Goal: Information Seeking & Learning: Check status

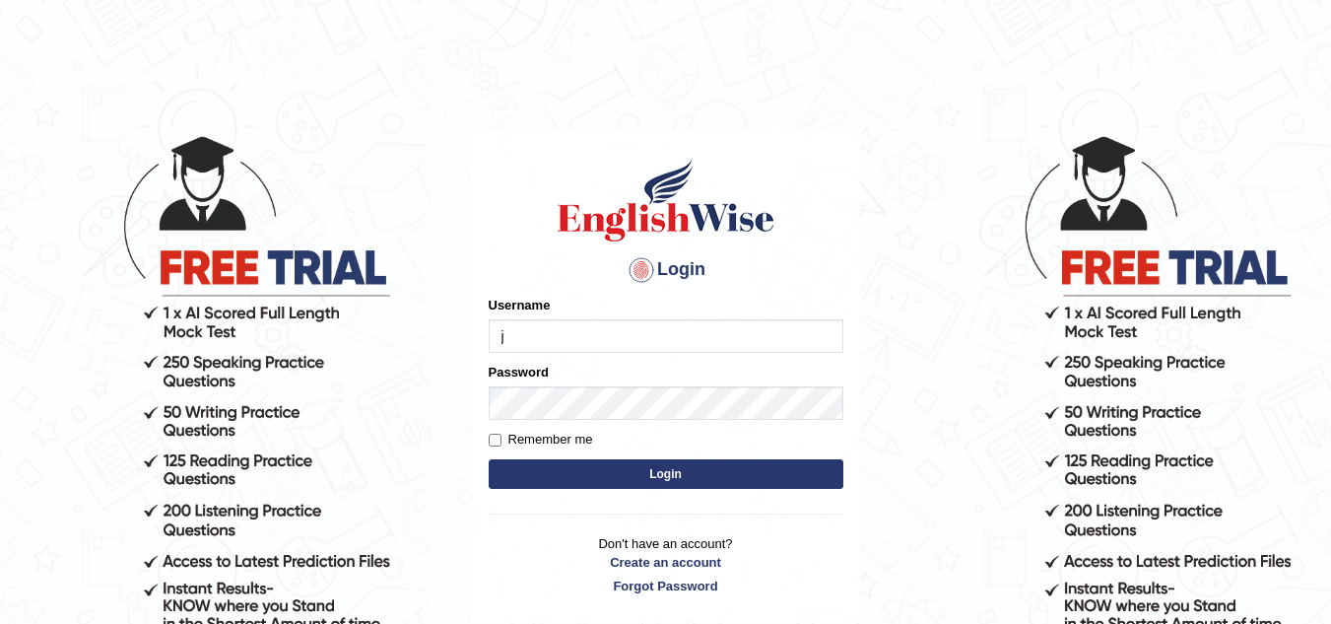
type input "jorgesmith_parramatta"
click at [694, 473] on button "Login" at bounding box center [666, 474] width 355 height 30
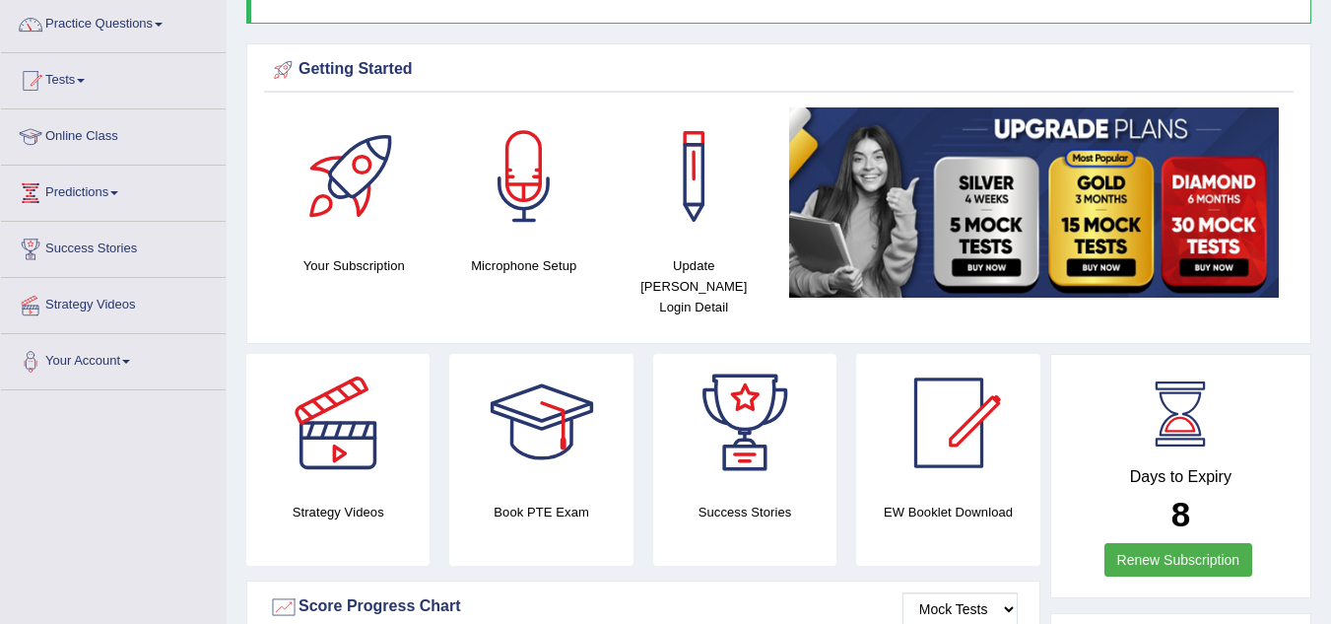
scroll to position [73, 0]
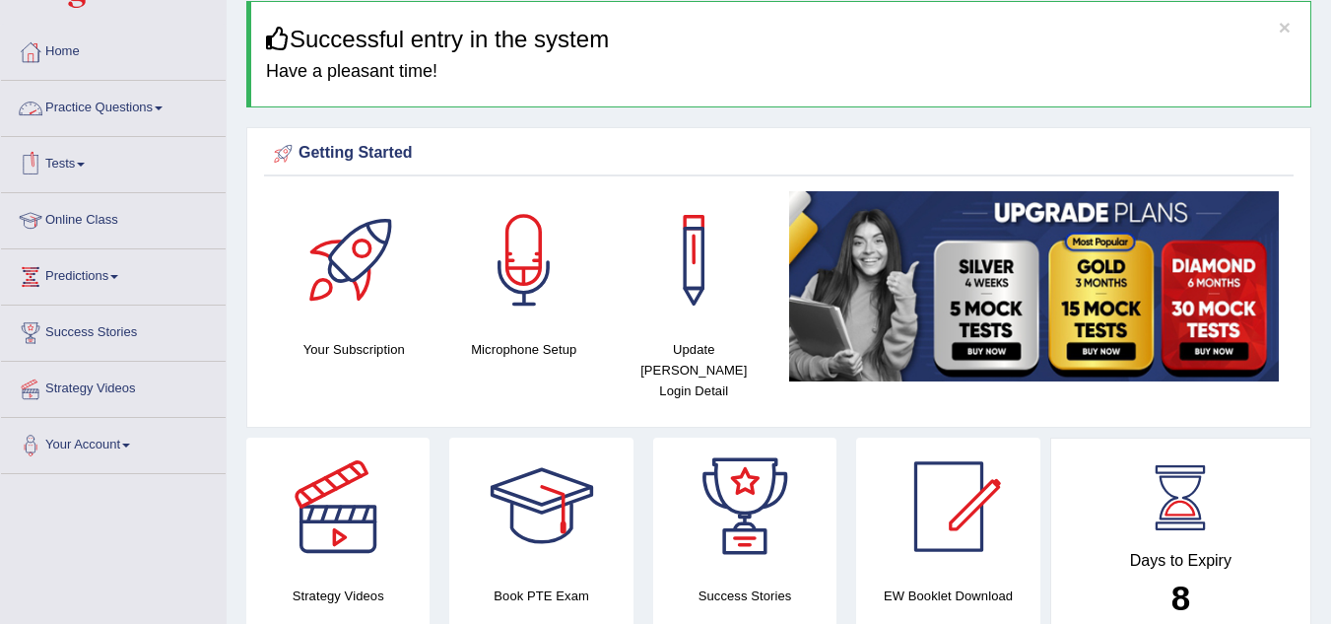
click at [144, 102] on link "Practice Questions" at bounding box center [113, 105] width 225 height 49
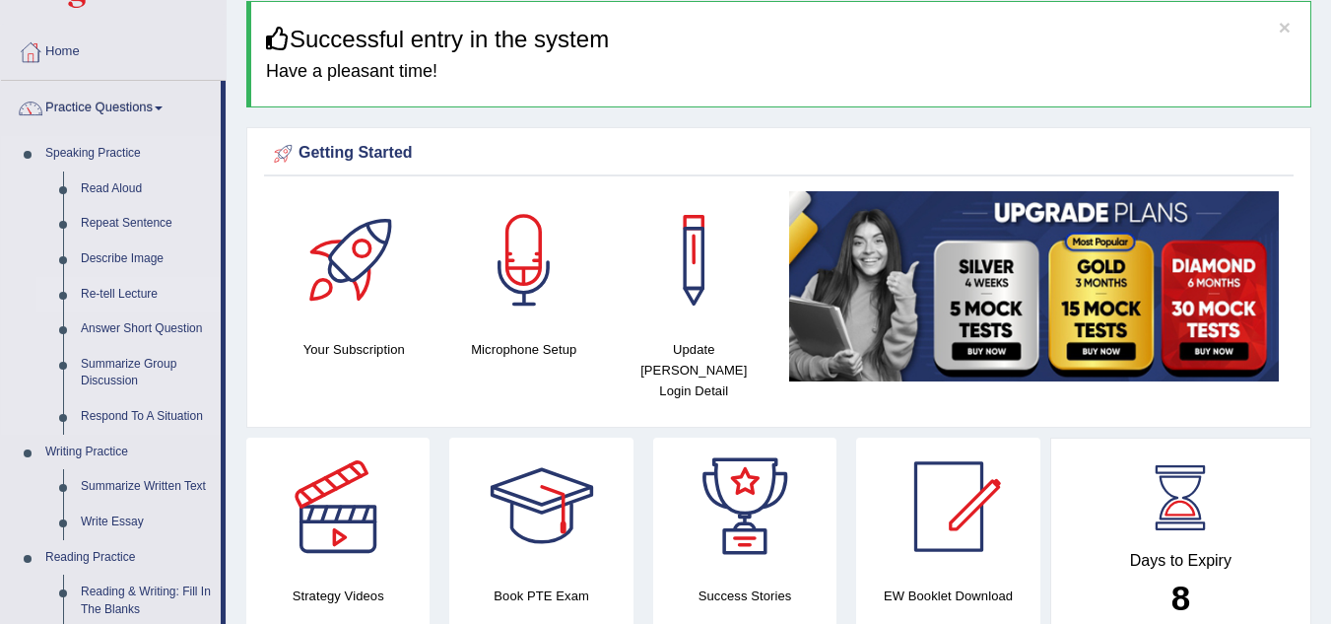
click at [147, 293] on link "Re-tell Lecture" at bounding box center [146, 294] width 149 height 35
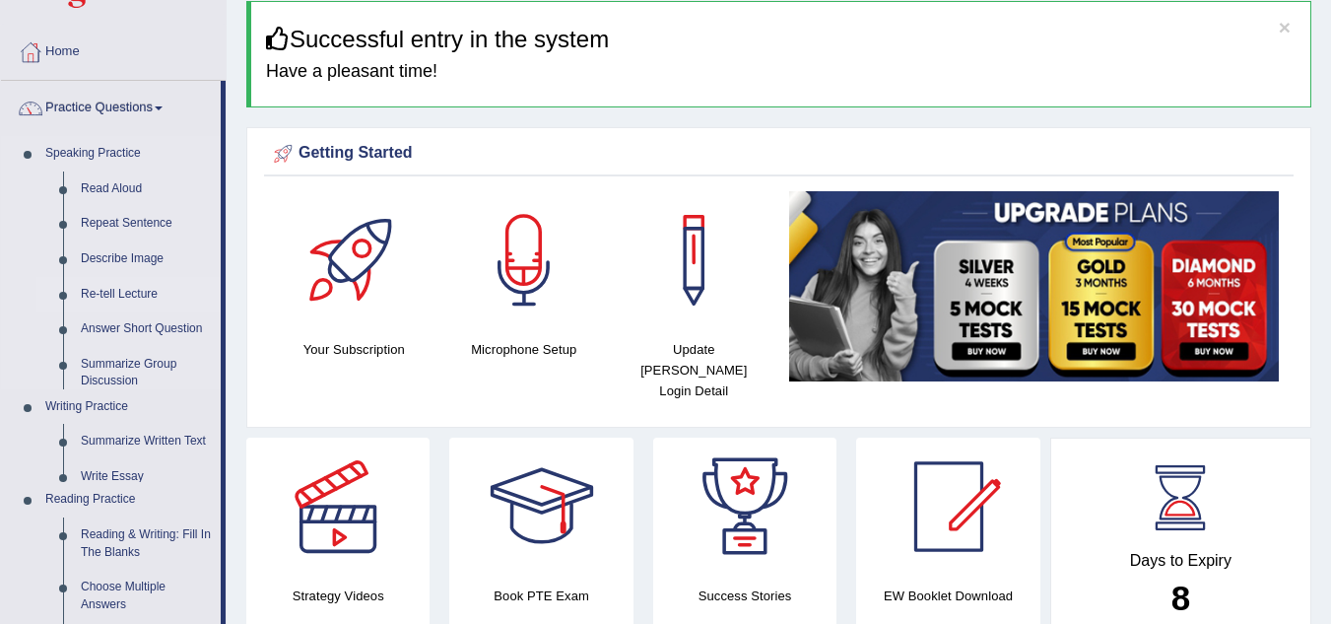
click at [147, 293] on link "Re-tell Lecture" at bounding box center [146, 294] width 149 height 35
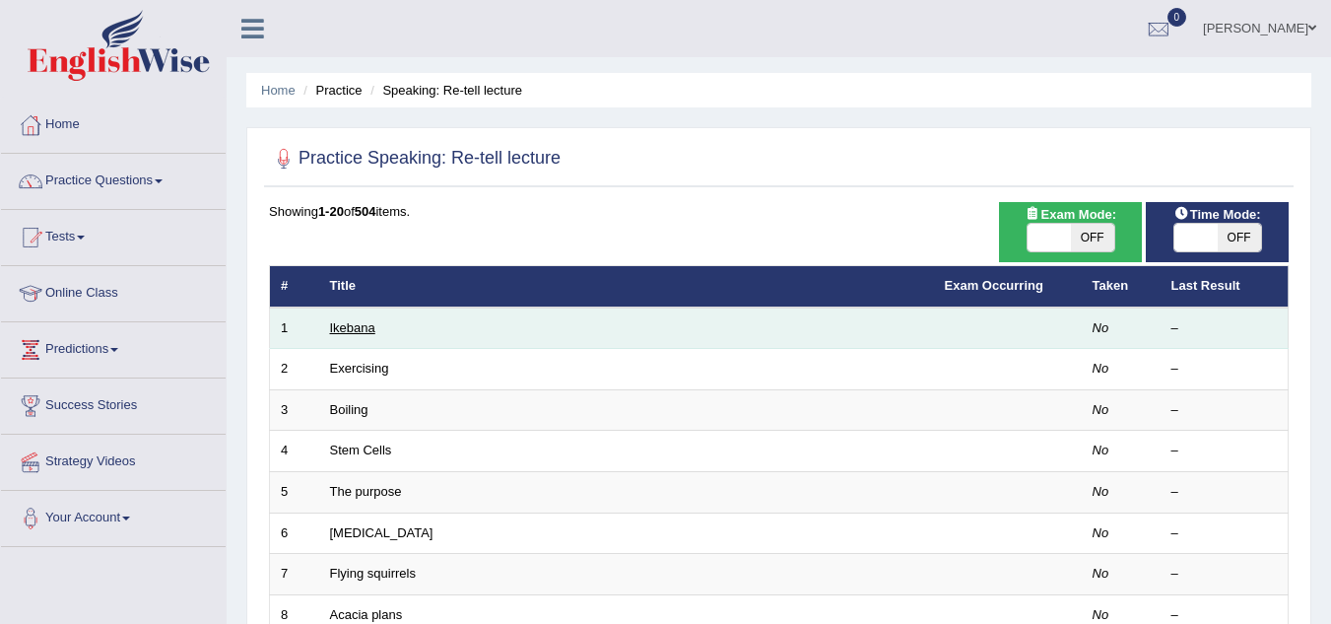
click at [347, 328] on link "Ikebana" at bounding box center [352, 327] width 45 height 15
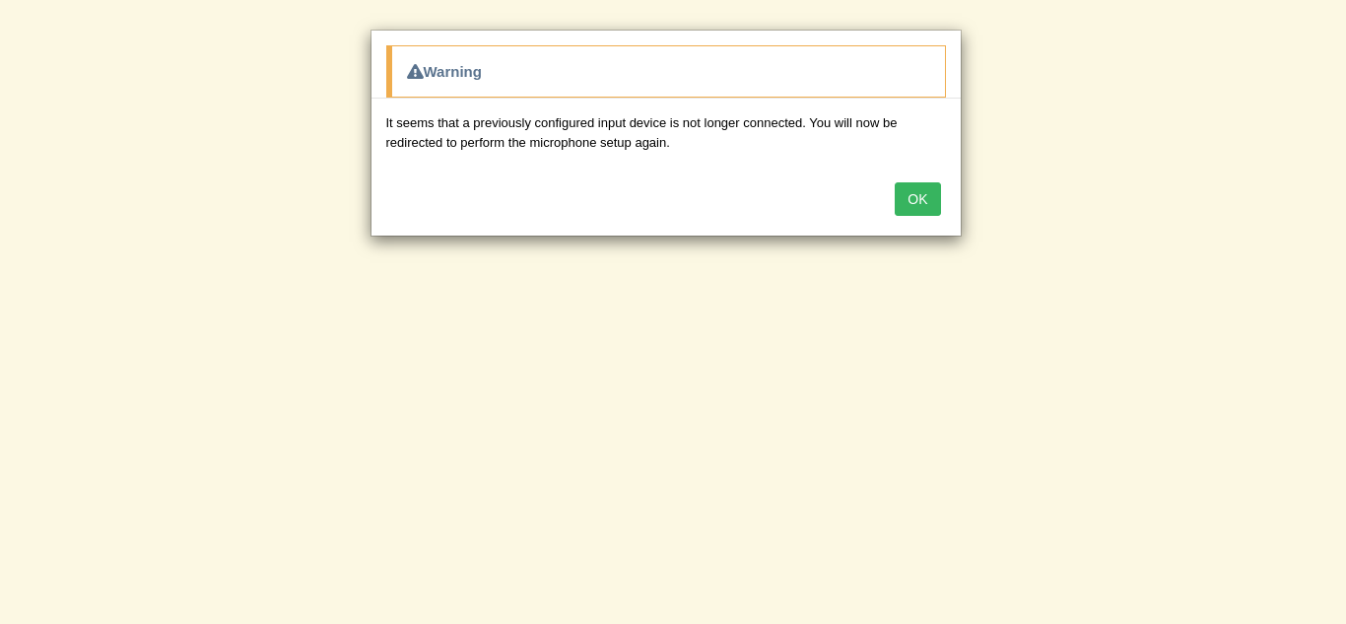
click at [902, 202] on button "OK" at bounding box center [917, 199] width 45 height 34
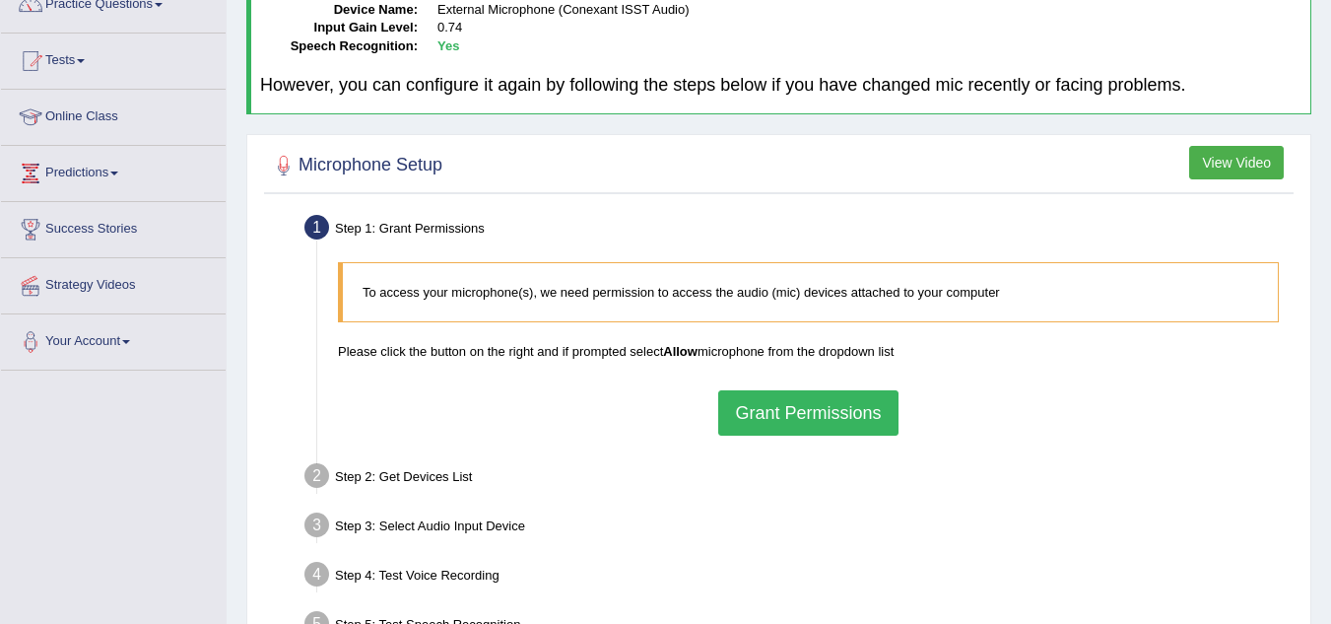
scroll to position [248, 0]
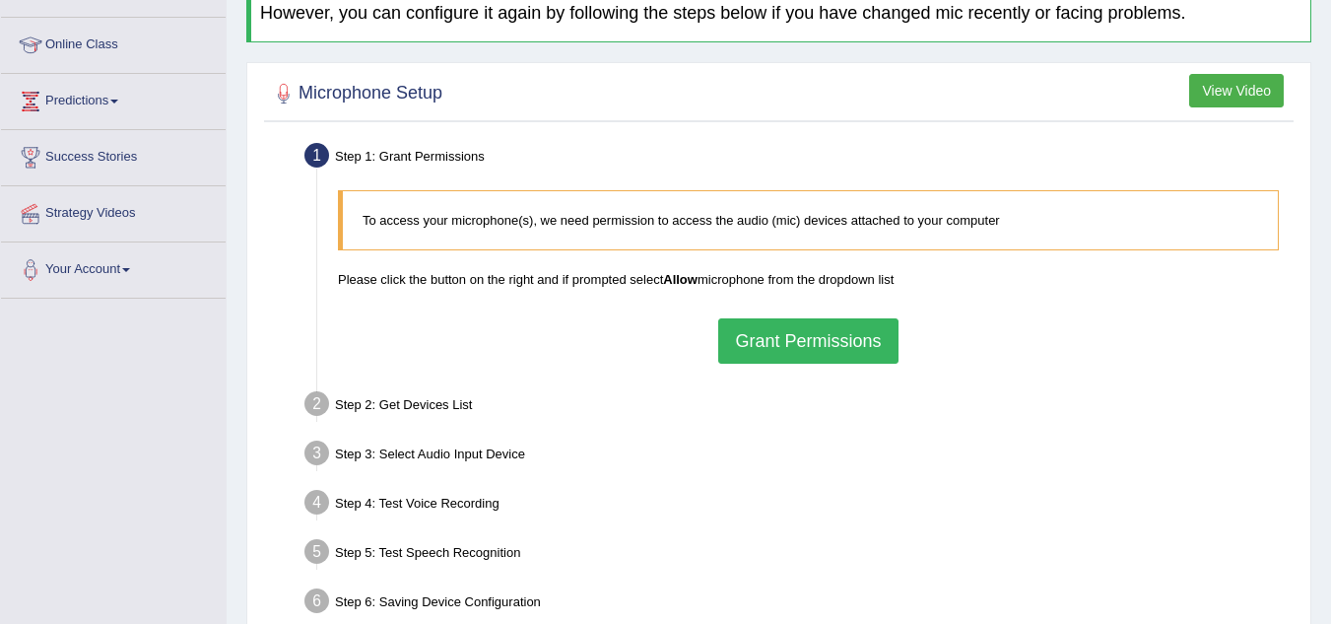
click at [801, 340] on button "Grant Permissions" at bounding box center [807, 340] width 179 height 45
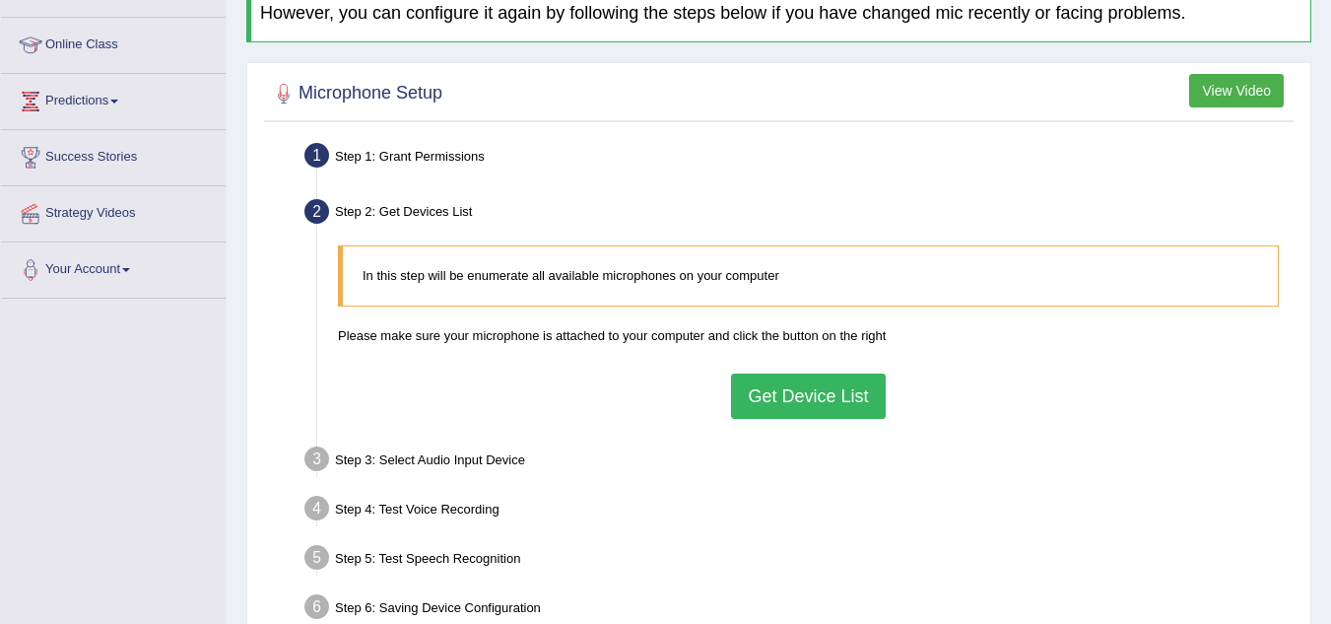
click at [803, 393] on button "Get Device List" at bounding box center [808, 395] width 154 height 45
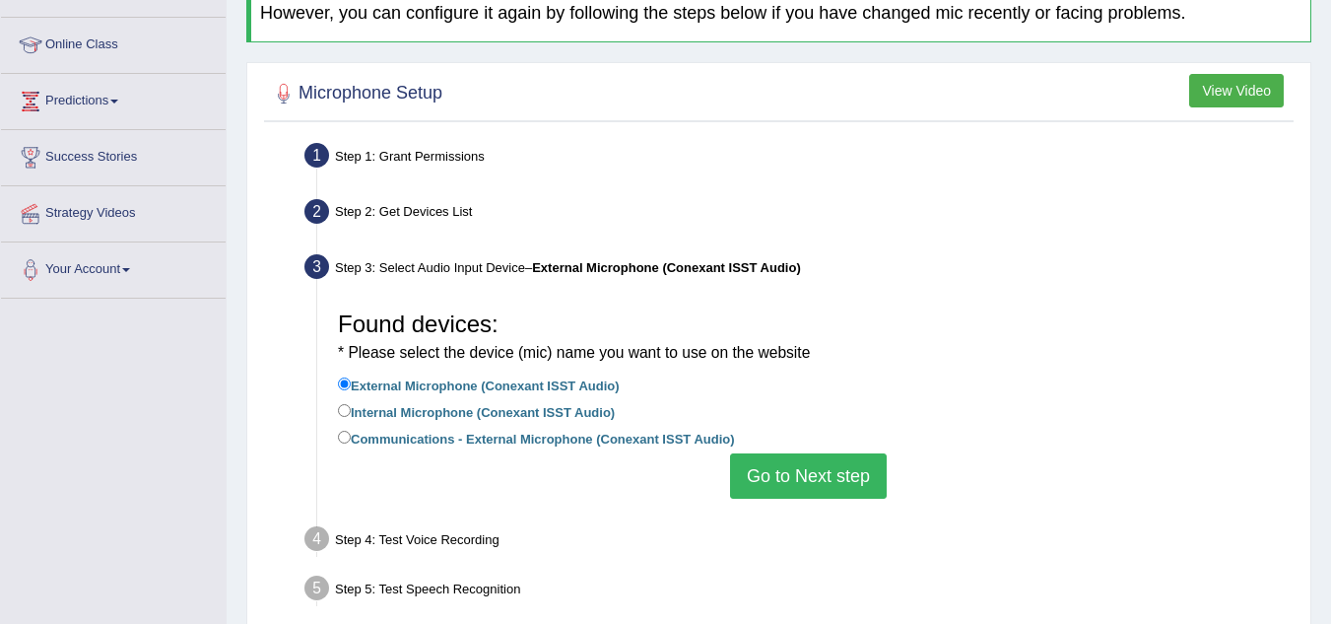
click at [790, 474] on button "Go to Next step" at bounding box center [808, 475] width 157 height 45
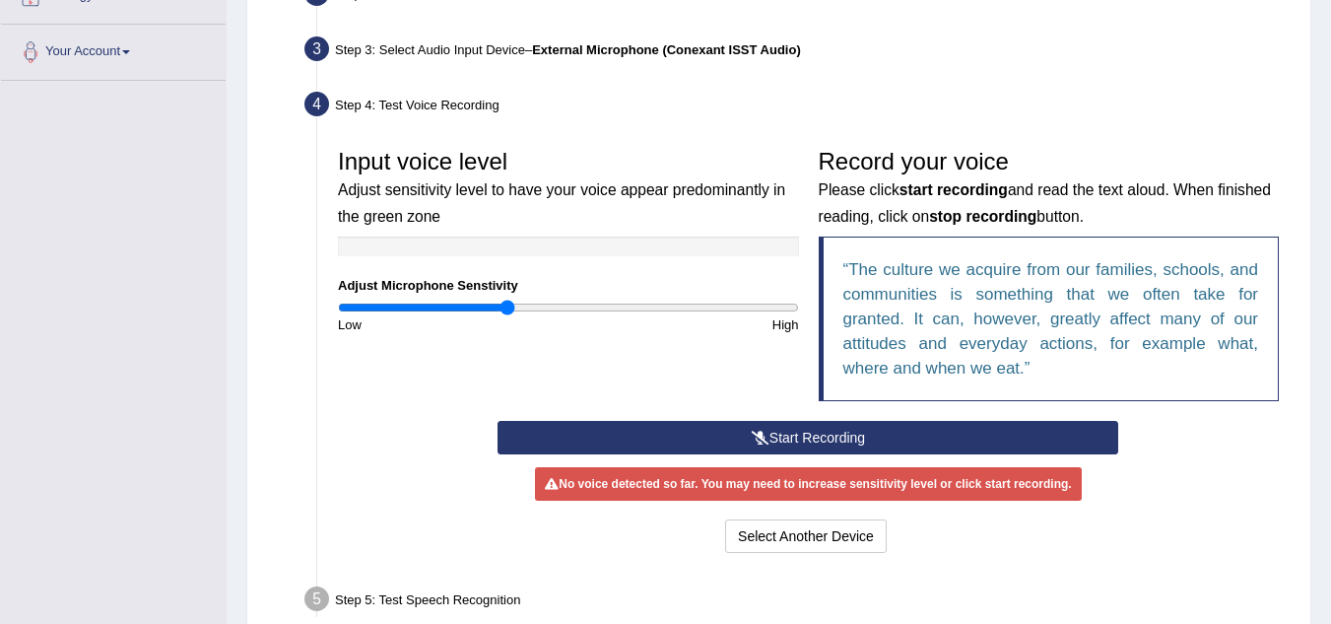
scroll to position [478, 0]
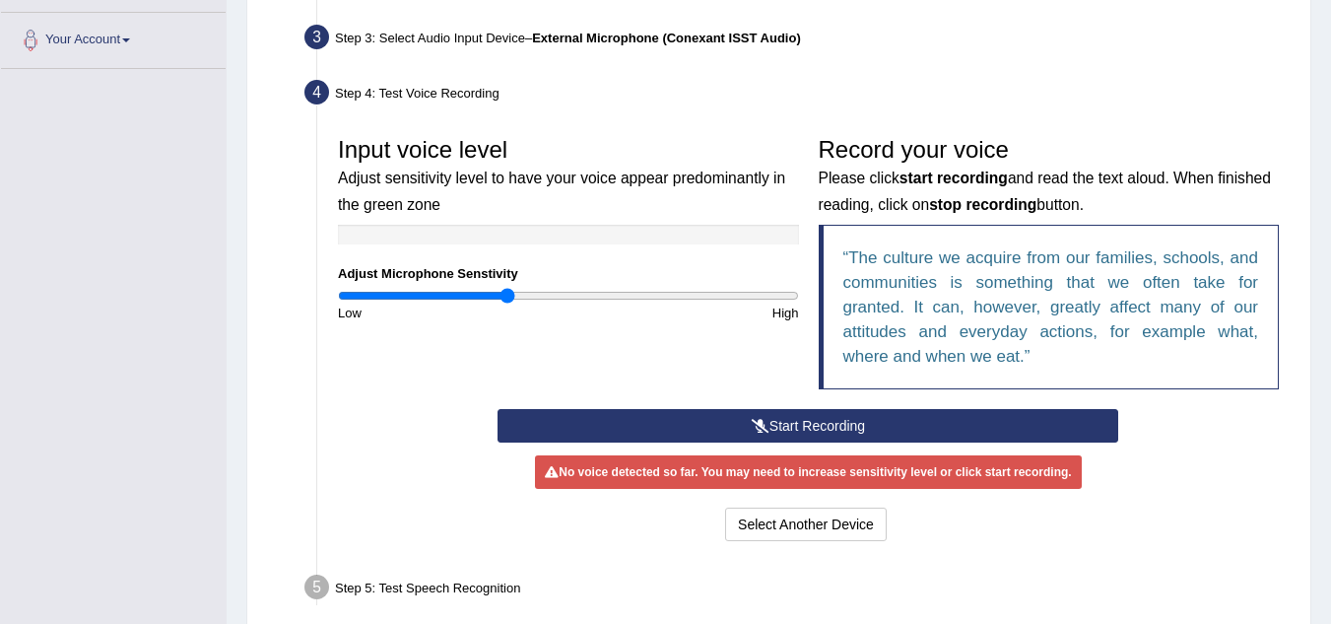
click at [845, 424] on button "Start Recording" at bounding box center [808, 426] width 621 height 34
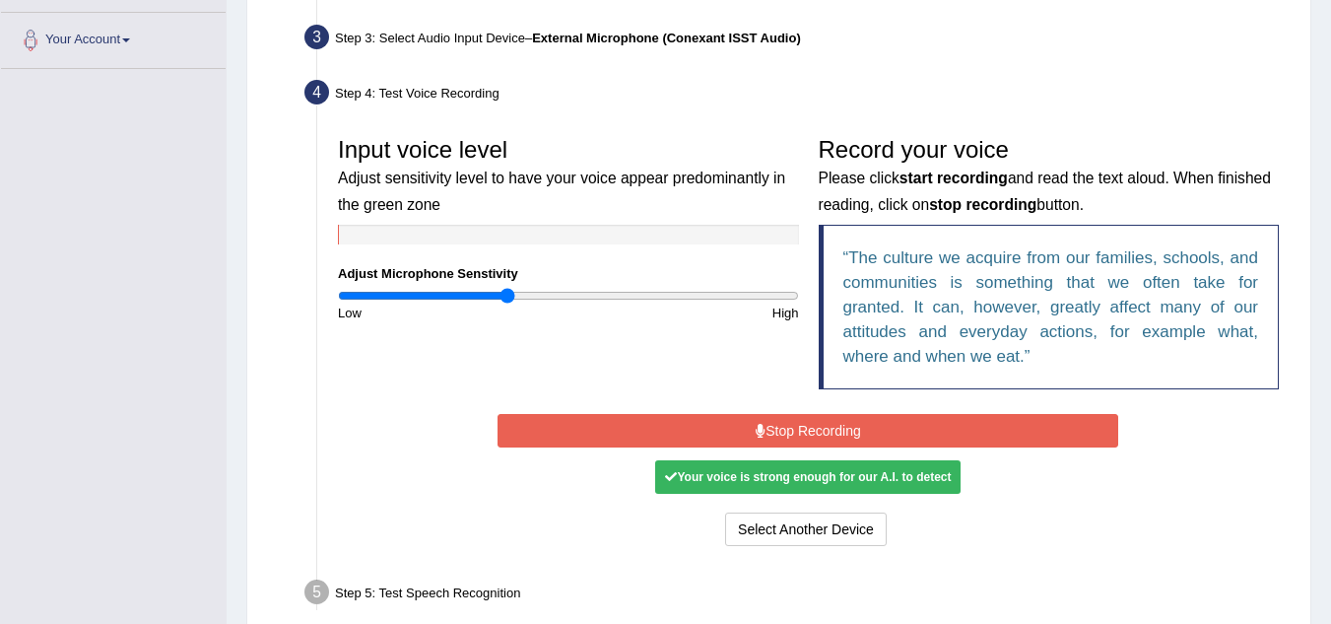
click at [845, 424] on button "Stop Recording" at bounding box center [808, 431] width 621 height 34
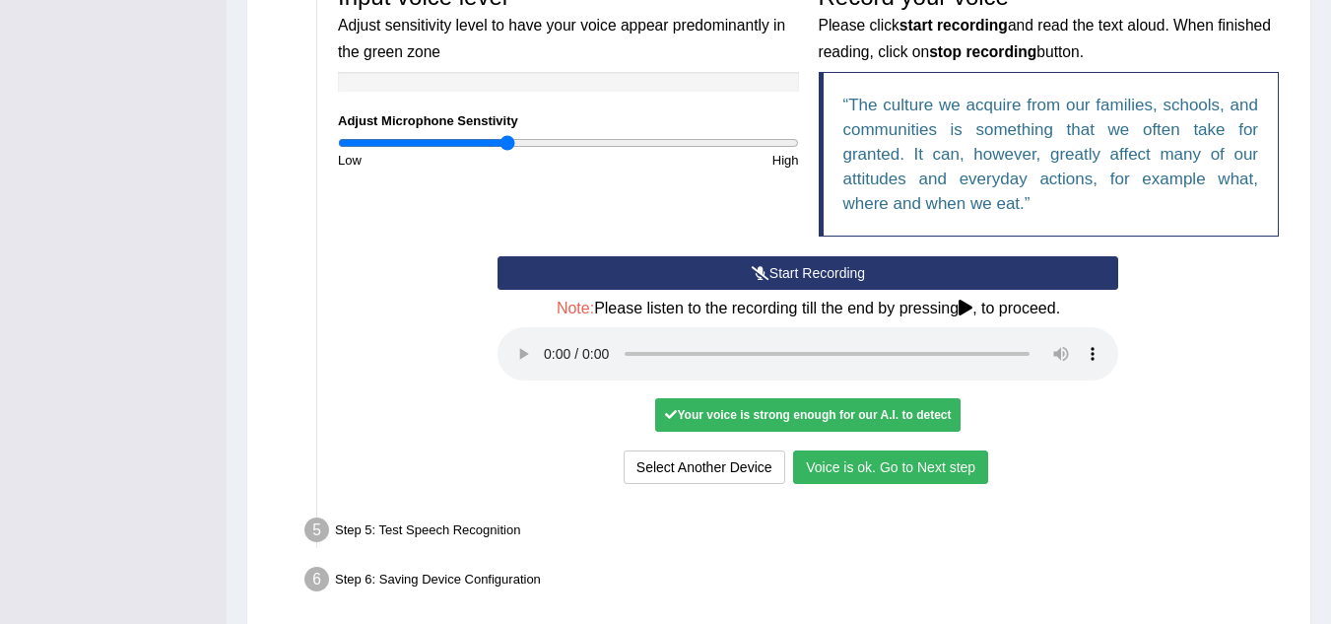
scroll to position [648, 0]
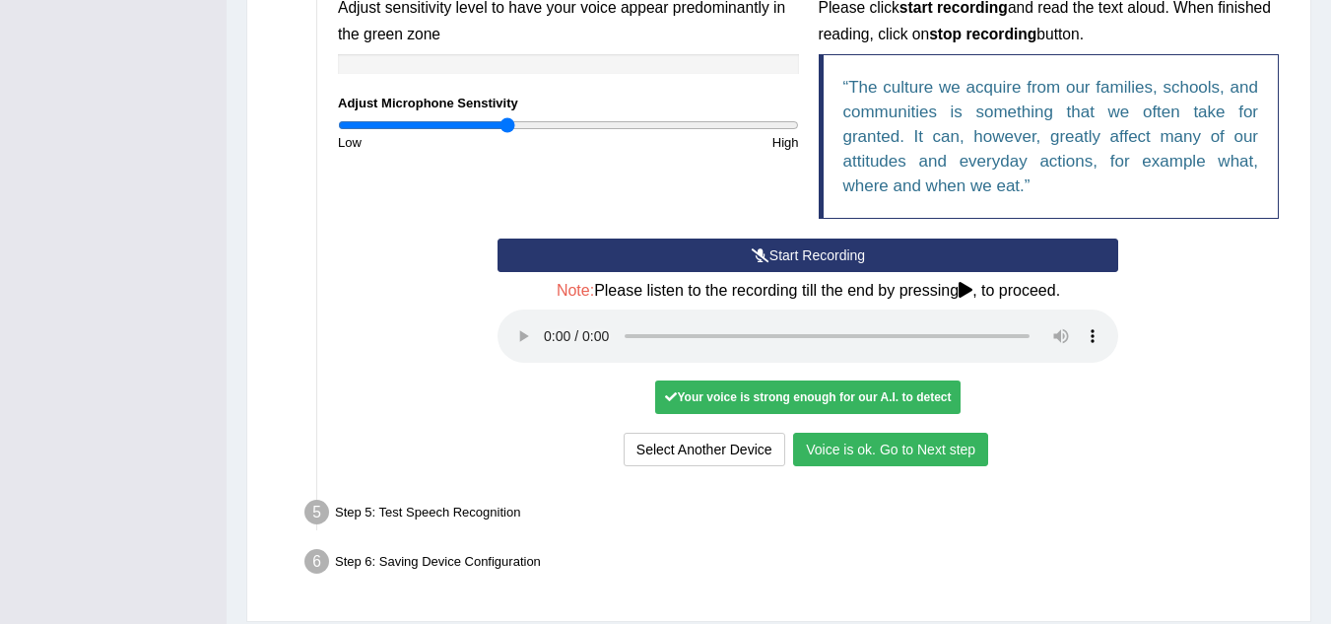
click at [898, 448] on button "Voice is ok. Go to Next step" at bounding box center [890, 450] width 195 height 34
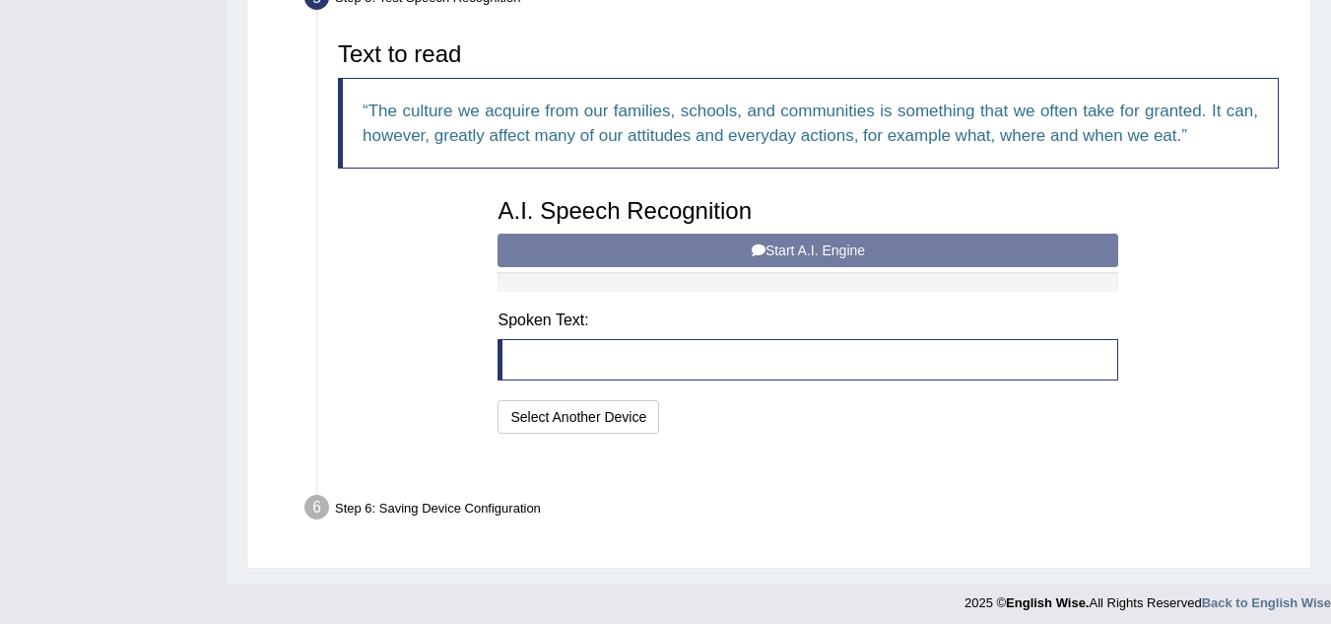
scroll to position [609, 0]
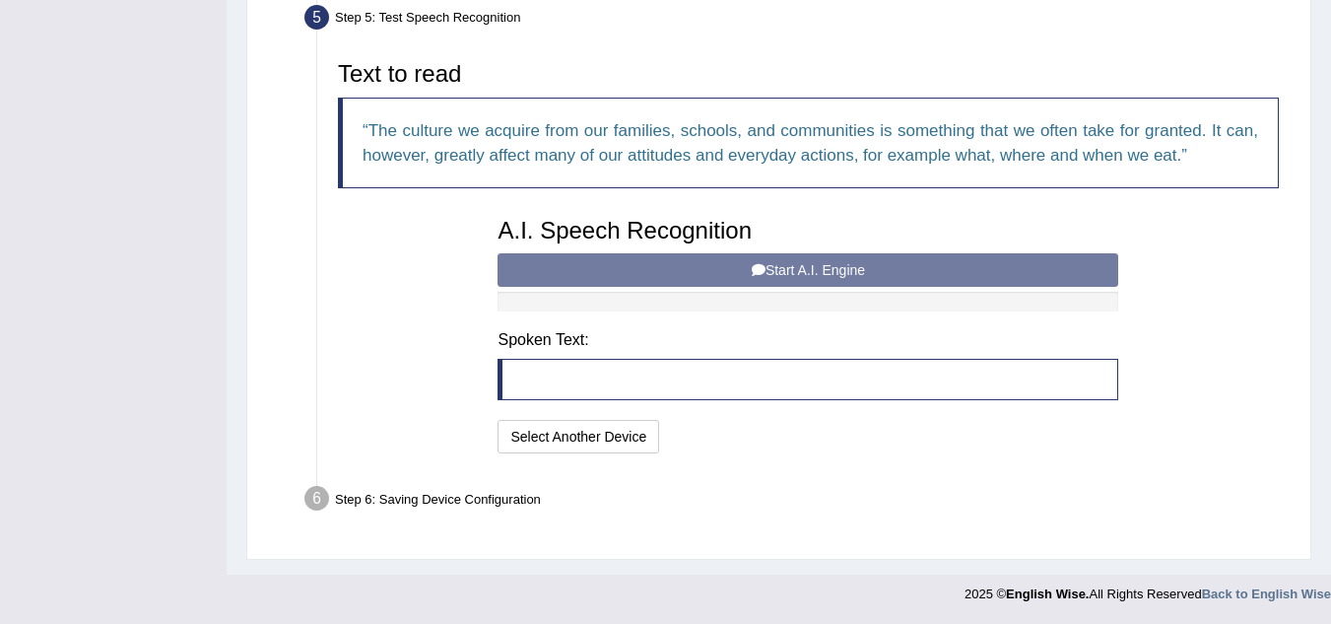
drag, startPoint x: 898, startPoint y: 448, endPoint x: 877, endPoint y: 372, distance: 78.6
click at [877, 372] on div "A.I. Speech Recognition Start A.I. Engine Stop A.I. Engine Note: Please listen …" at bounding box center [808, 333] width 641 height 250
click at [847, 263] on div "A.I. Speech Recognition Start A.I. Engine Stop A.I. Engine Note: Please listen …" at bounding box center [808, 333] width 641 height 250
click at [723, 266] on div "A.I. Speech Recognition Start A.I. Engine Stop A.I. Engine Note: Please listen …" at bounding box center [808, 333] width 641 height 250
click at [720, 268] on div "A.I. Speech Recognition Start A.I. Engine Stop A.I. Engine Note: Please listen …" at bounding box center [808, 333] width 641 height 250
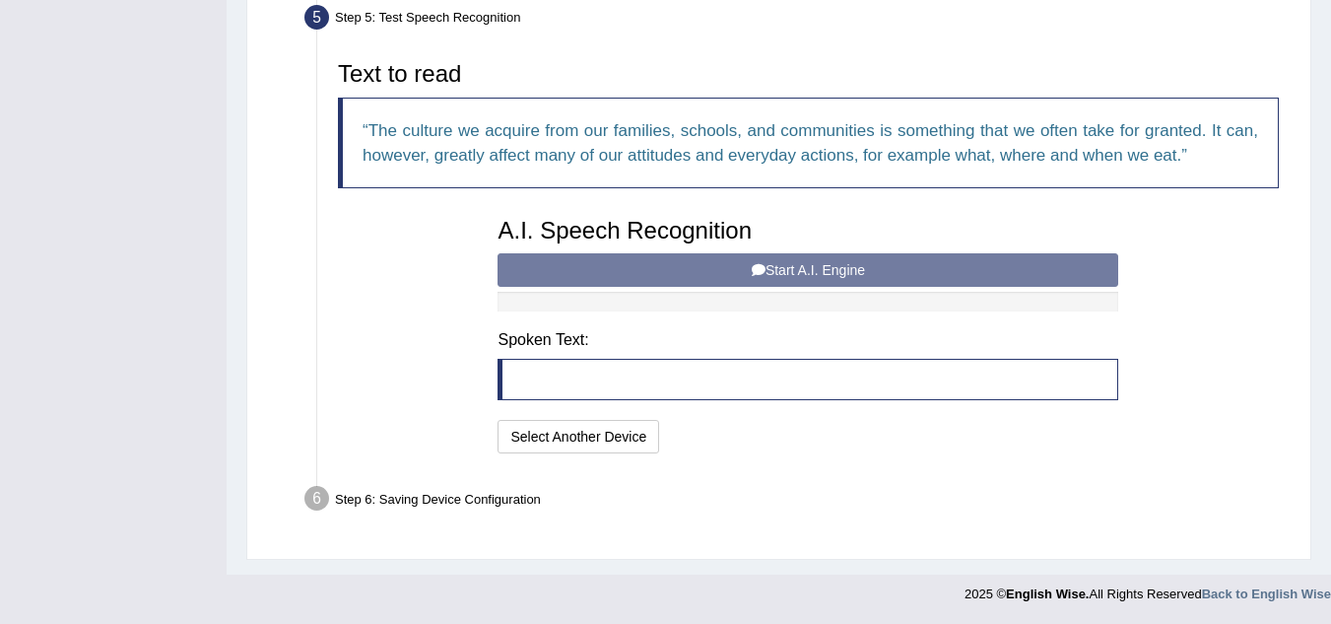
click at [720, 268] on div "A.I. Speech Recognition Start A.I. Engine Stop A.I. Engine Note: Please listen …" at bounding box center [808, 333] width 641 height 250
click at [699, 251] on div "A.I. Speech Recognition Start A.I. Engine Stop A.I. Engine Note: Please listen …" at bounding box center [808, 333] width 641 height 250
click at [688, 272] on div "A.I. Speech Recognition Start A.I. Engine Stop A.I. Engine Note: Please listen …" at bounding box center [808, 333] width 641 height 250
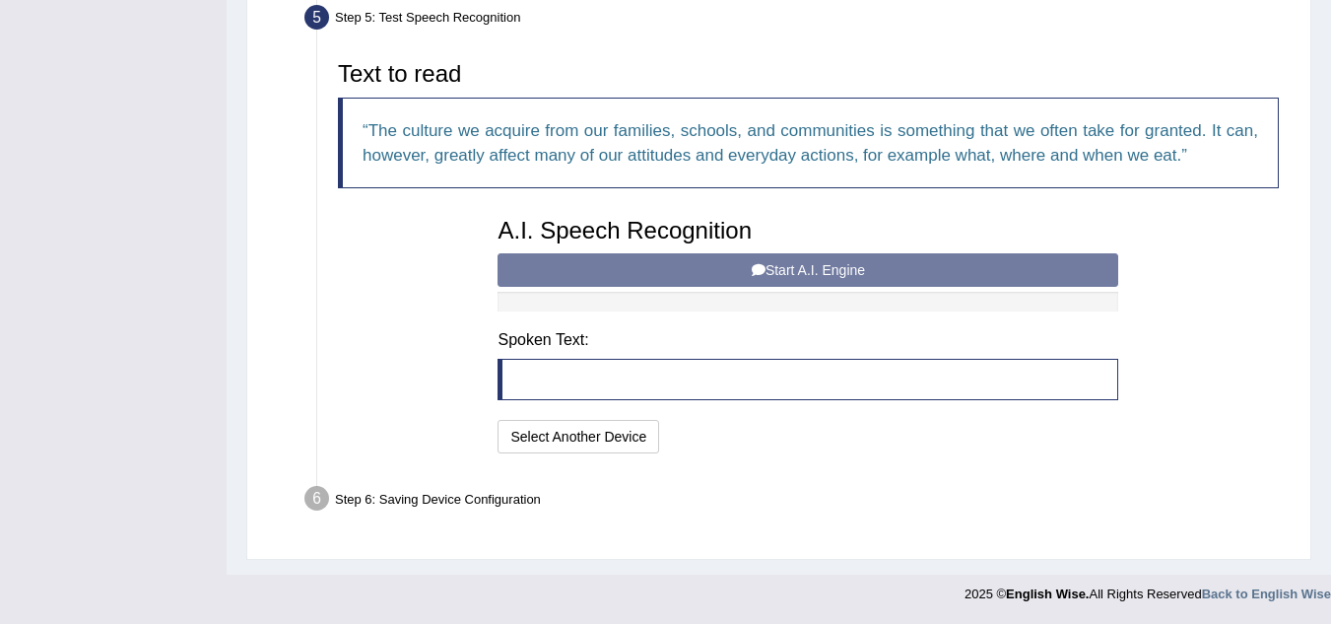
click at [666, 256] on div "A.I. Speech Recognition Start A.I. Engine Stop A.I. Engine Note: Please listen …" at bounding box center [808, 333] width 641 height 250
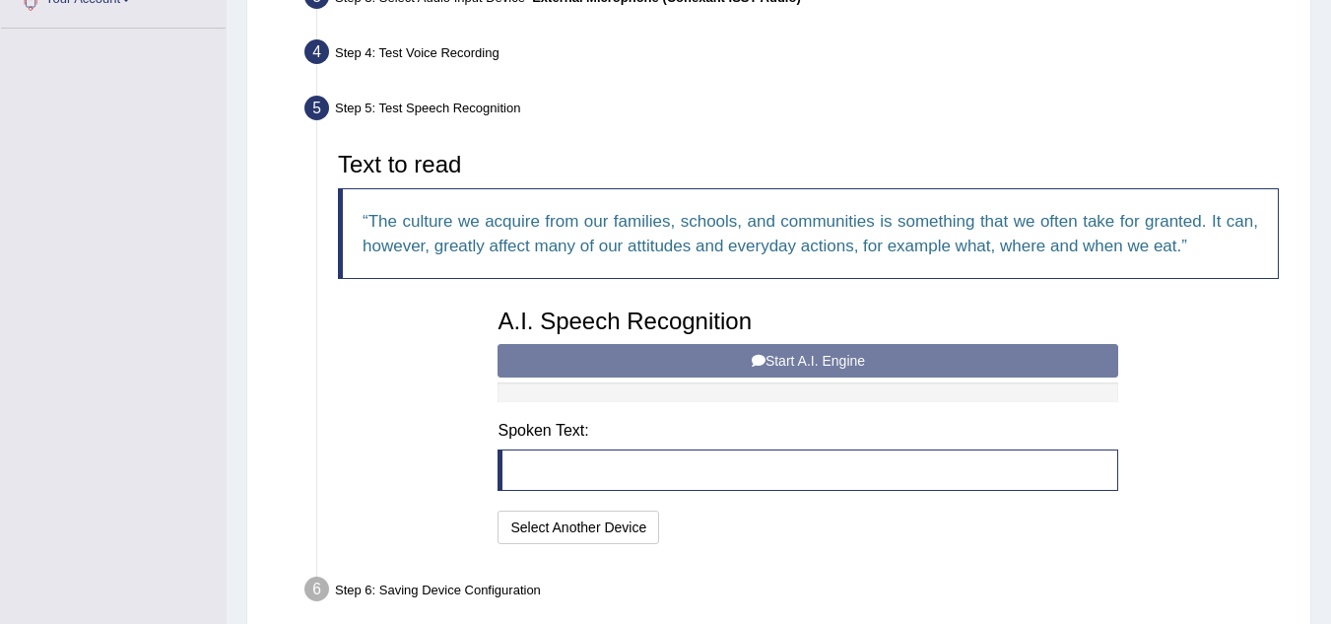
scroll to position [515, 0]
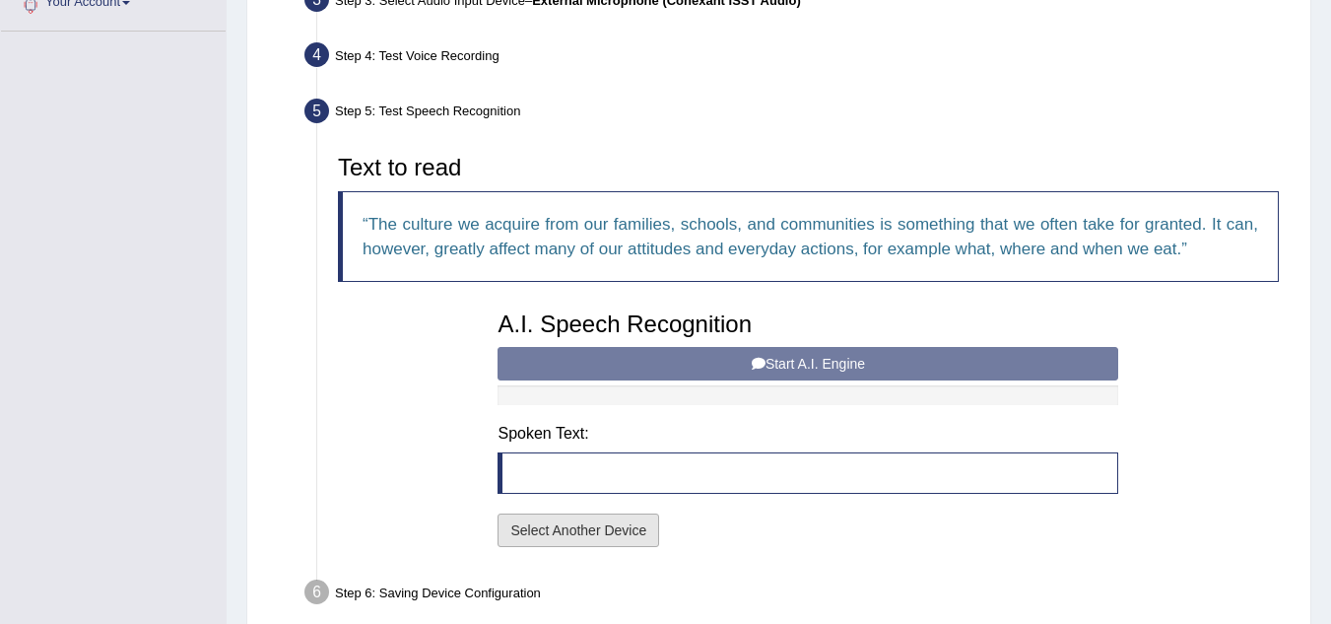
click at [592, 541] on button "Select Another Device" at bounding box center [579, 530] width 162 height 34
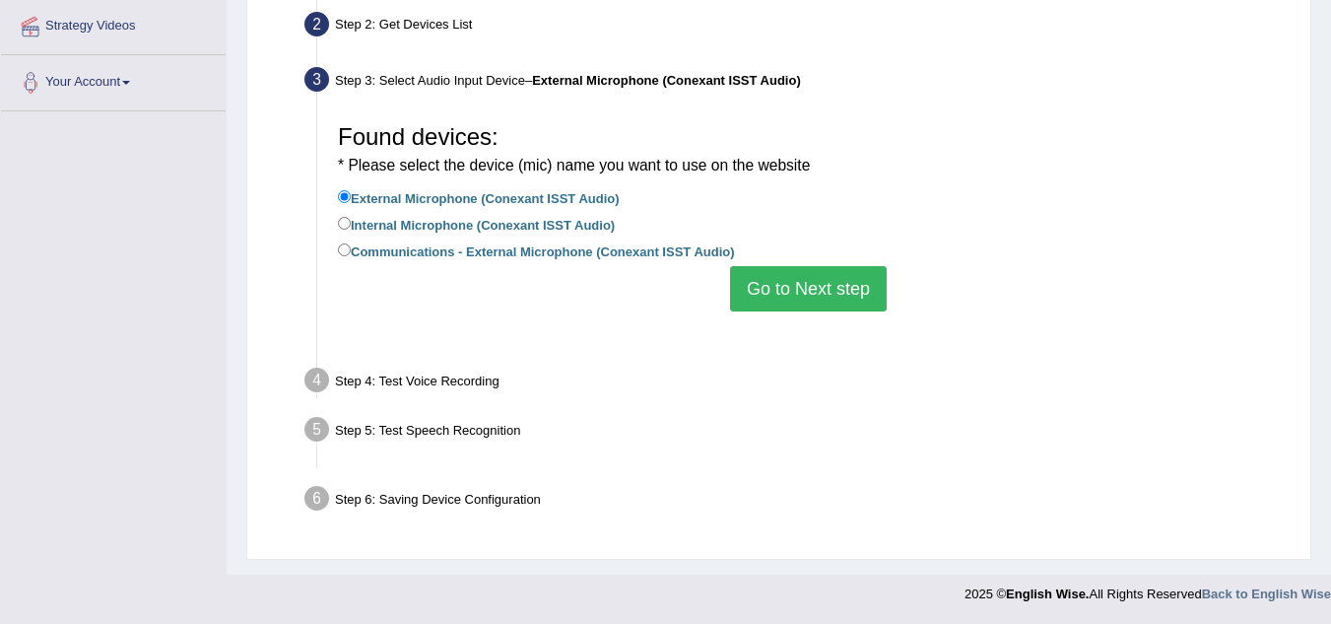
scroll to position [411, 0]
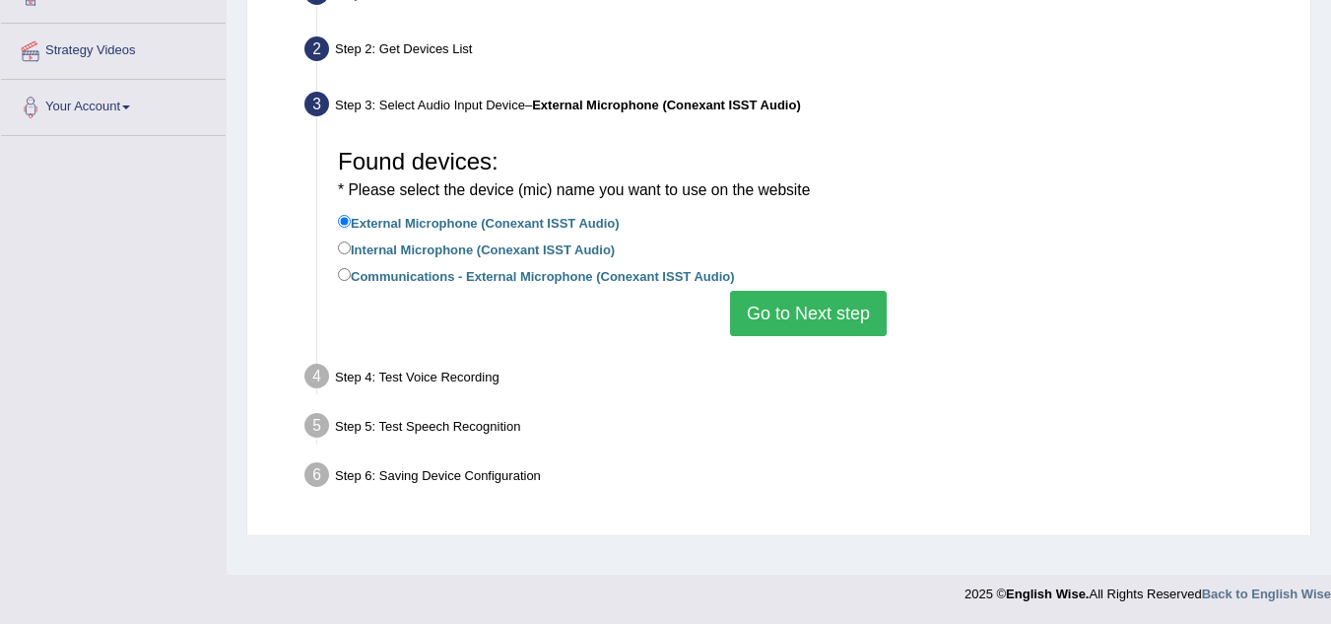
click at [805, 320] on button "Go to Next step" at bounding box center [808, 313] width 157 height 45
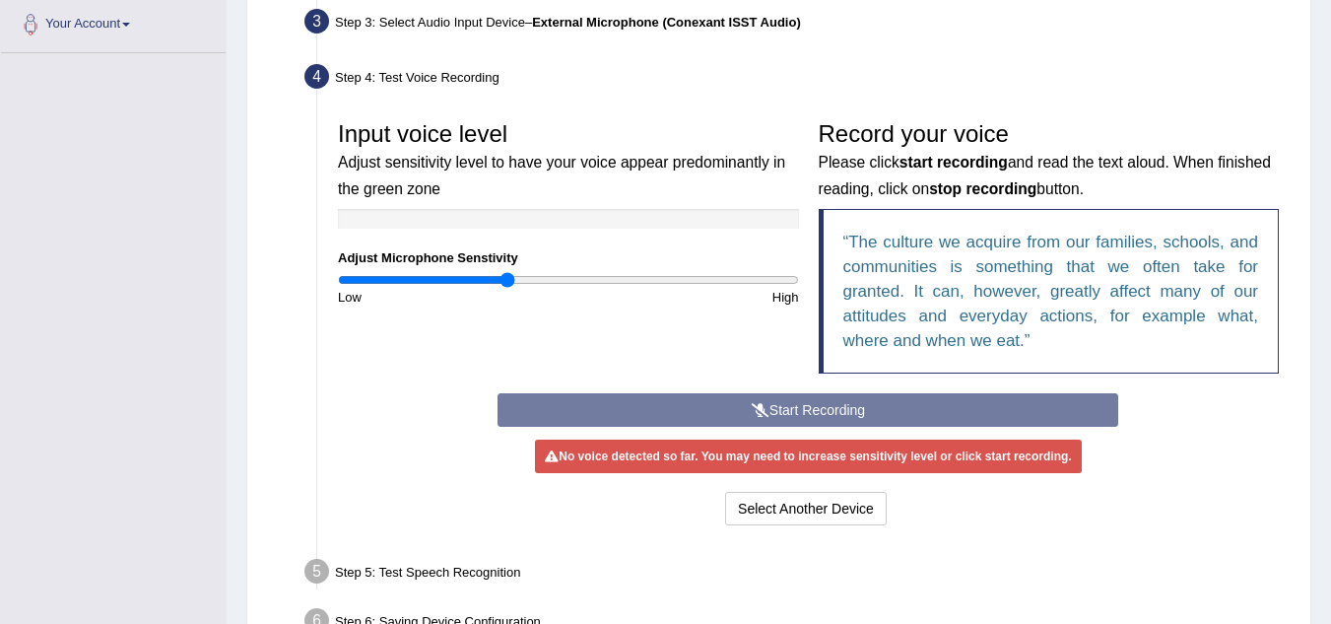
scroll to position [498, 0]
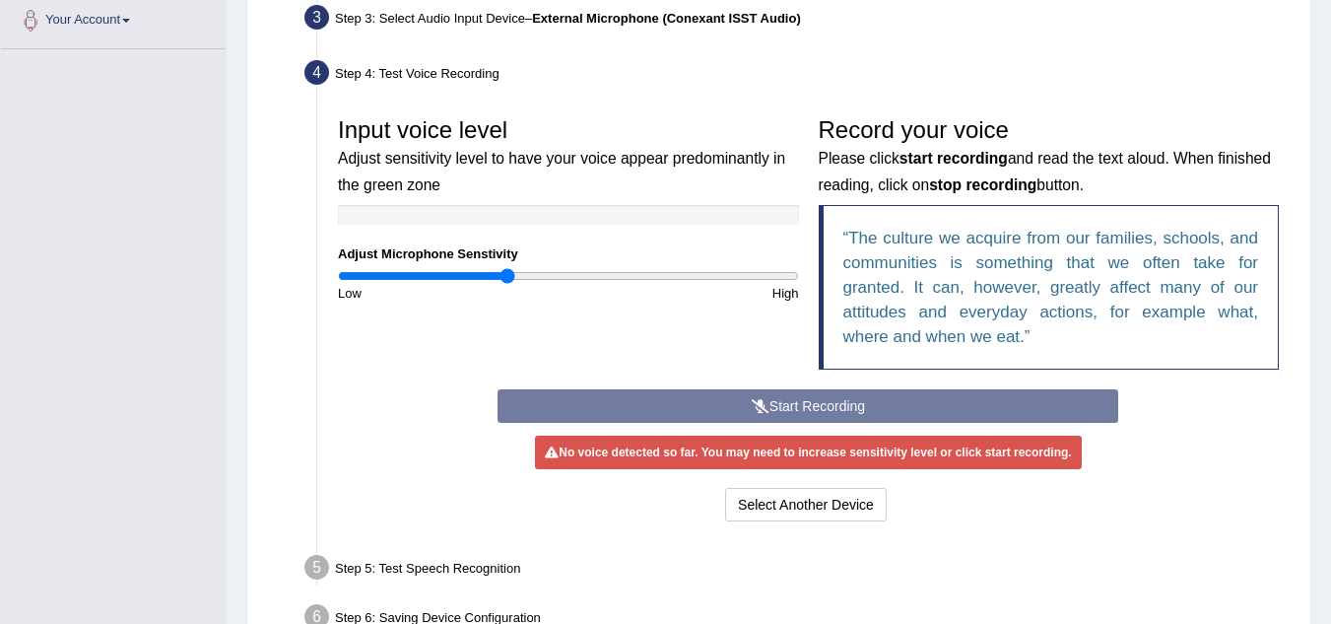
click at [883, 406] on div "Start Recording Stop Recording Note: Please listen to the recording till the en…" at bounding box center [808, 457] width 641 height 137
click at [823, 402] on div "Start Recording Stop Recording Note: Please listen to the recording till the en…" at bounding box center [808, 457] width 641 height 137
drag, startPoint x: 859, startPoint y: 424, endPoint x: 791, endPoint y: 419, distance: 68.2
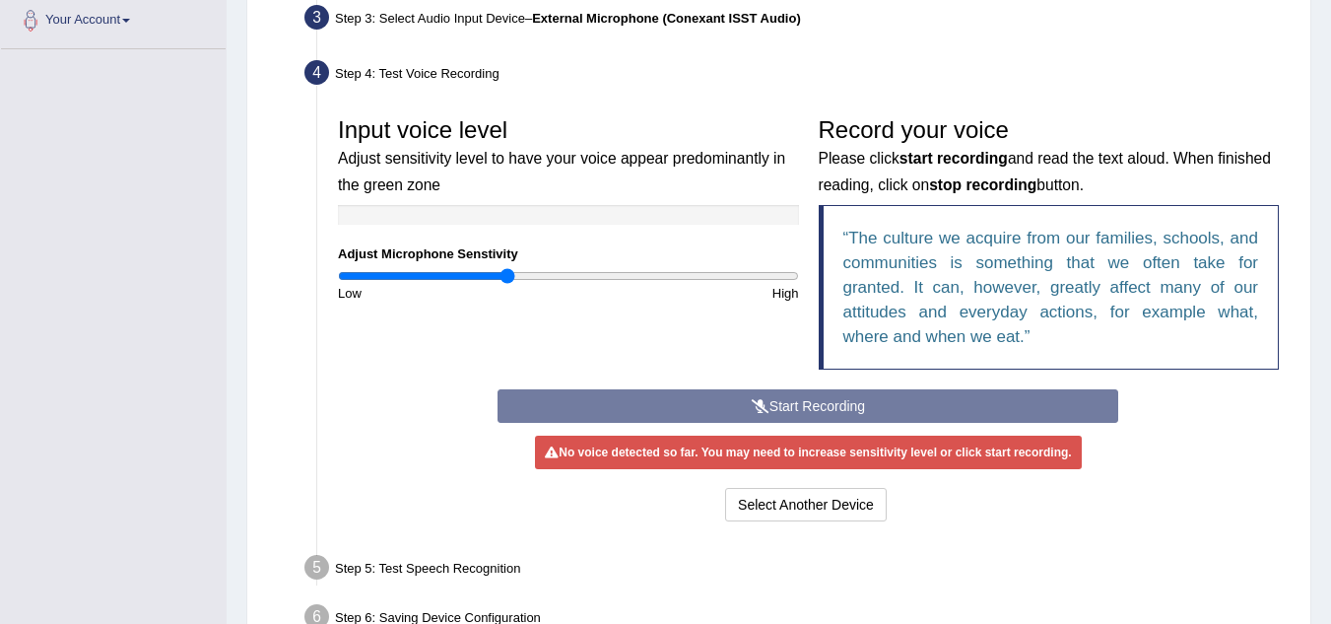
click at [791, 419] on div "Start Recording Stop Recording Note: Please listen to the recording till the en…" at bounding box center [808, 457] width 641 height 137
click at [797, 403] on div "Start Recording Stop Recording Note: Please listen to the recording till the en…" at bounding box center [808, 457] width 641 height 137
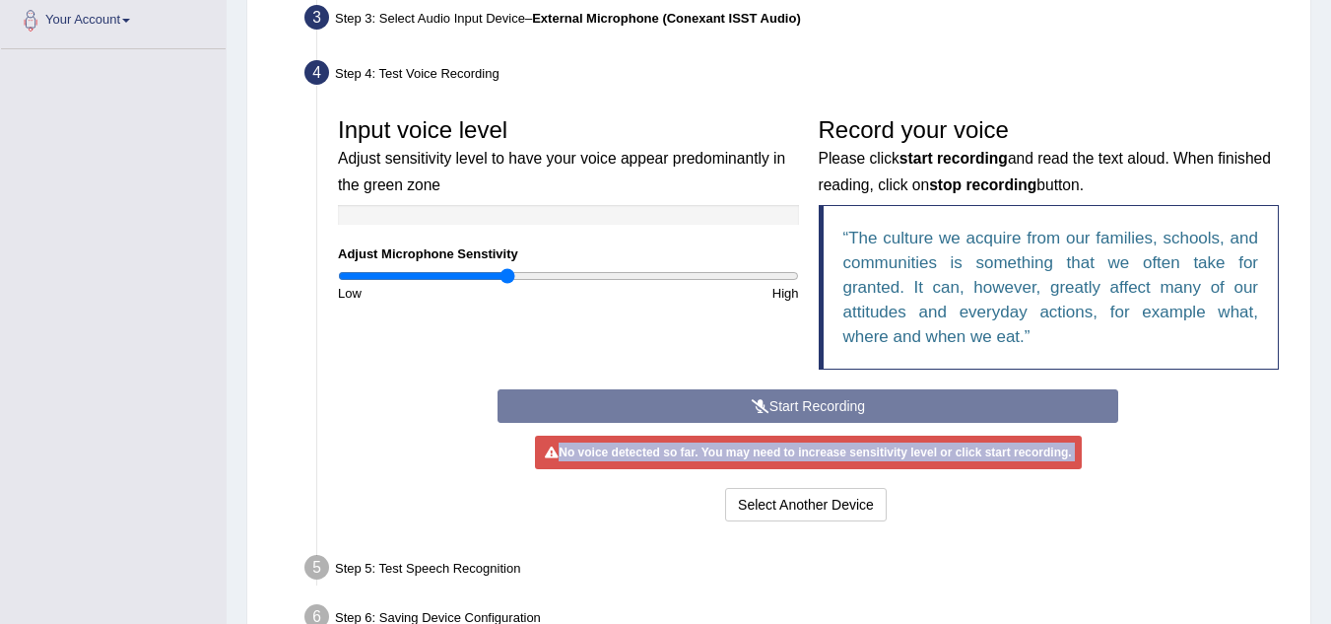
click at [797, 403] on div "Start Recording Stop Recording Note: Please listen to the recording till the en…" at bounding box center [808, 457] width 641 height 137
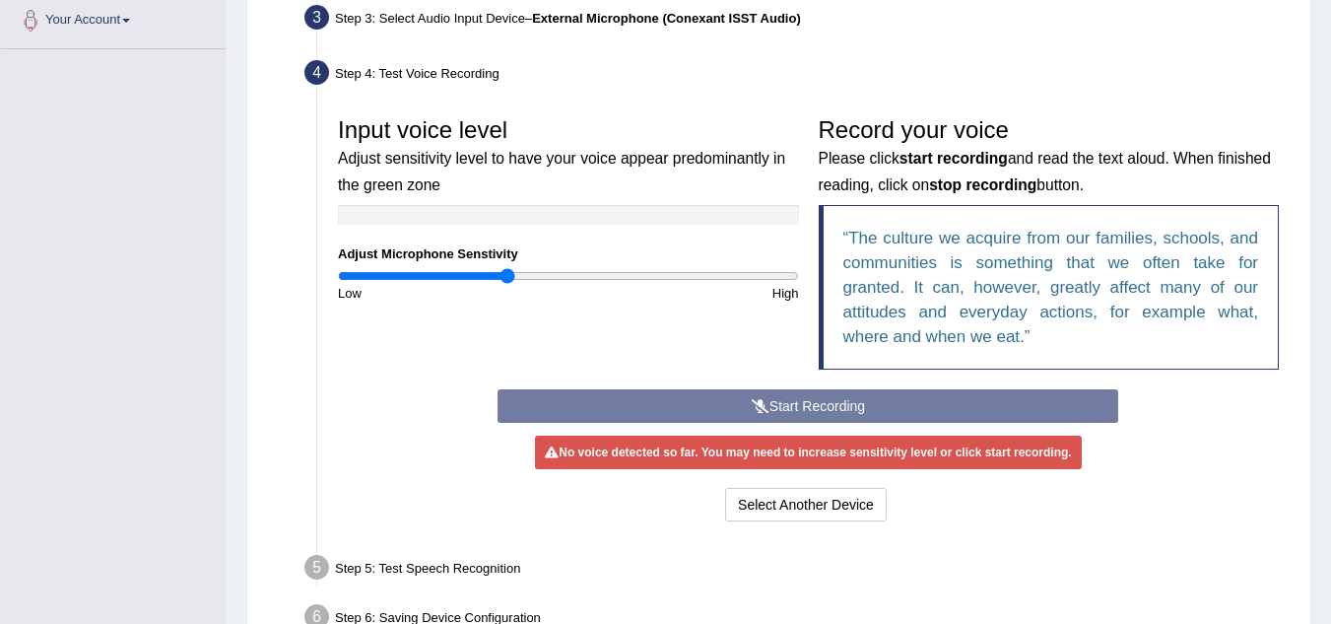
click at [797, 403] on div "Start Recording Stop Recording Note: Please listen to the recording till the en…" at bounding box center [808, 457] width 641 height 137
click at [768, 416] on div "Start Recording Stop Recording Note: Please listen to the recording till the en…" at bounding box center [808, 457] width 641 height 137
click at [769, 402] on div "Start Recording Stop Recording Note: Please listen to the recording till the en…" at bounding box center [808, 457] width 641 height 137
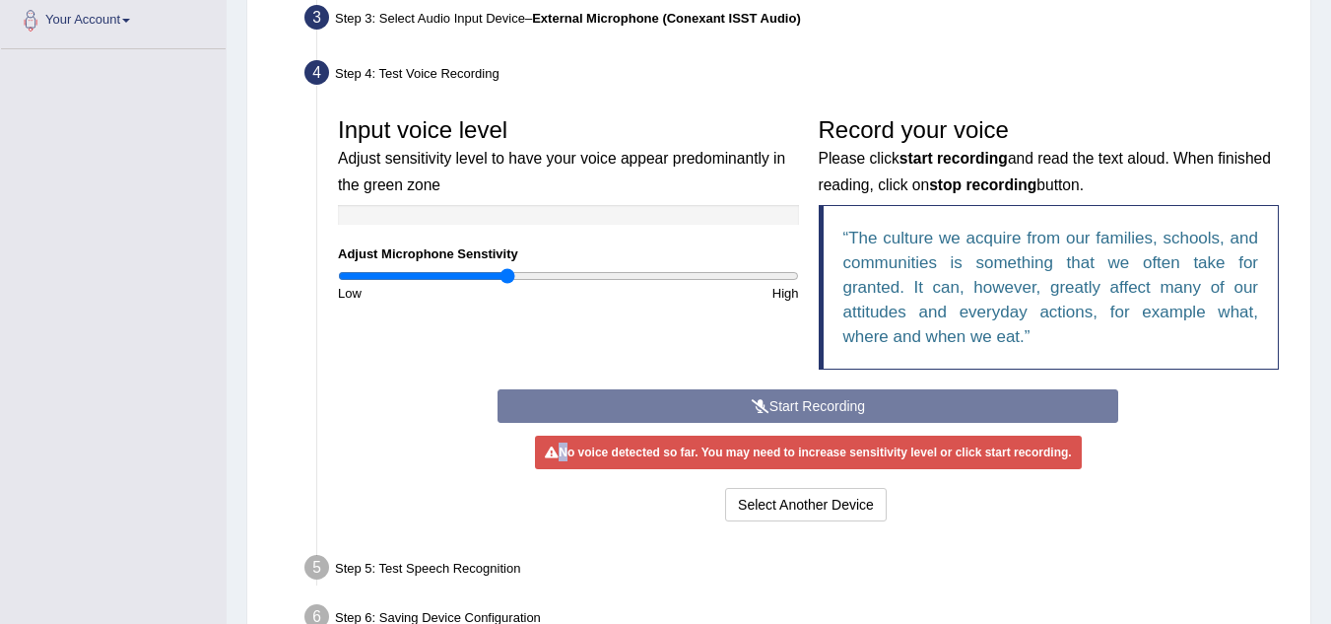
click at [769, 402] on div "Start Recording Stop Recording Note: Please listen to the recording till the en…" at bounding box center [808, 457] width 641 height 137
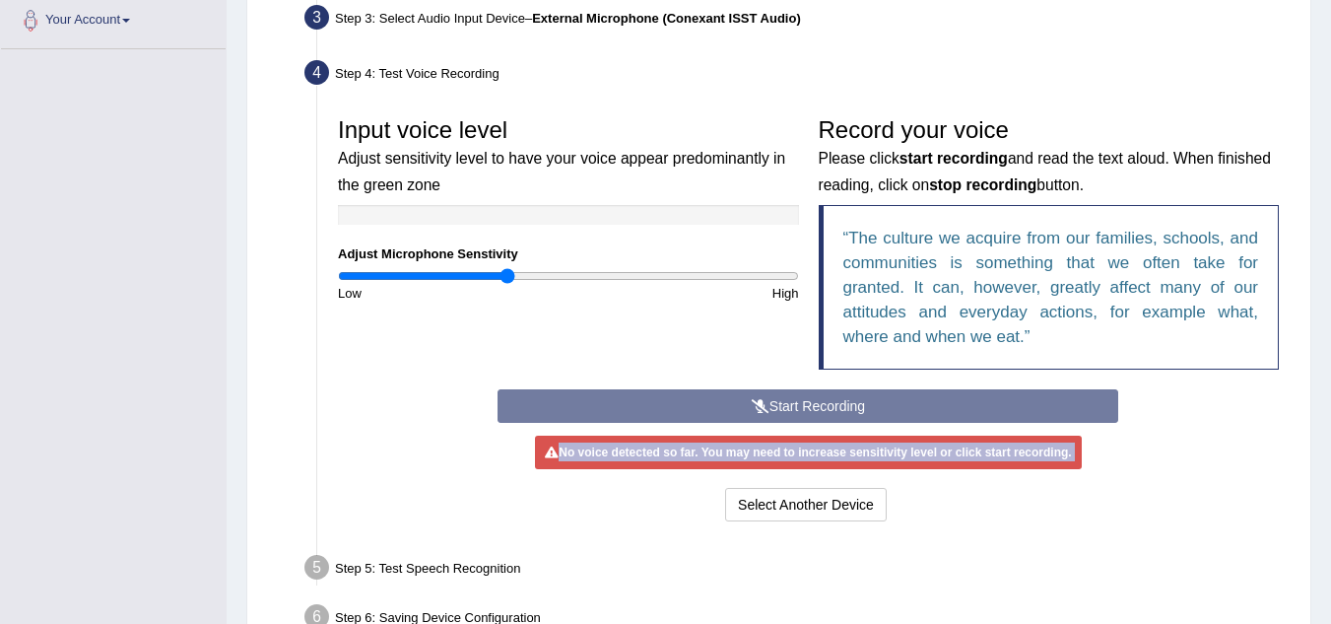
click at [769, 402] on div "Start Recording Stop Recording Note: Please listen to the recording till the en…" at bounding box center [808, 457] width 641 height 137
click at [792, 504] on button "Select Another Device" at bounding box center [806, 505] width 162 height 34
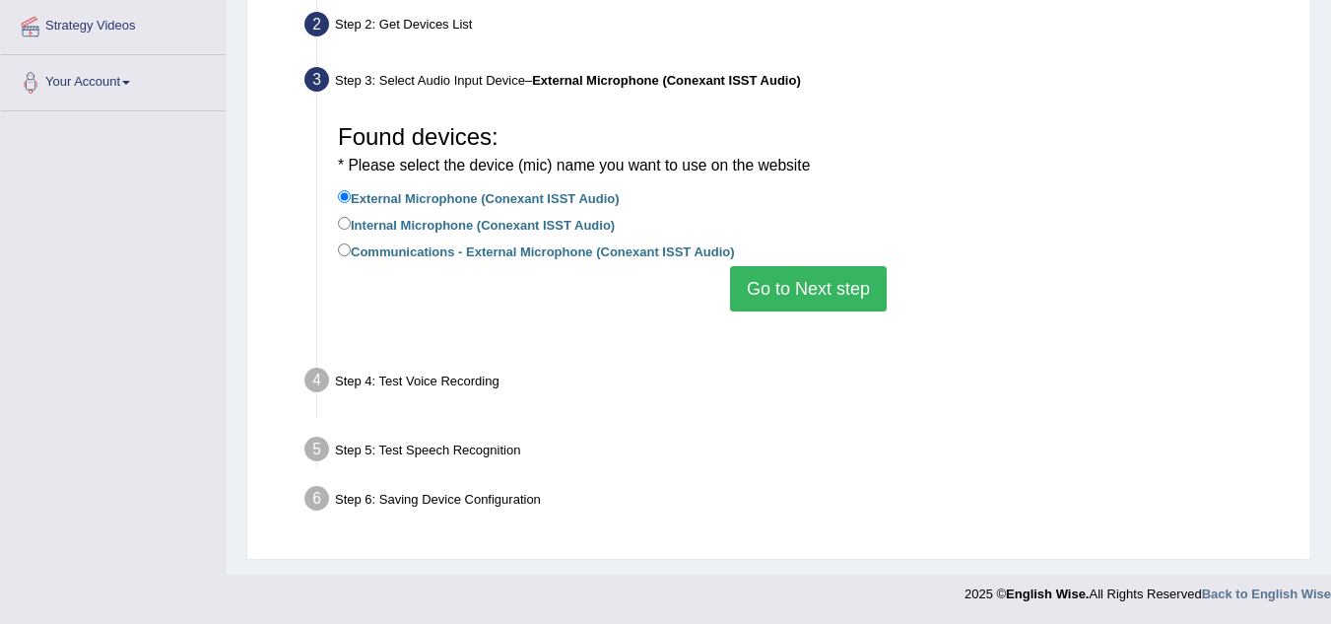
scroll to position [411, 0]
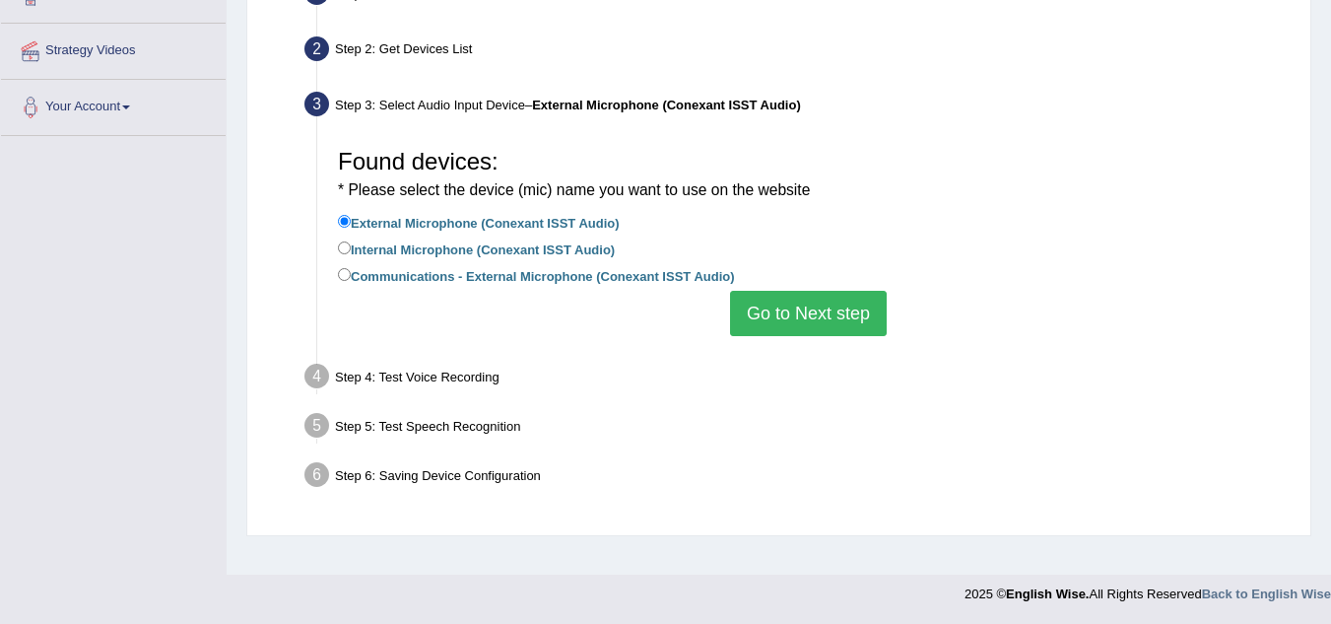
click at [800, 325] on button "Go to Next step" at bounding box center [808, 313] width 157 height 45
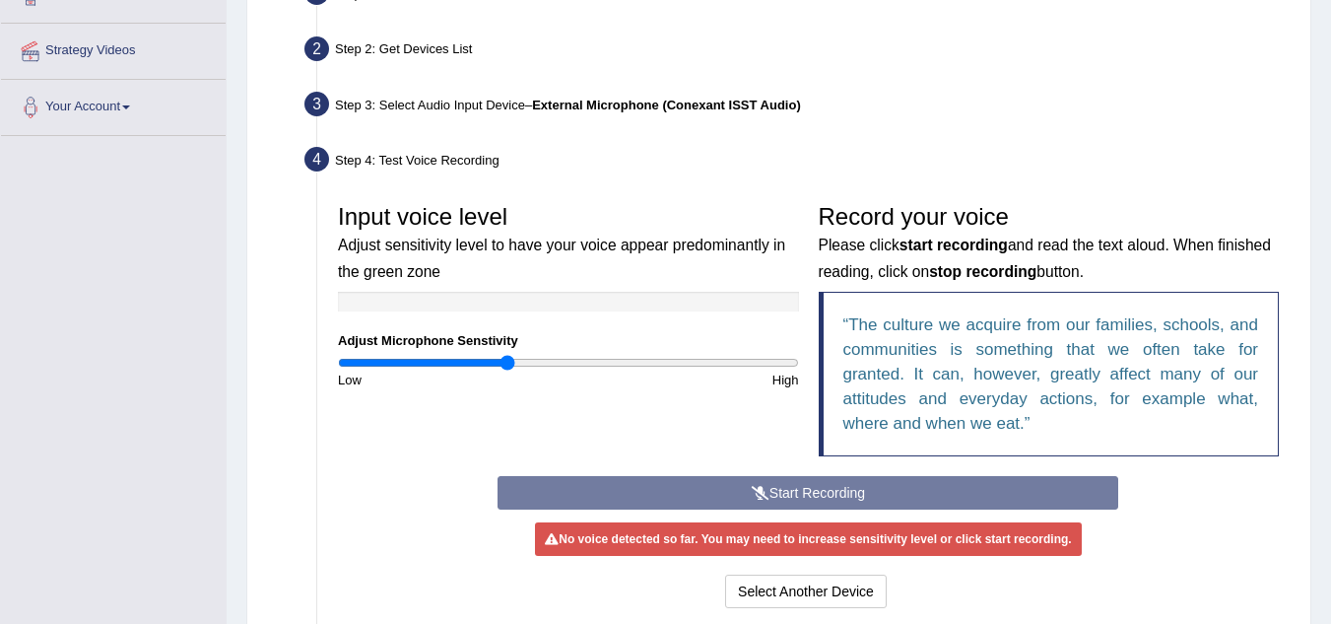
click at [685, 443] on div "Input voice level Adjust sensitivity level to have your voice appear predominan…" at bounding box center [808, 335] width 961 height 282
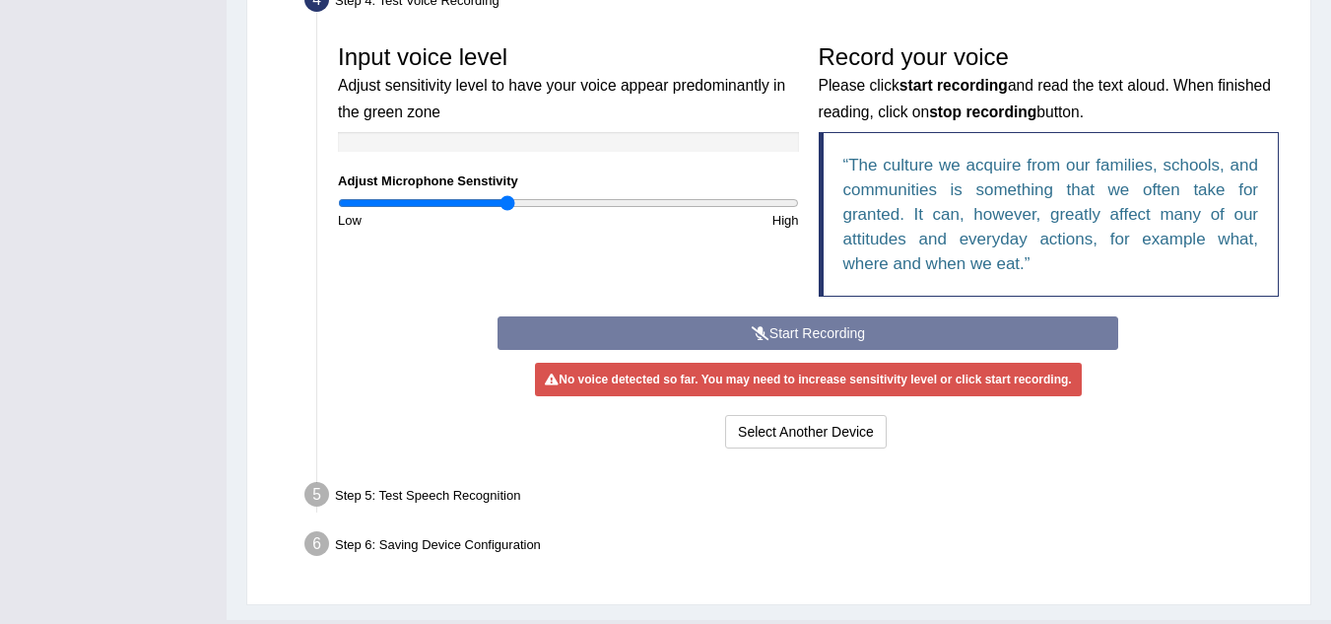
scroll to position [576, 0]
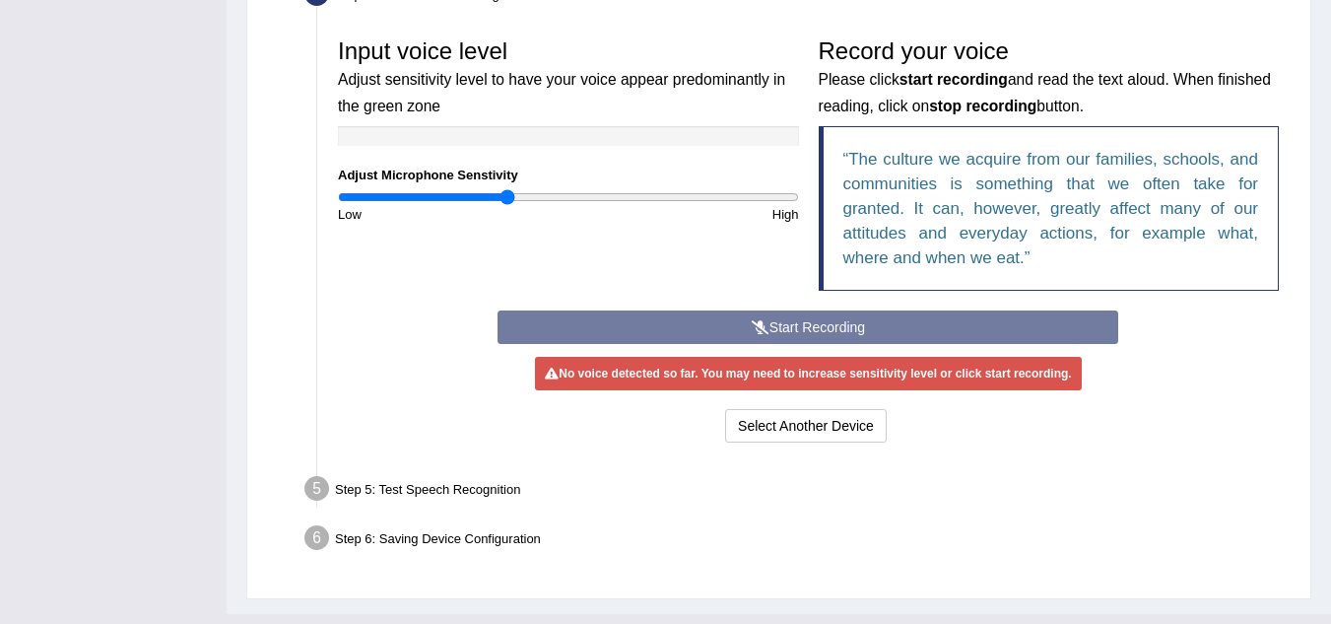
click at [862, 322] on div "Start Recording Stop Recording Note: Please listen to the recording till the en…" at bounding box center [808, 378] width 641 height 137
drag, startPoint x: 871, startPoint y: 336, endPoint x: 764, endPoint y: 263, distance: 129.8
click at [764, 263] on div "Input voice level Adjust sensitivity level to have your voice appear predominan…" at bounding box center [808, 170] width 961 height 282
click at [775, 429] on button "Select Another Device" at bounding box center [806, 426] width 162 height 34
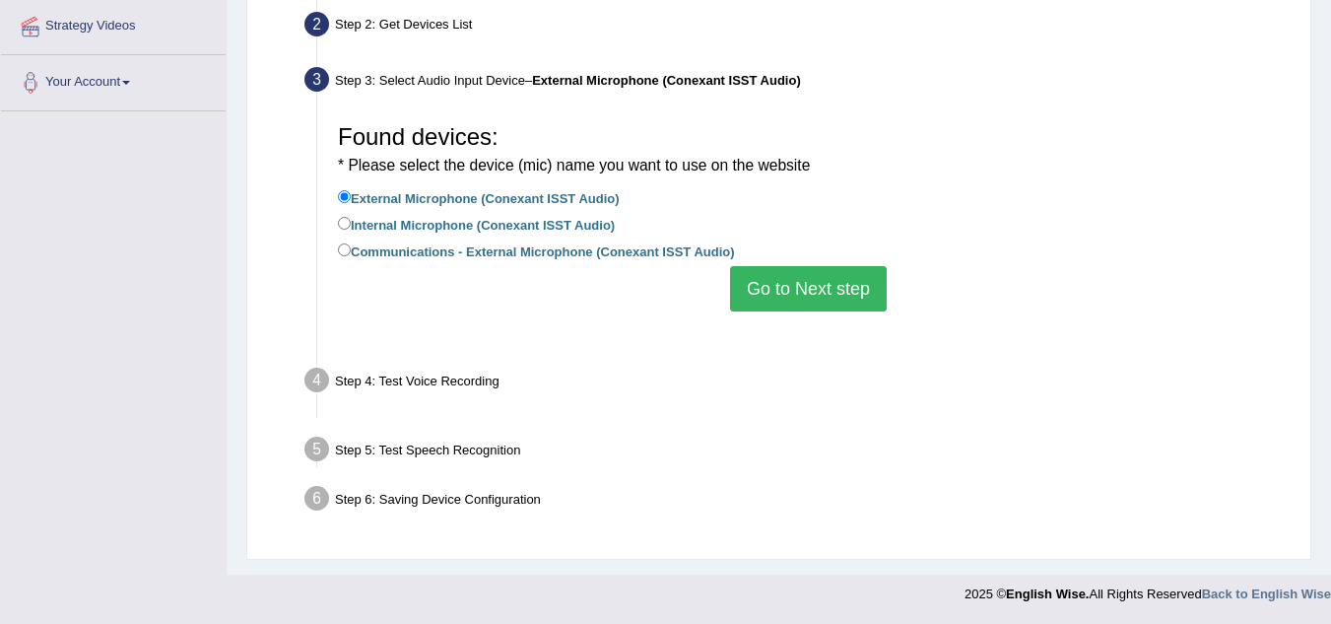
scroll to position [411, 0]
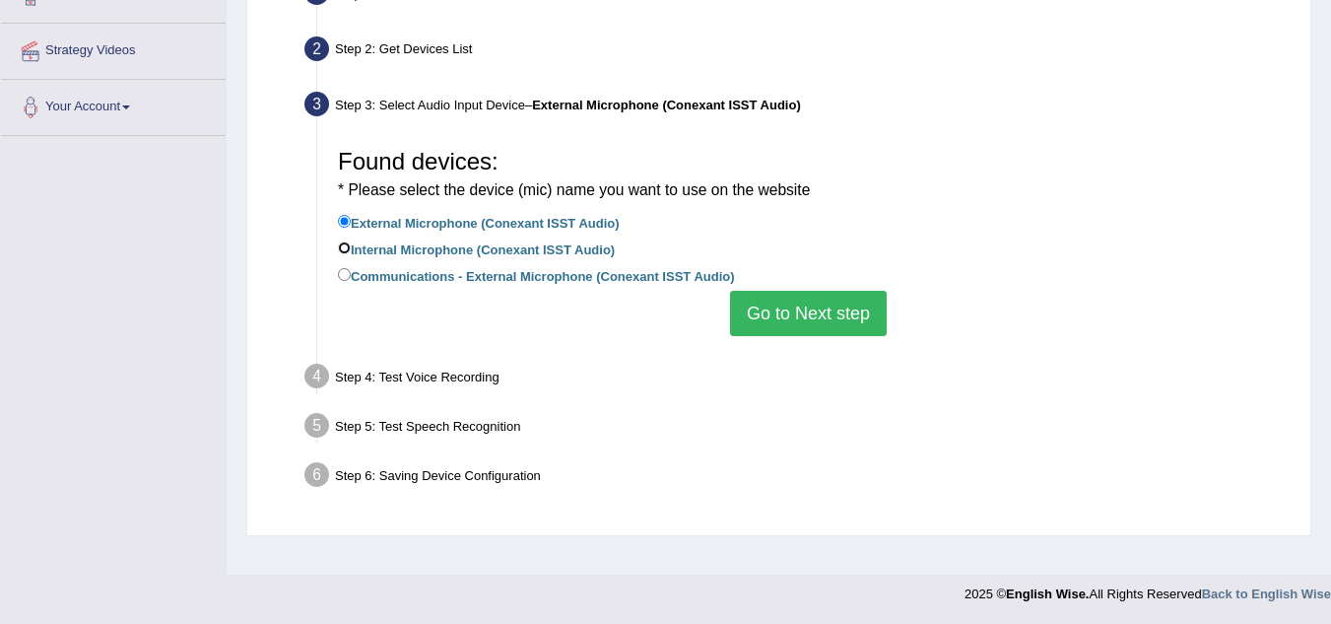
click at [345, 248] on input "Internal Microphone (Conexant ISST Audio)" at bounding box center [344, 247] width 13 height 13
radio input "true"
click at [836, 308] on button "Go to Next step" at bounding box center [808, 313] width 157 height 45
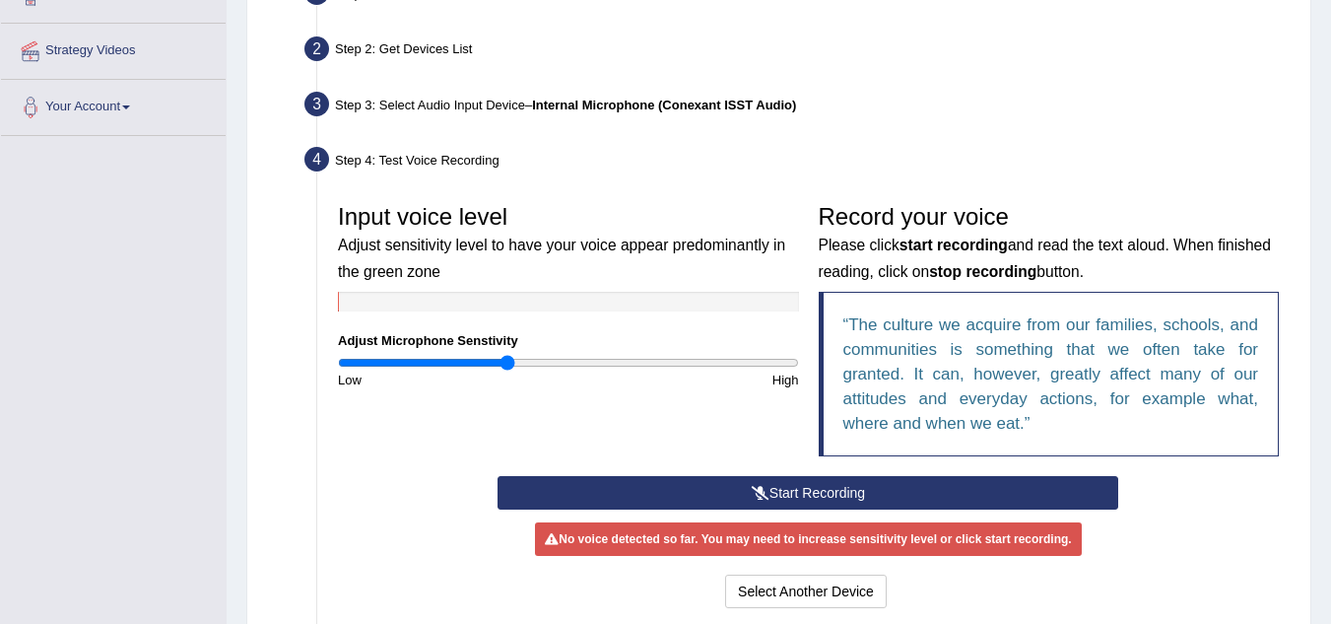
click at [786, 489] on button "Start Recording" at bounding box center [808, 493] width 621 height 34
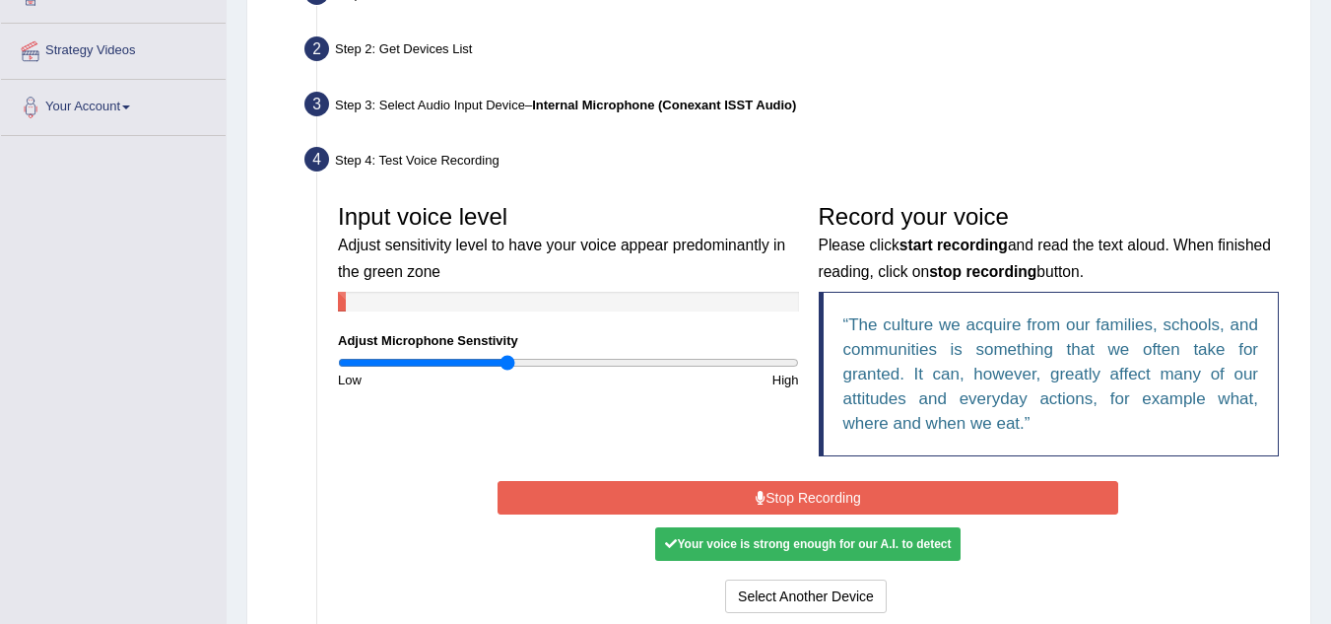
click at [786, 489] on button "Stop Recording" at bounding box center [808, 498] width 621 height 34
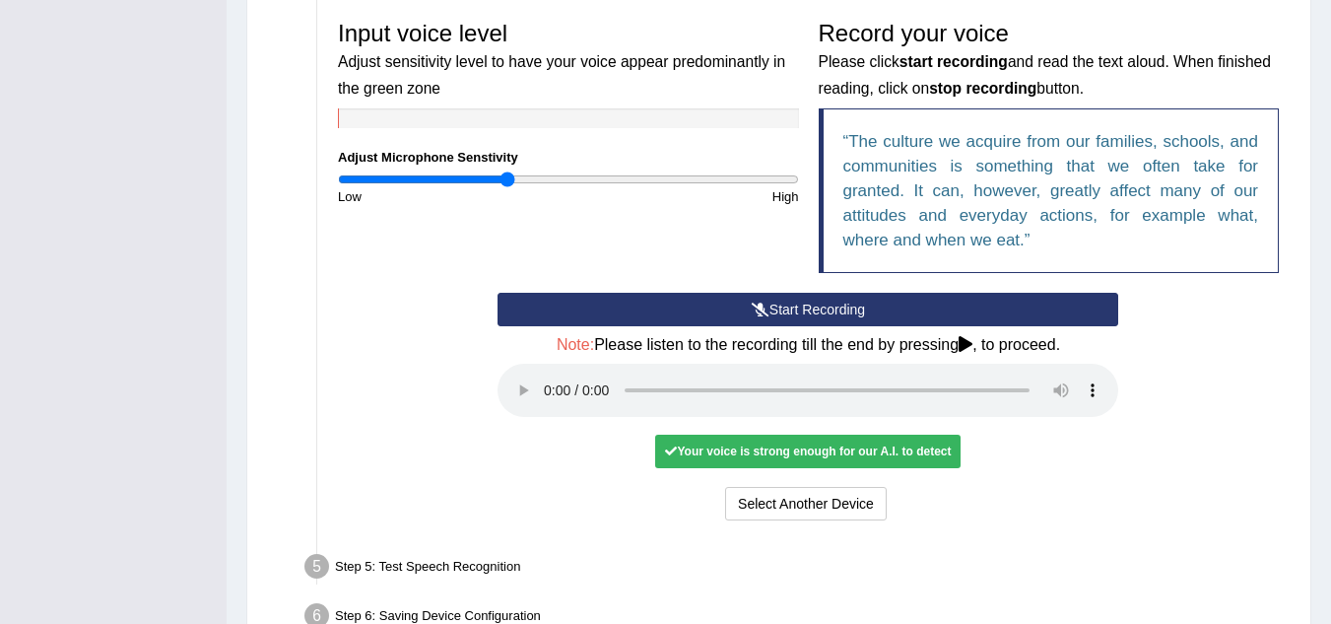
scroll to position [612, 0]
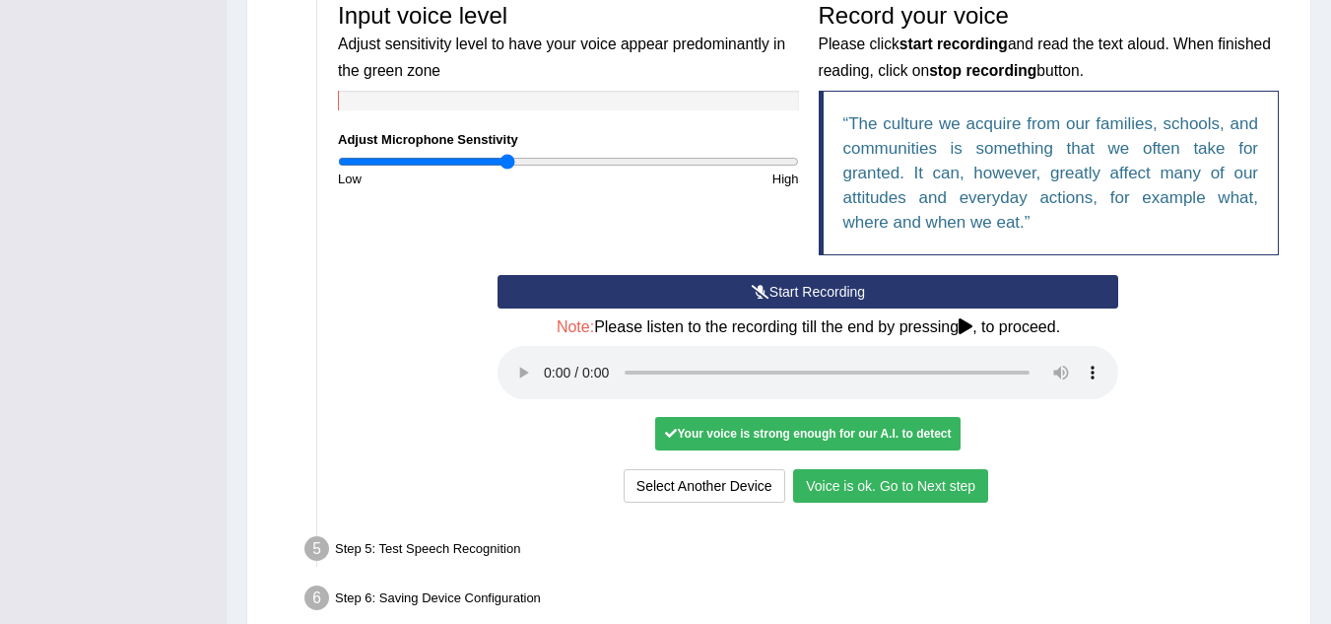
click at [874, 473] on button "Voice is ok. Go to Next step" at bounding box center [890, 486] width 195 height 34
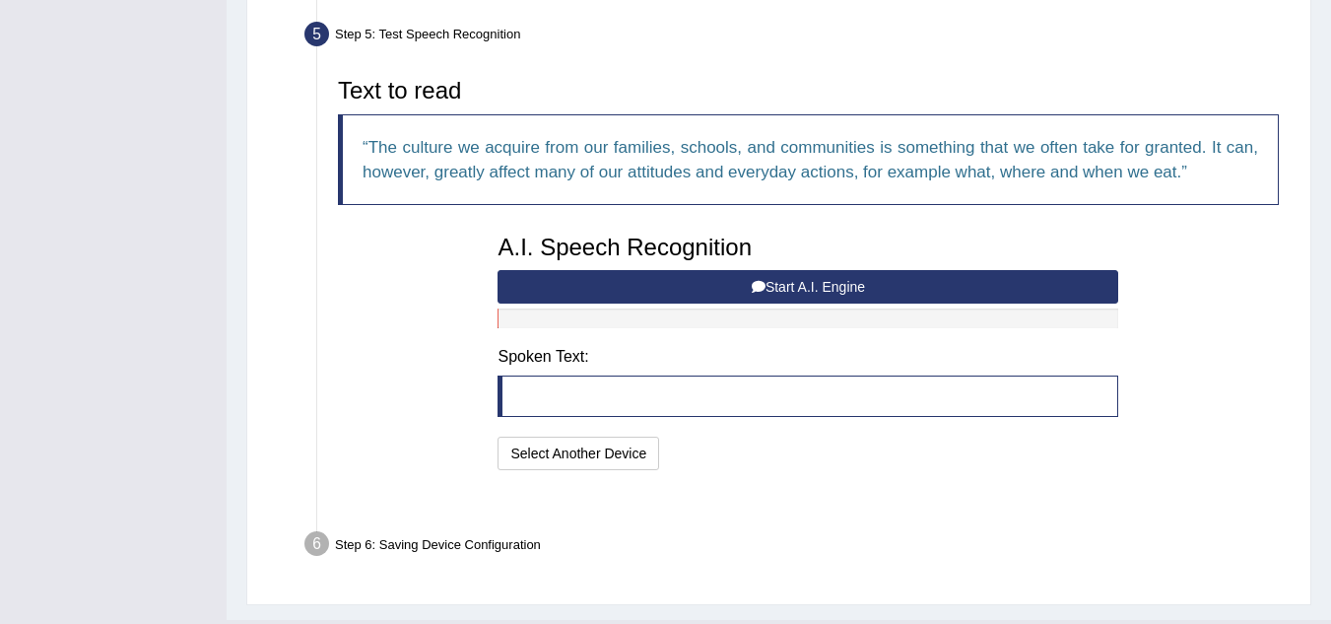
scroll to position [609, 0]
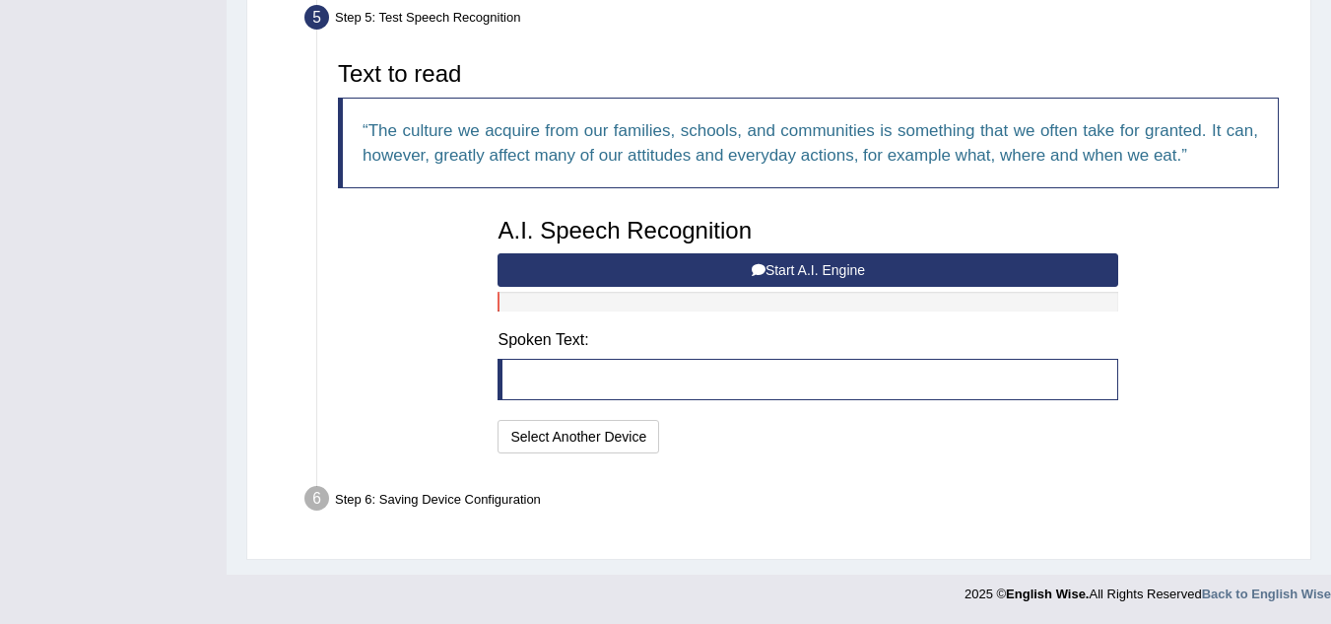
click at [838, 262] on button "Start A.I. Engine" at bounding box center [808, 270] width 621 height 34
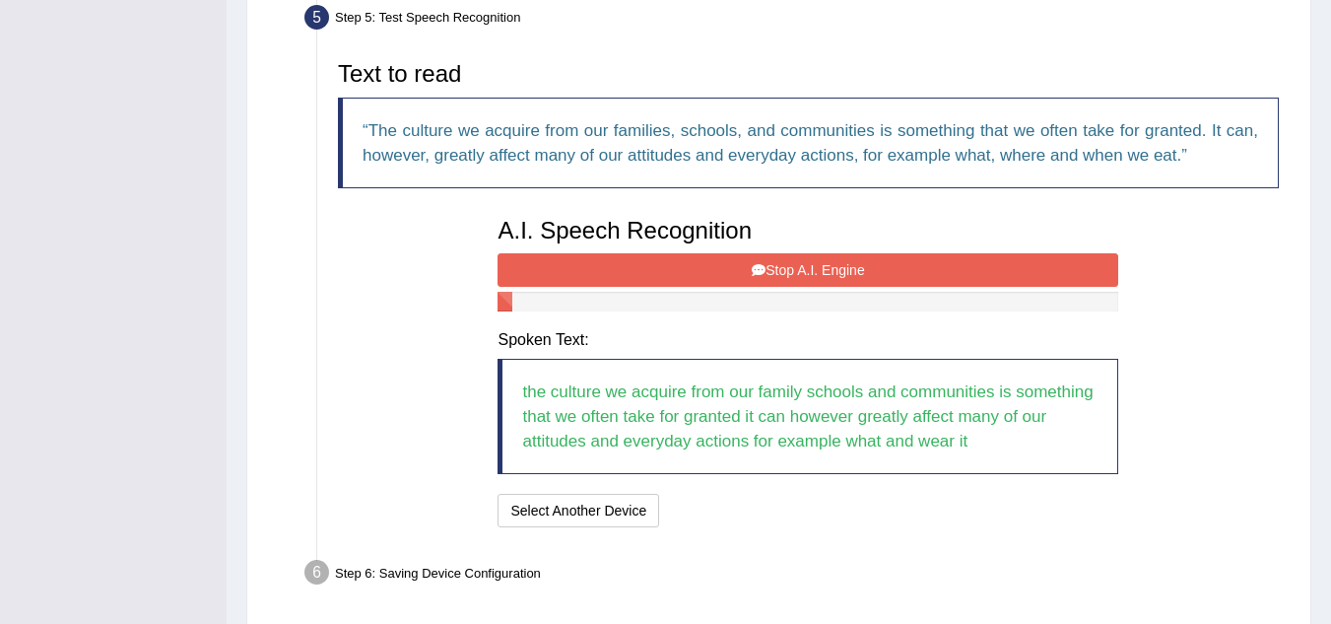
click at [838, 262] on button "Stop A.I. Engine" at bounding box center [808, 270] width 621 height 34
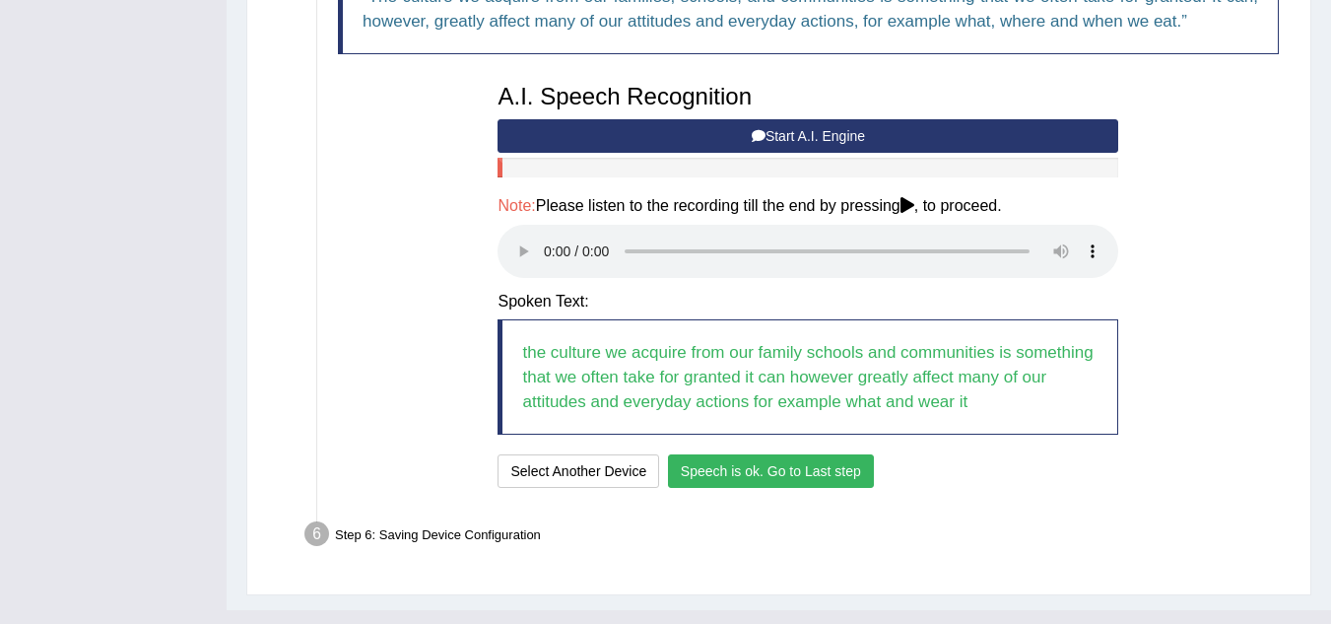
scroll to position [757, 0]
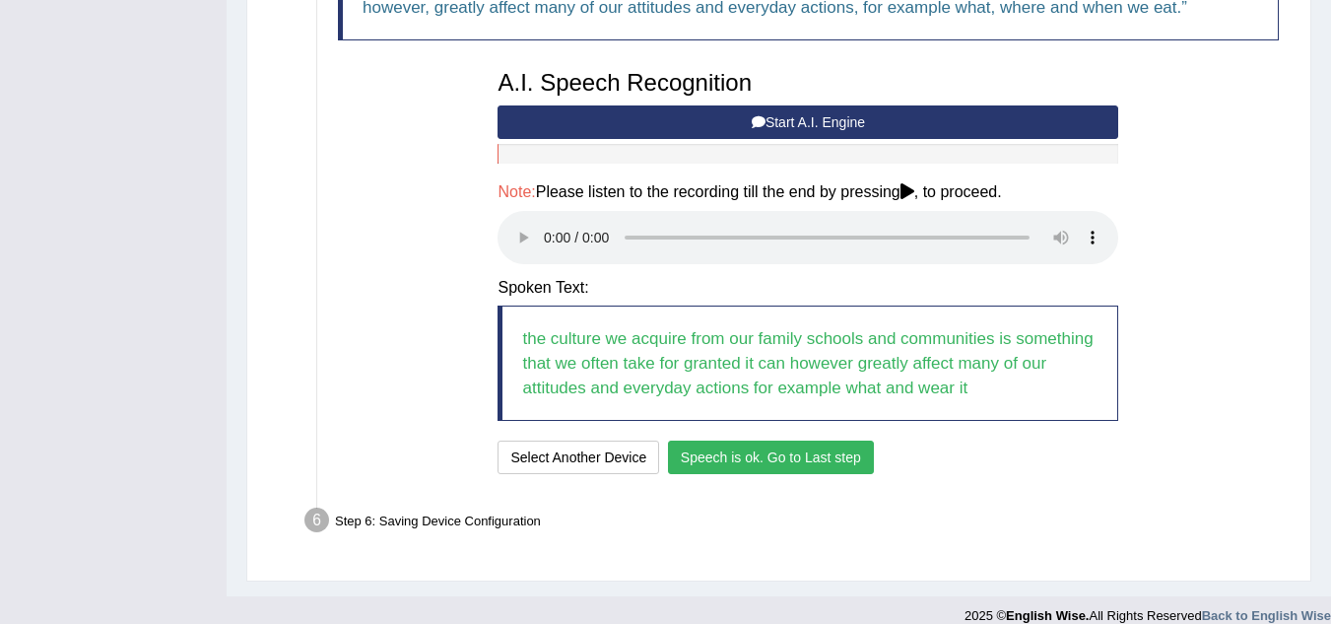
click at [794, 461] on button "Speech is ok. Go to Last step" at bounding box center [771, 457] width 206 height 34
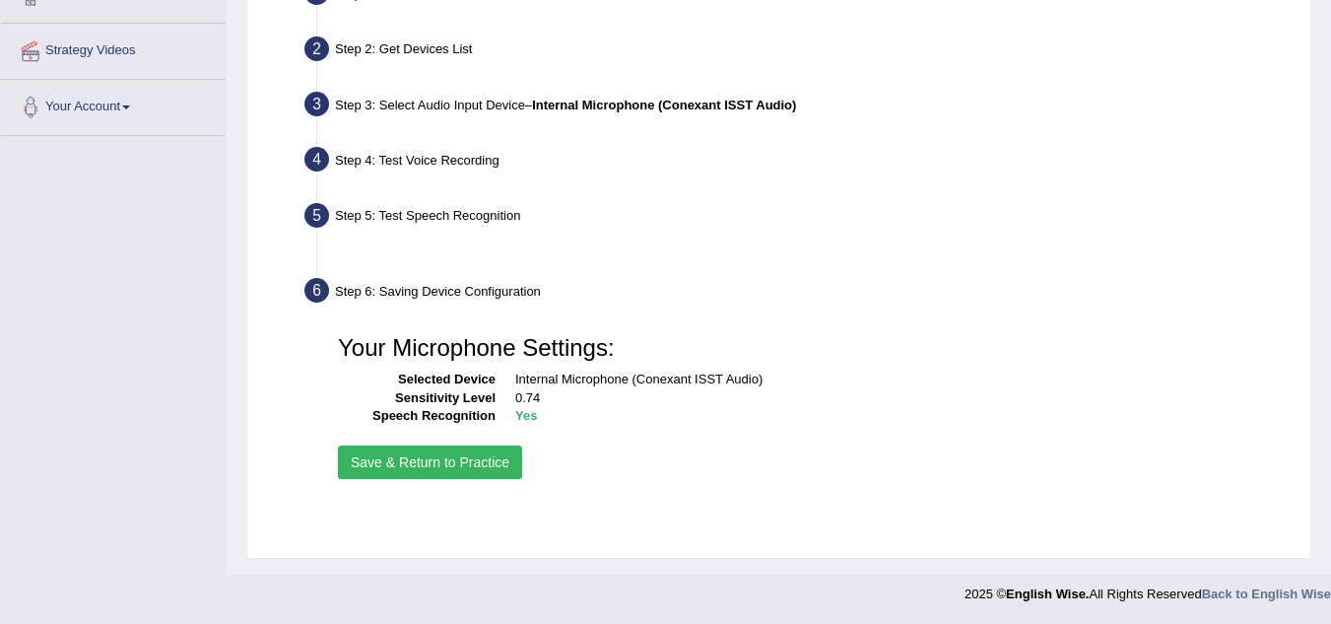
scroll to position [411, 0]
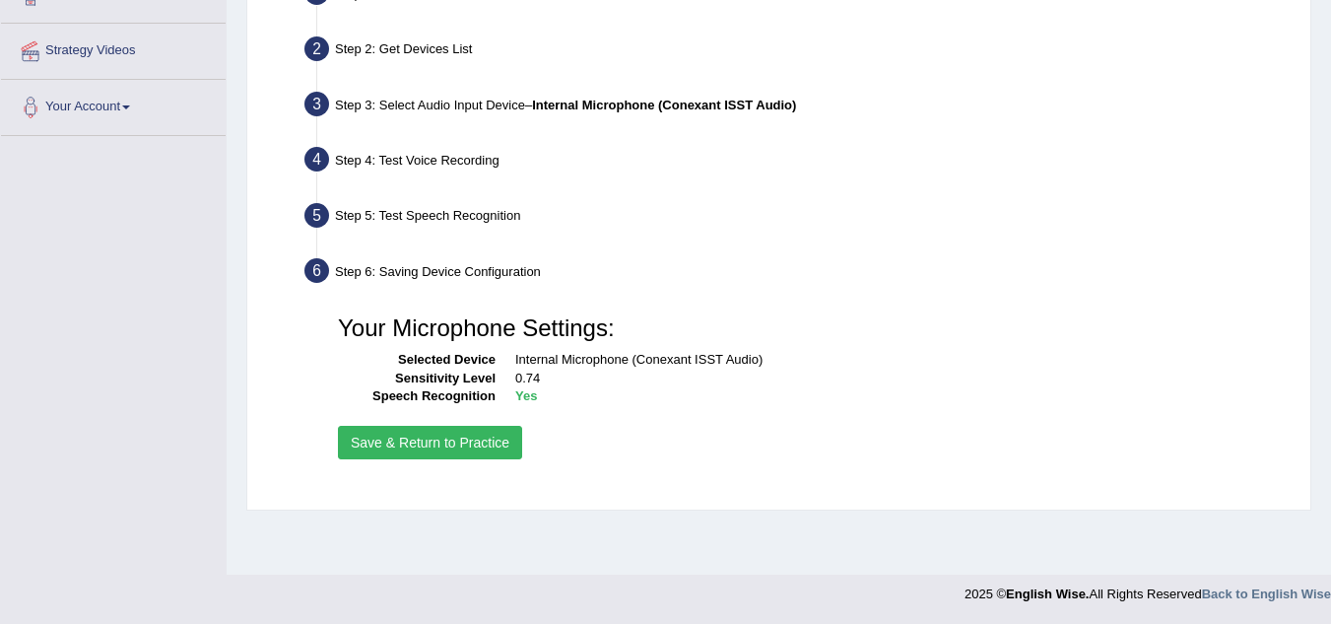
click at [472, 438] on button "Save & Return to Practice" at bounding box center [430, 443] width 184 height 34
click at [450, 439] on button "Save & Return to Practice" at bounding box center [430, 443] width 184 height 34
click at [421, 448] on button "Save & Return to Practice" at bounding box center [430, 443] width 184 height 34
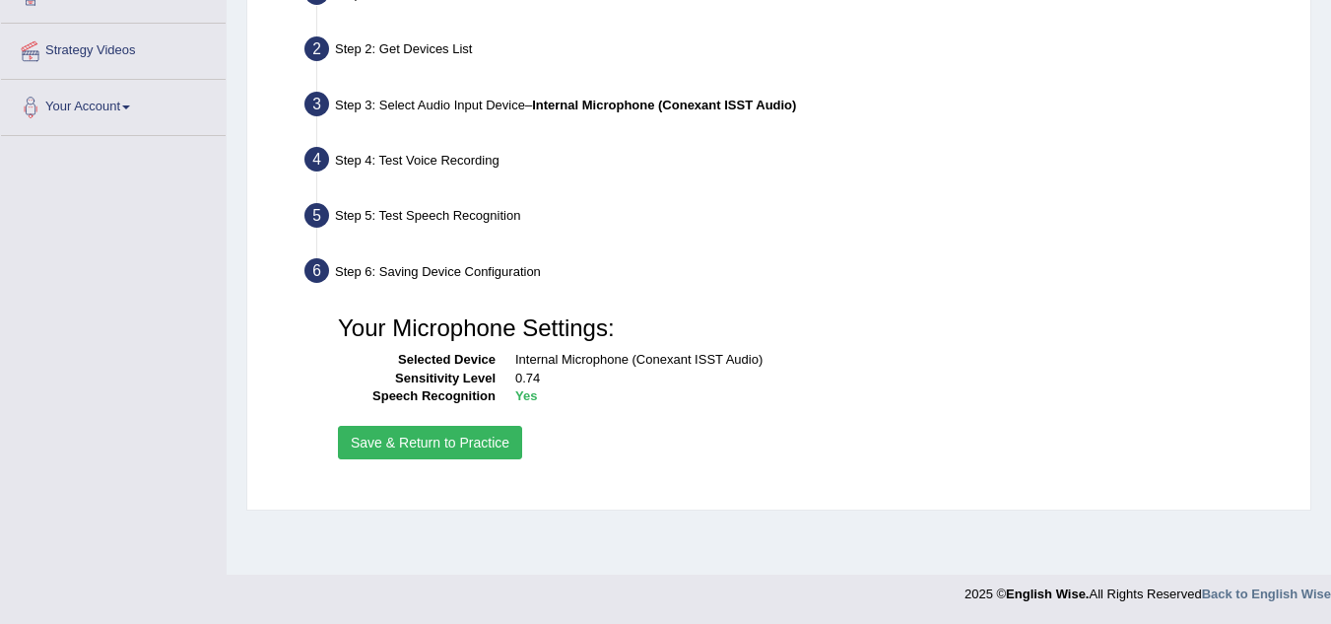
click at [430, 446] on button "Save & Return to Practice" at bounding box center [430, 443] width 184 height 34
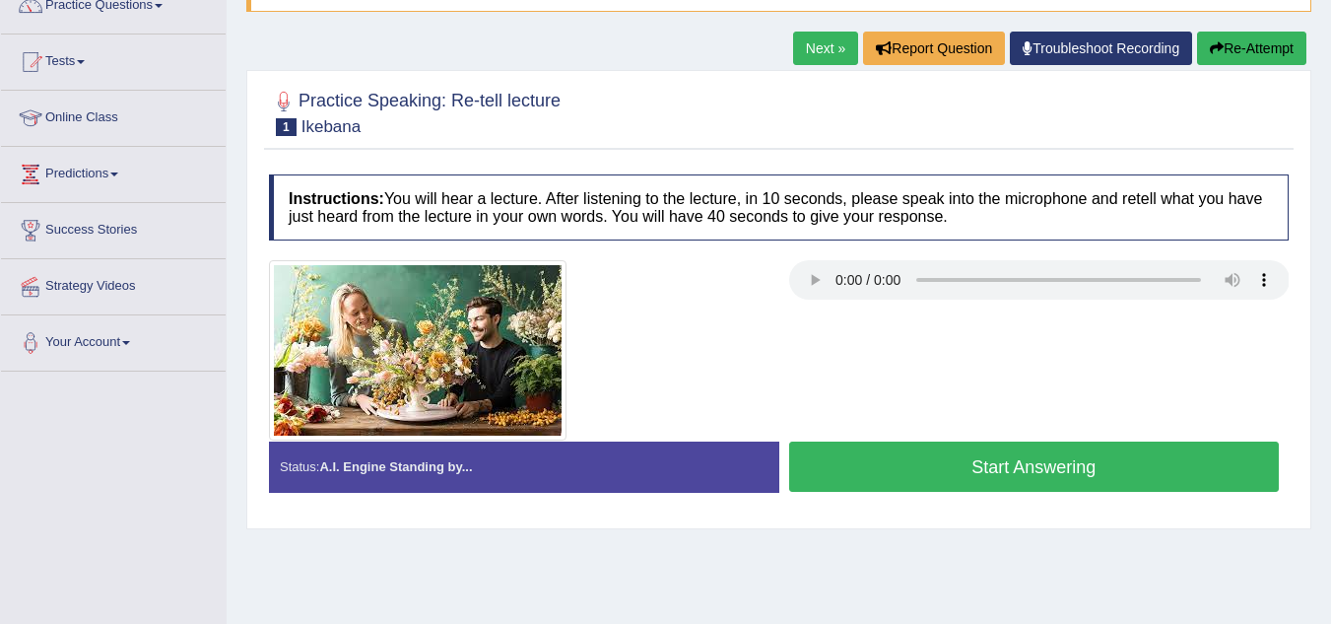
scroll to position [182, 0]
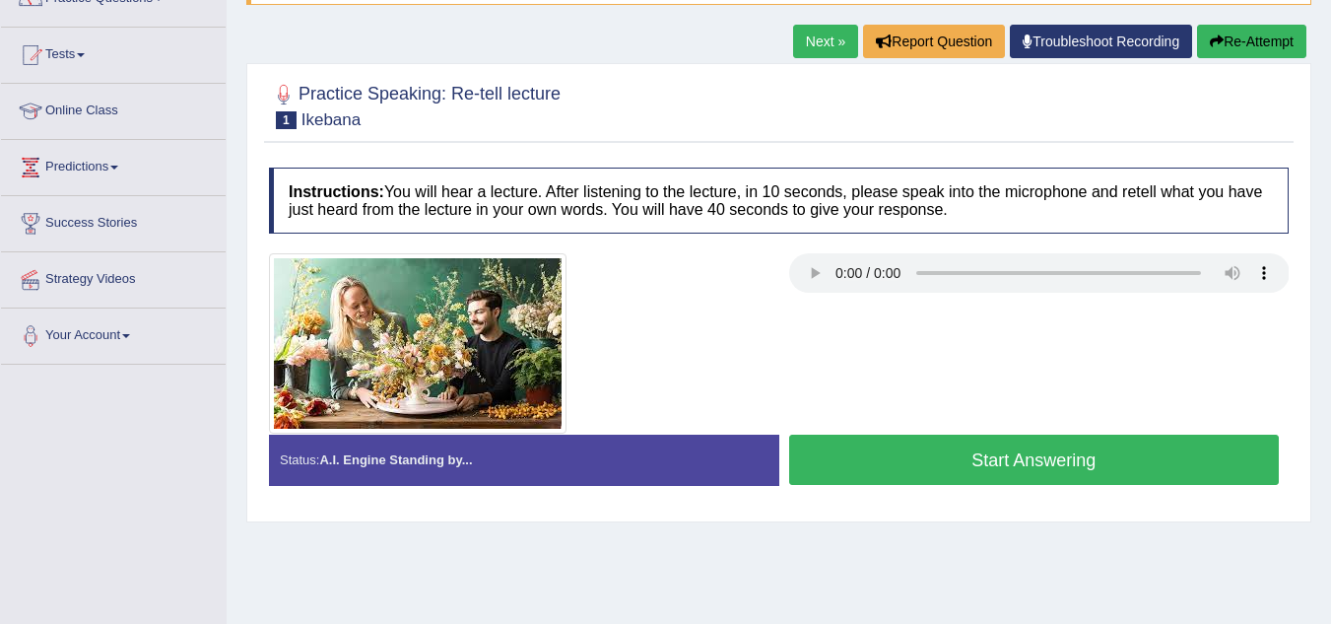
click at [997, 456] on button "Start Answering" at bounding box center [1034, 460] width 491 height 50
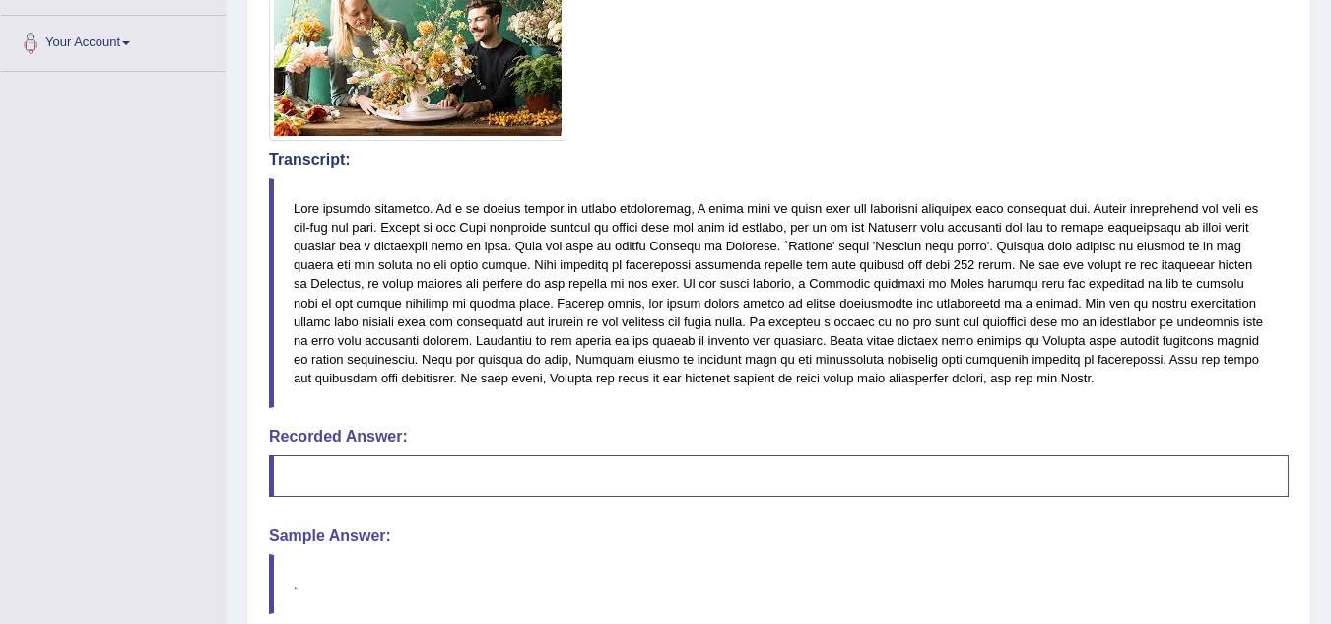
scroll to position [478, 0]
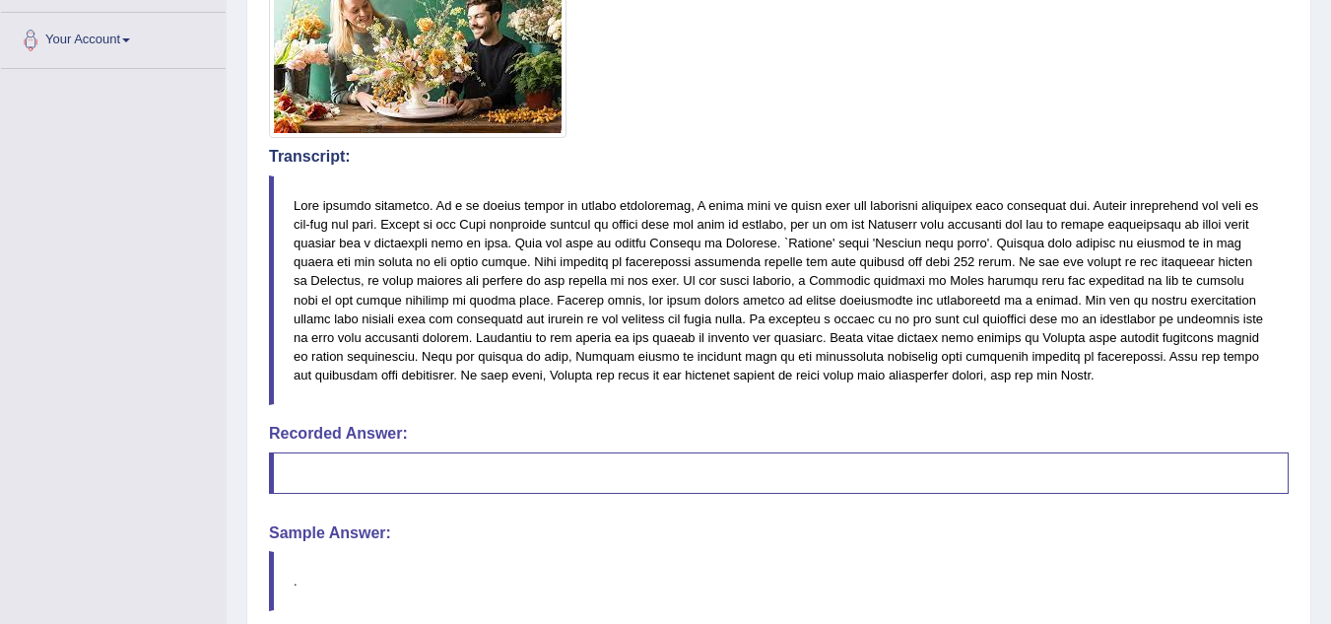
drag, startPoint x: 1325, startPoint y: 396, endPoint x: 1320, endPoint y: 454, distance: 58.3
click at [1320, 454] on div "Home Practice Speaking: Re-tell lecture Ikebana * Remember to use the device In…" at bounding box center [779, 137] width 1105 height 1230
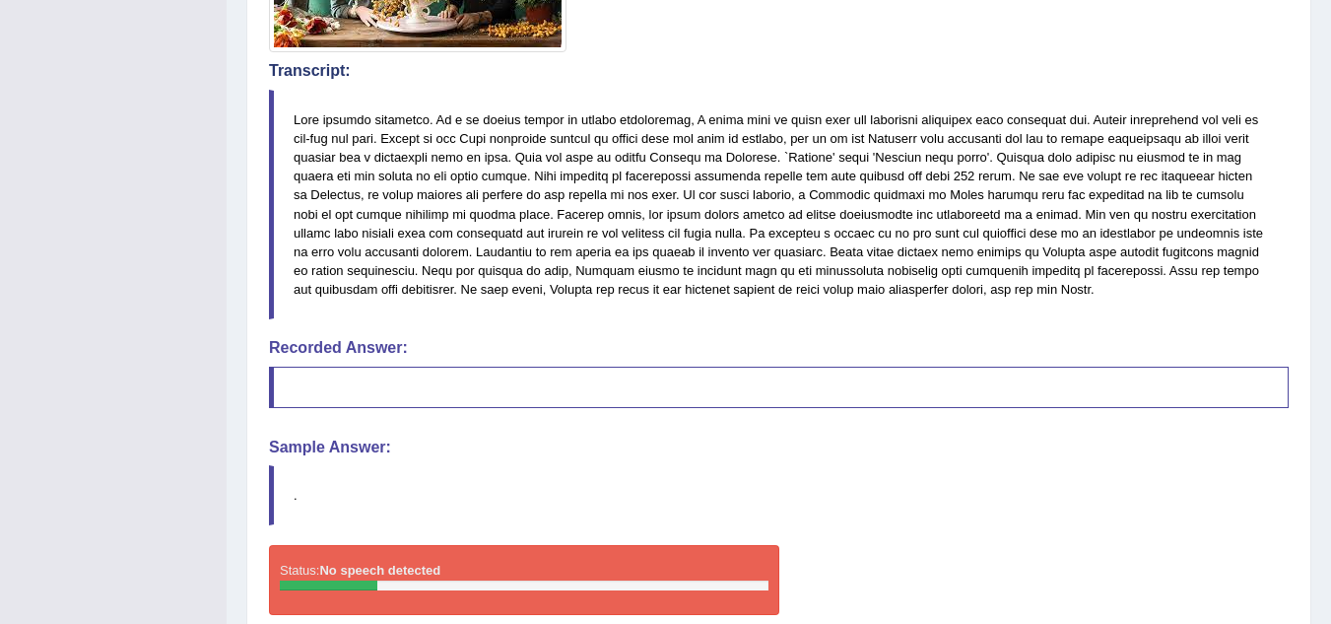
scroll to position [572, 0]
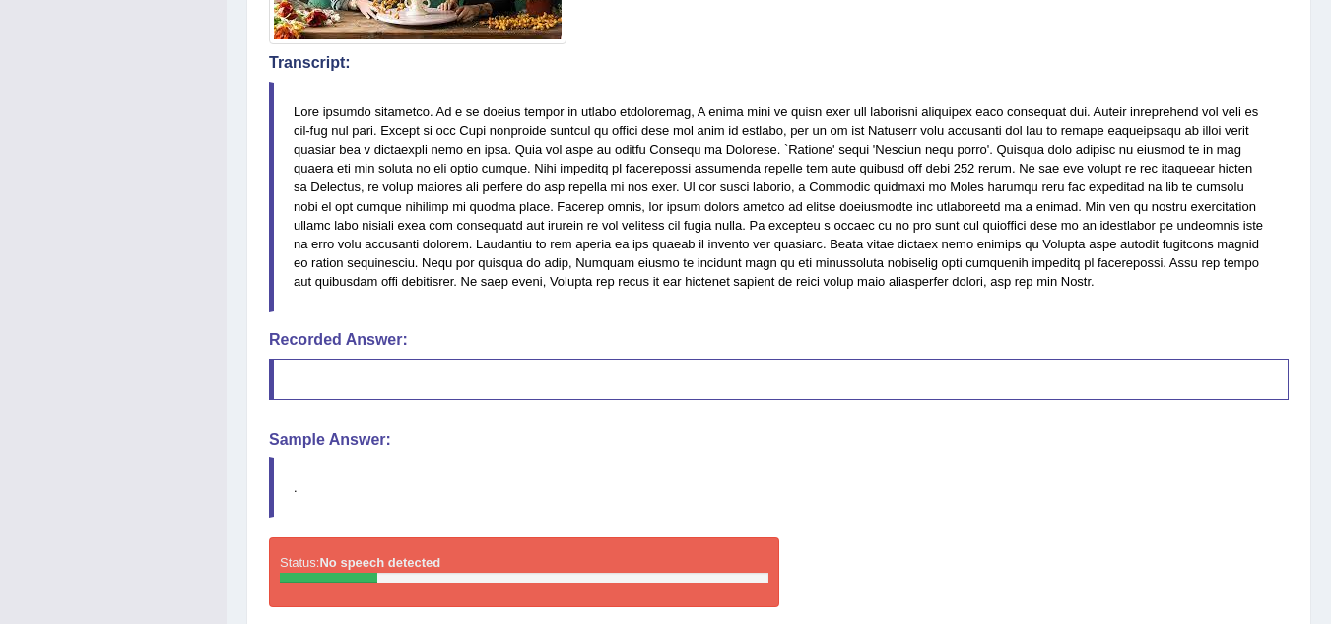
click at [901, 380] on blockquote at bounding box center [779, 379] width 1020 height 41
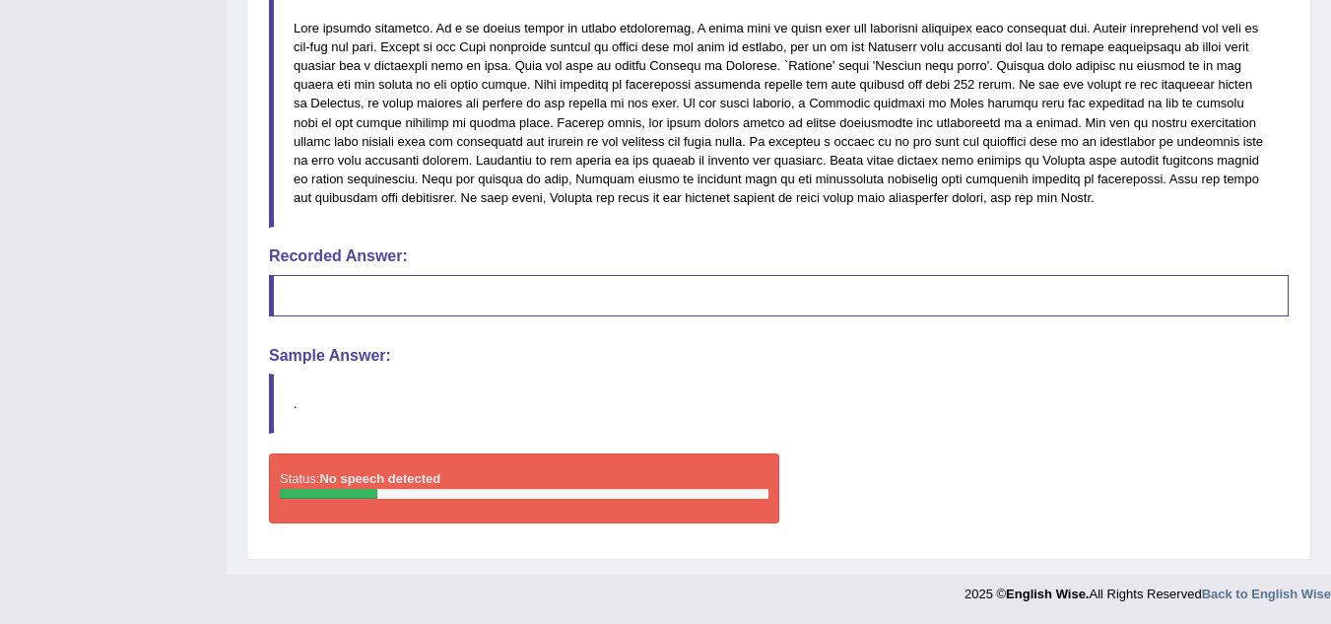
drag, startPoint x: 1327, startPoint y: 467, endPoint x: 1333, endPoint y: 433, distance: 35.0
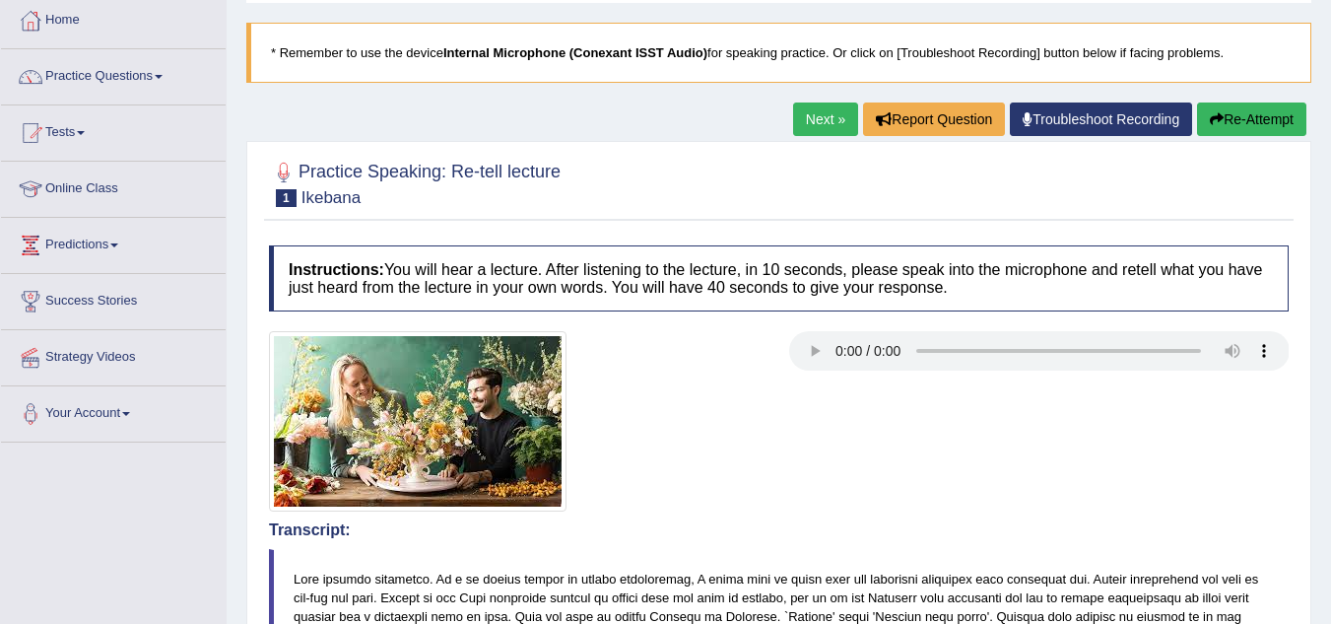
scroll to position [102, 0]
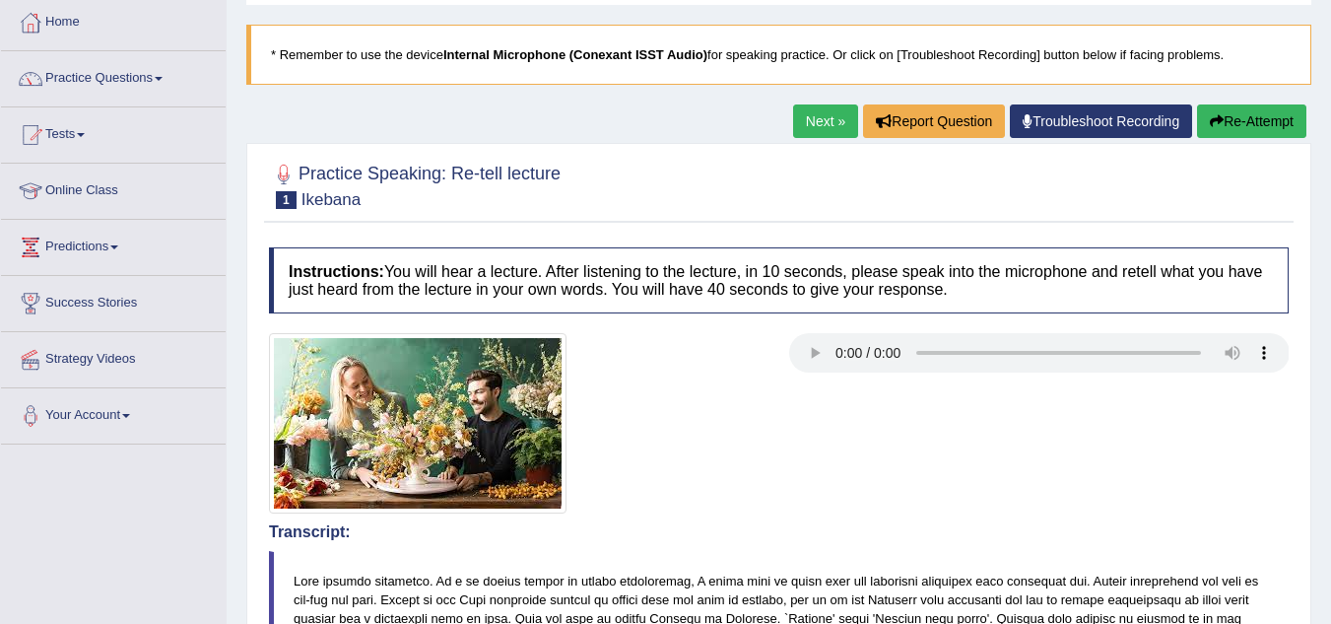
click at [813, 122] on link "Next »" at bounding box center [825, 121] width 65 height 34
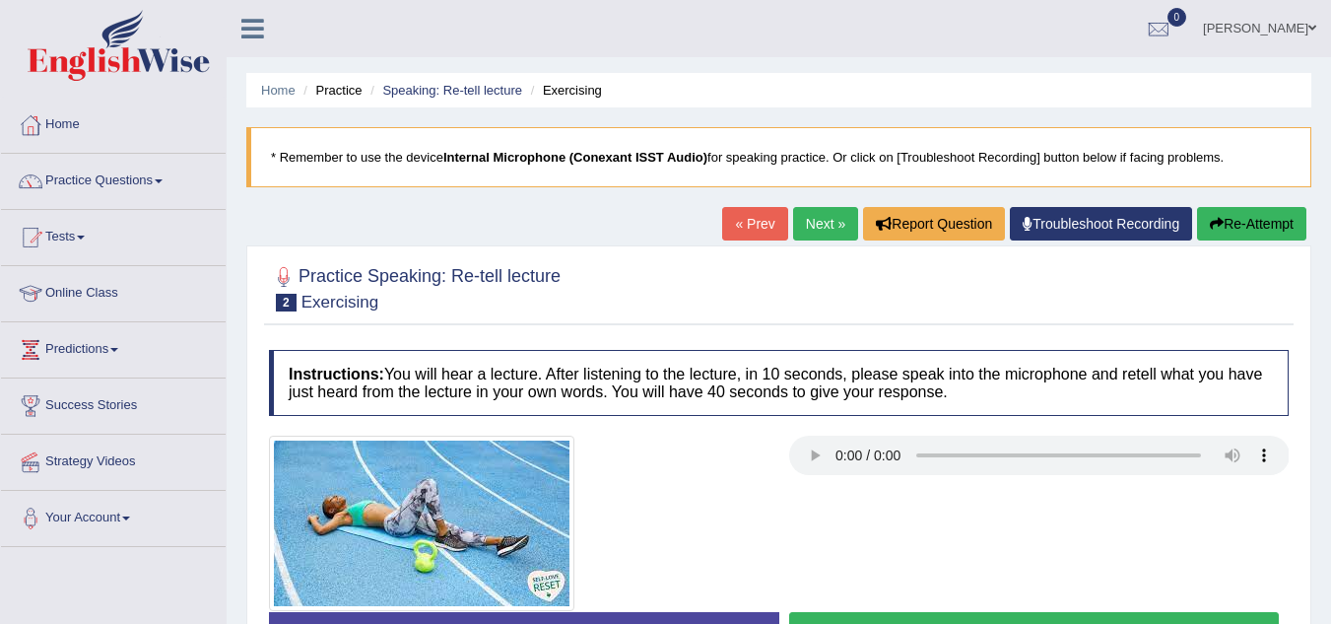
click at [812, 222] on link "Next »" at bounding box center [825, 224] width 65 height 34
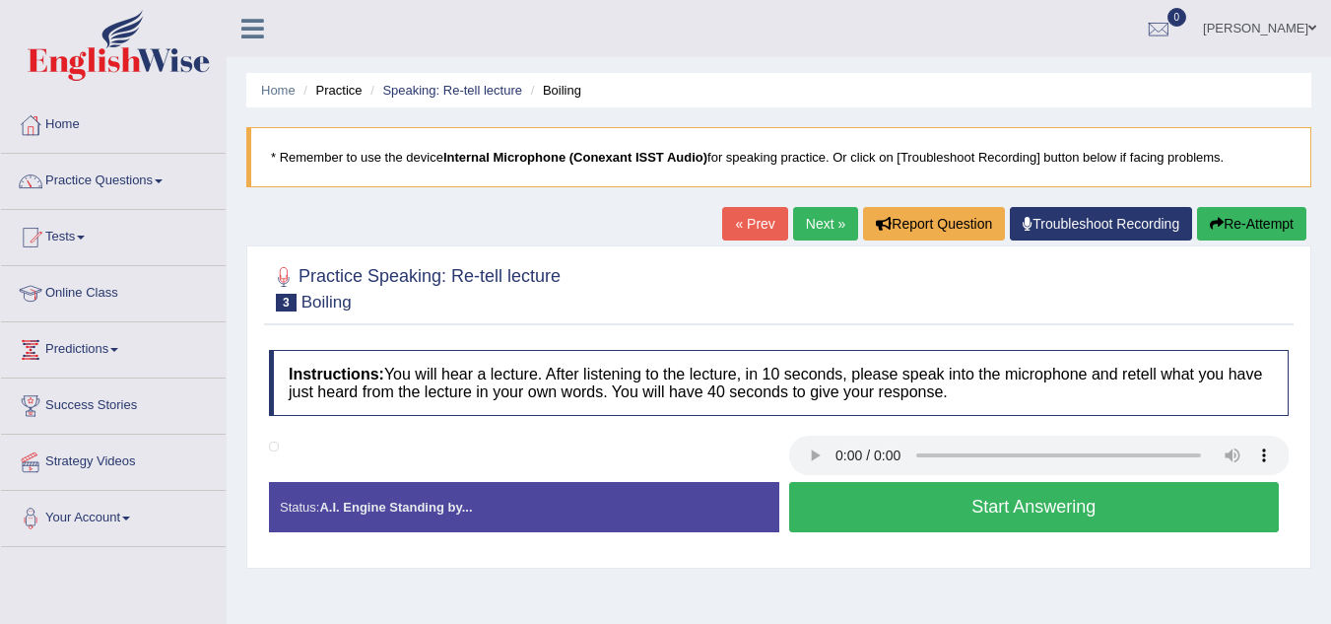
click at [815, 27] on ul "Jorge Smith Toggle navigation Username: jorgesmith_parramatta Access Type: Onli…" at bounding box center [945, 28] width 774 height 56
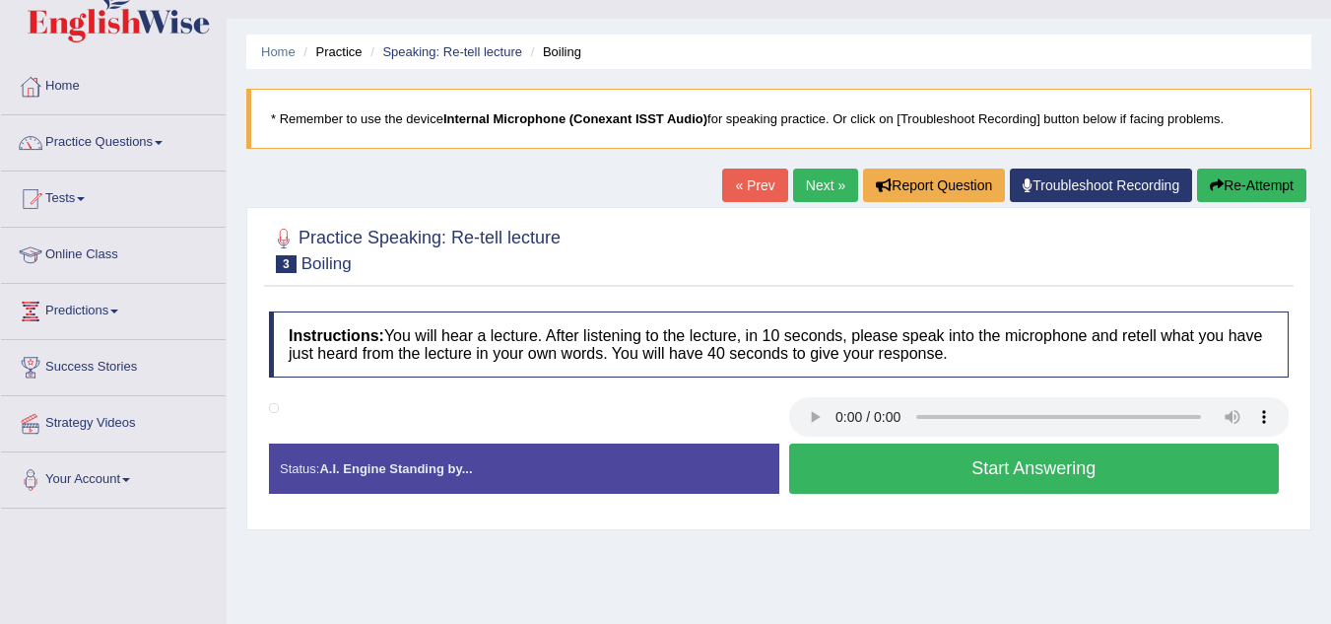
scroll to position [41, 0]
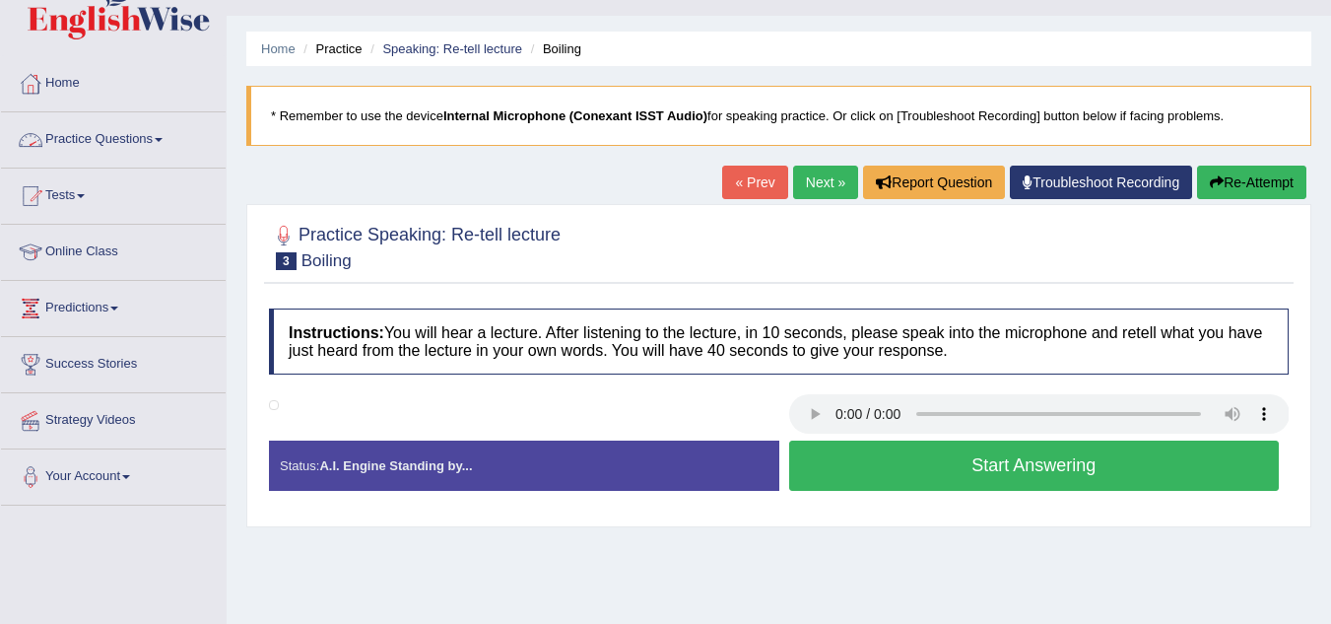
click at [132, 136] on link "Practice Questions" at bounding box center [113, 136] width 225 height 49
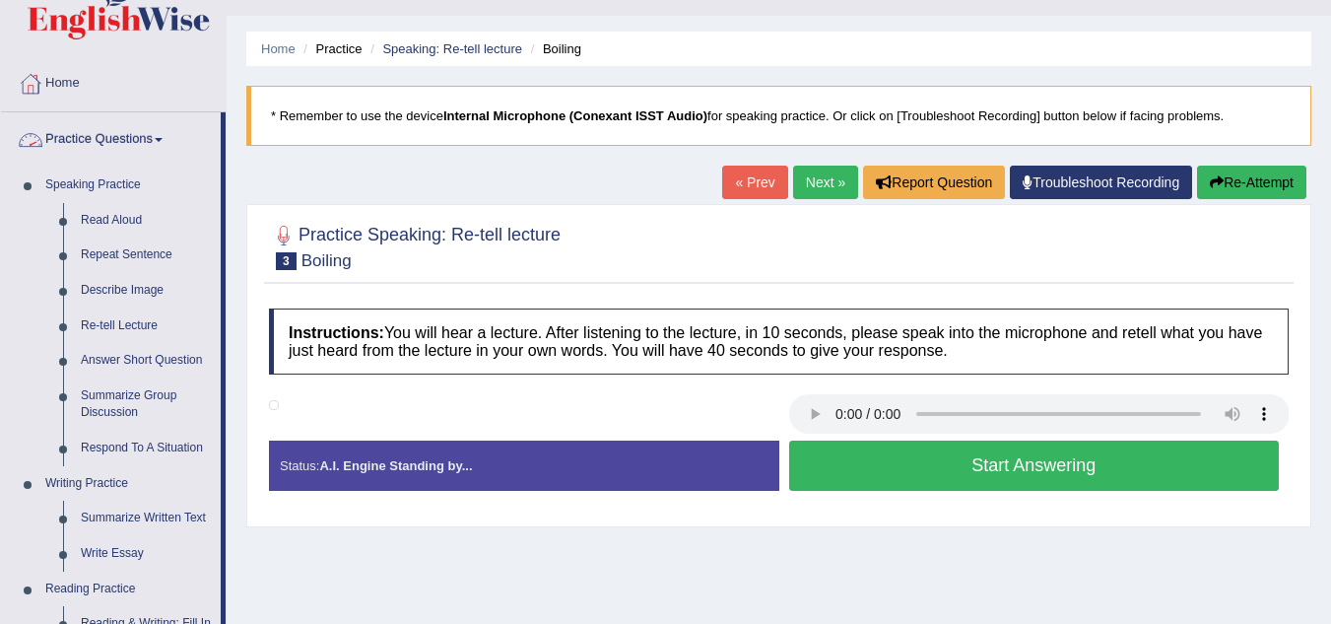
click at [134, 132] on link "Practice Questions" at bounding box center [111, 136] width 220 height 49
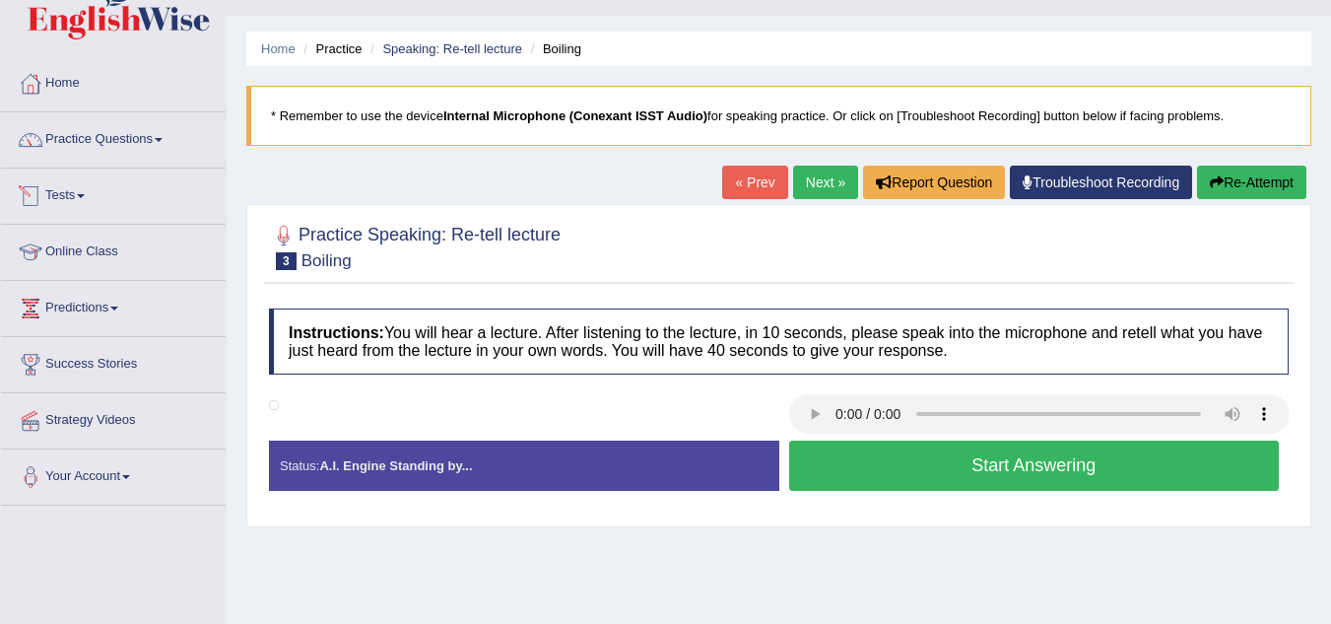
click at [54, 192] on link "Tests" at bounding box center [113, 193] width 225 height 49
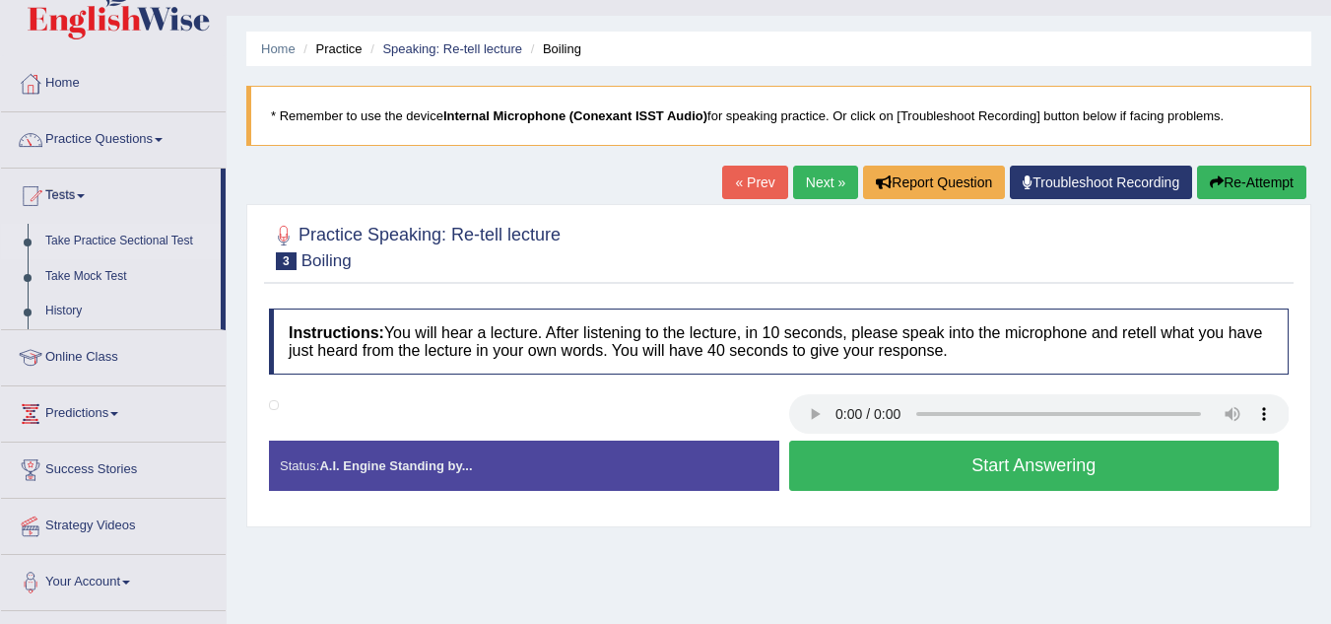
click at [73, 237] on link "Take Practice Sectional Test" at bounding box center [128, 241] width 184 height 35
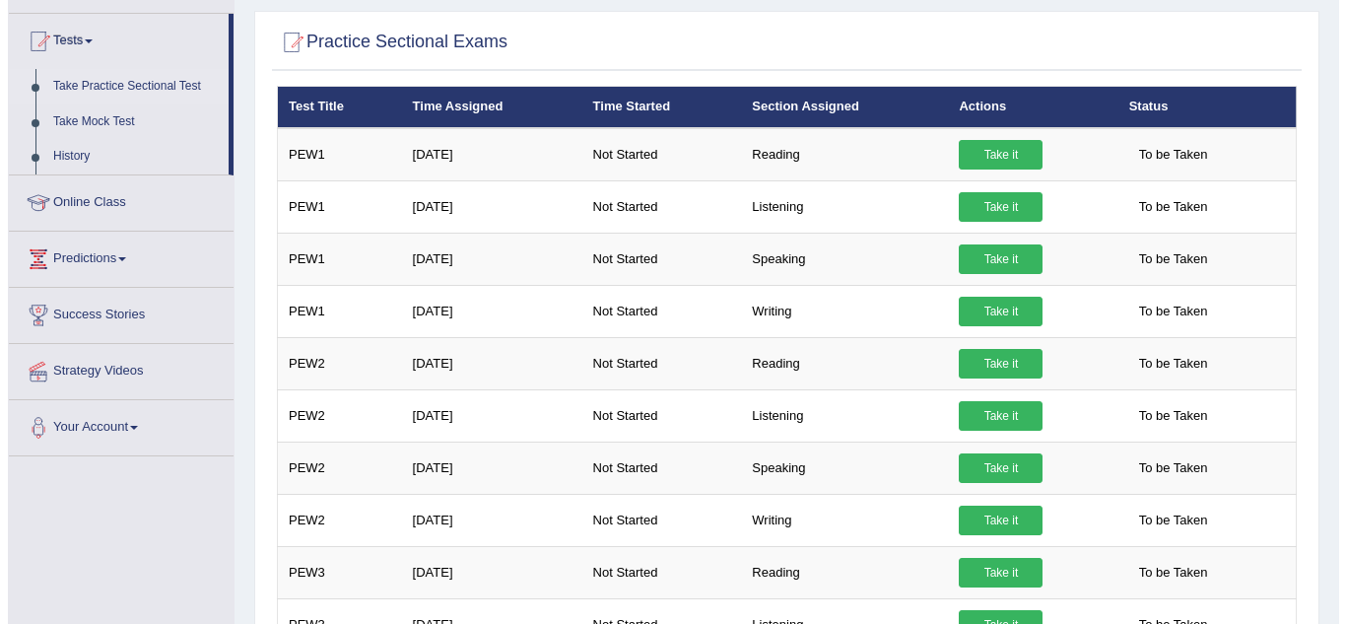
scroll to position [237, 0]
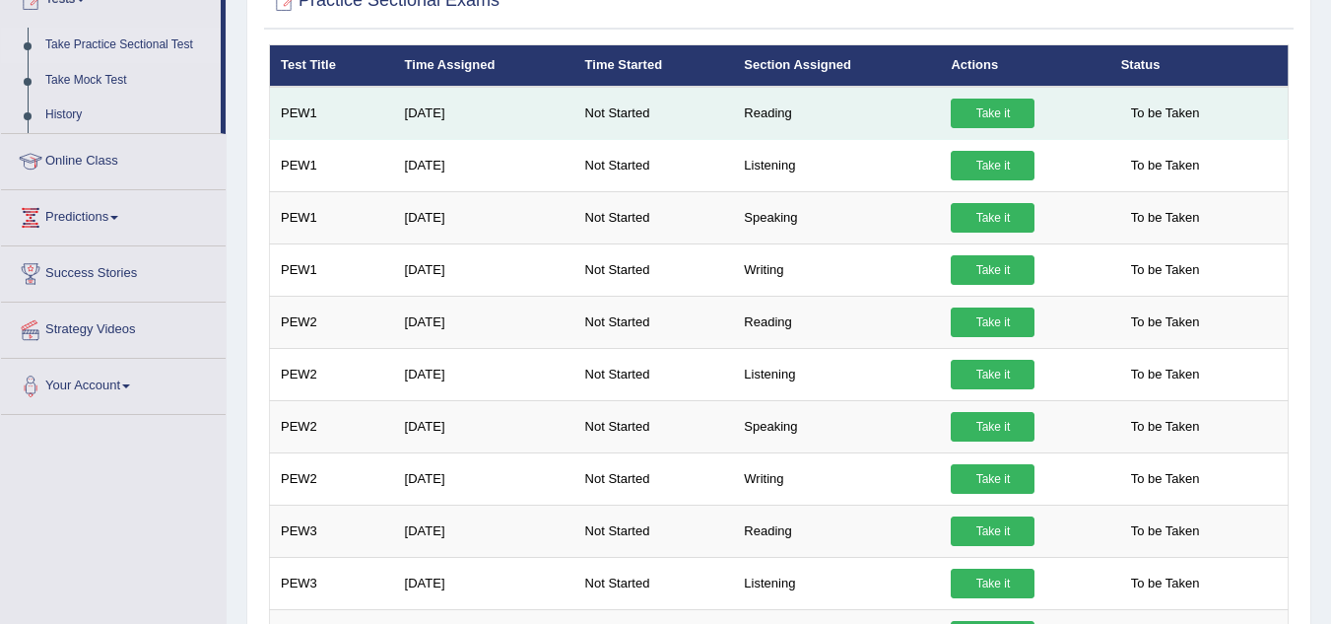
click at [301, 115] on td "PEW1" at bounding box center [332, 113] width 124 height 53
click at [986, 112] on link "Take it" at bounding box center [993, 114] width 84 height 30
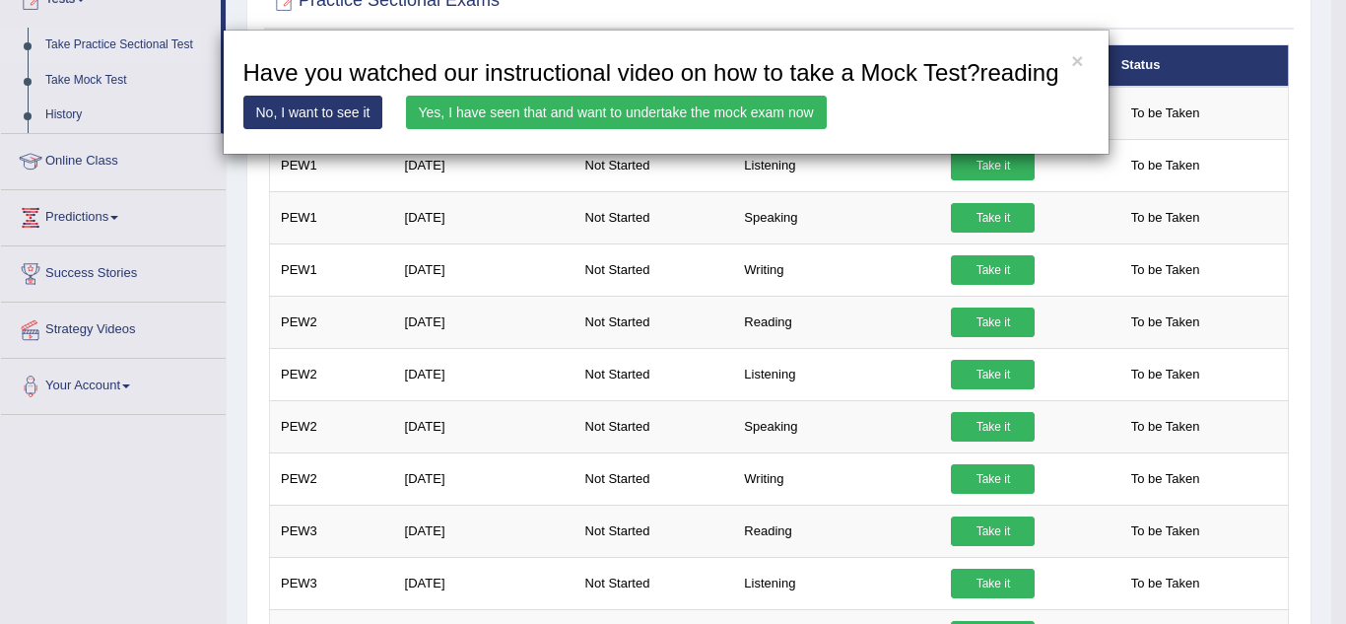
click at [721, 108] on link "Yes, I have seen that and want to undertake the mock exam now" at bounding box center [616, 113] width 421 height 34
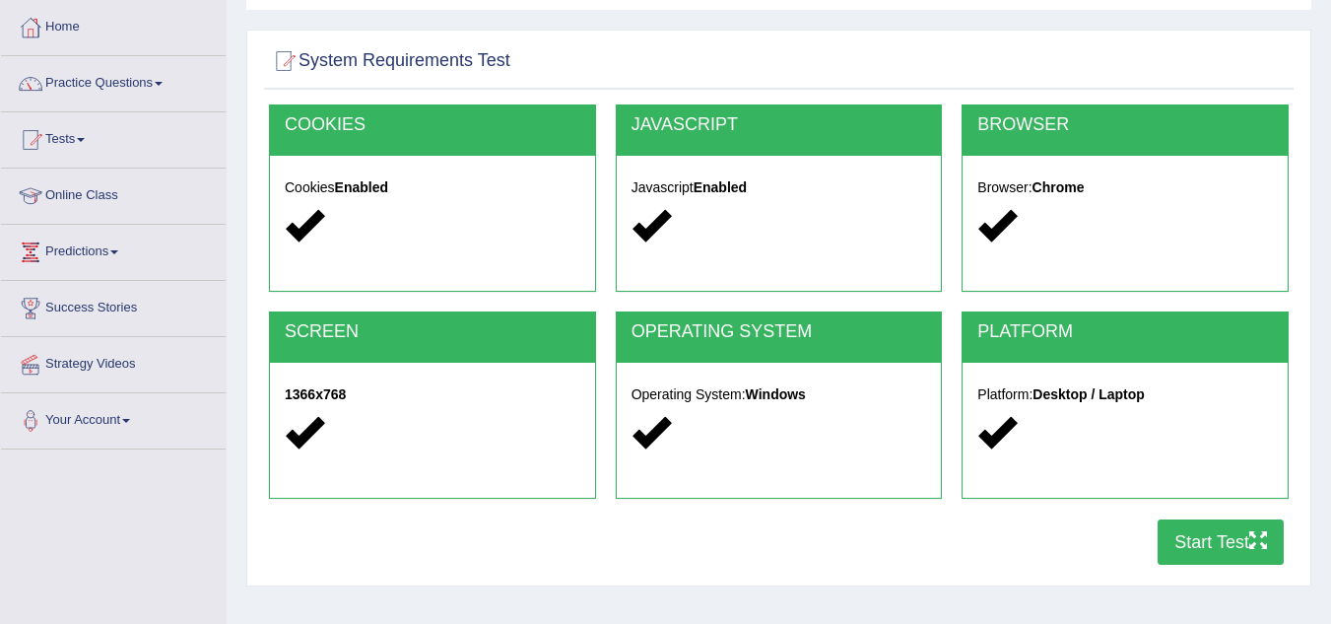
scroll to position [94, 0]
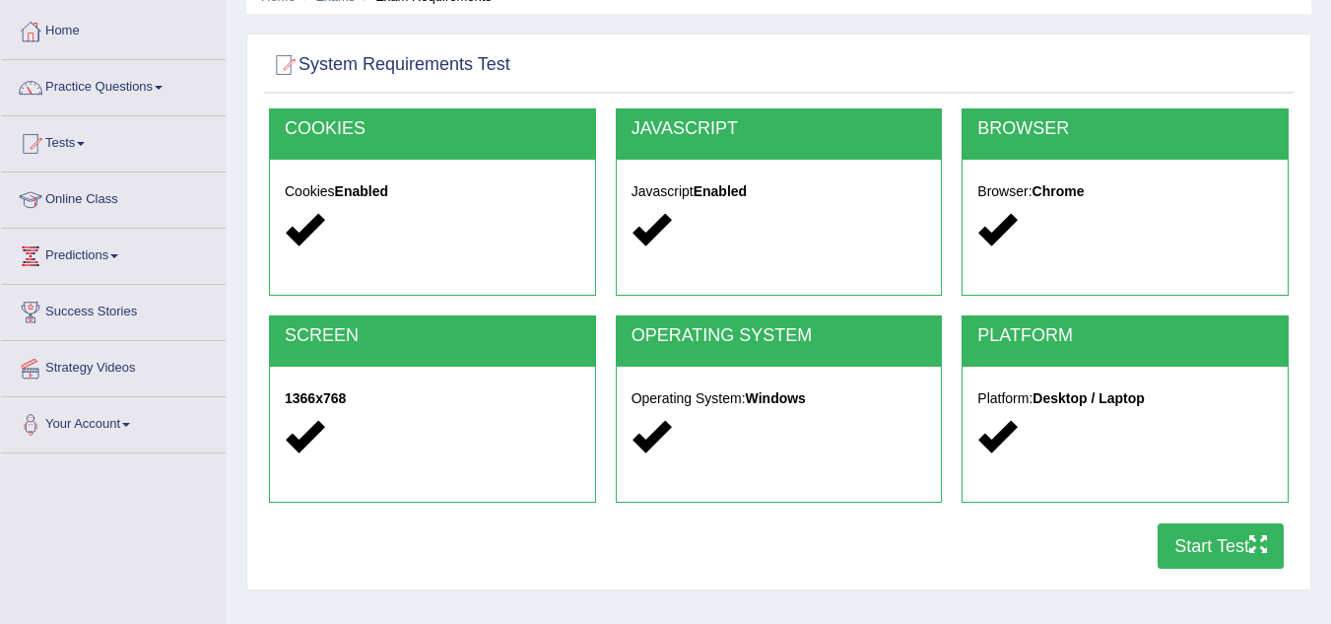
click at [1191, 537] on button "Start Test" at bounding box center [1221, 545] width 126 height 45
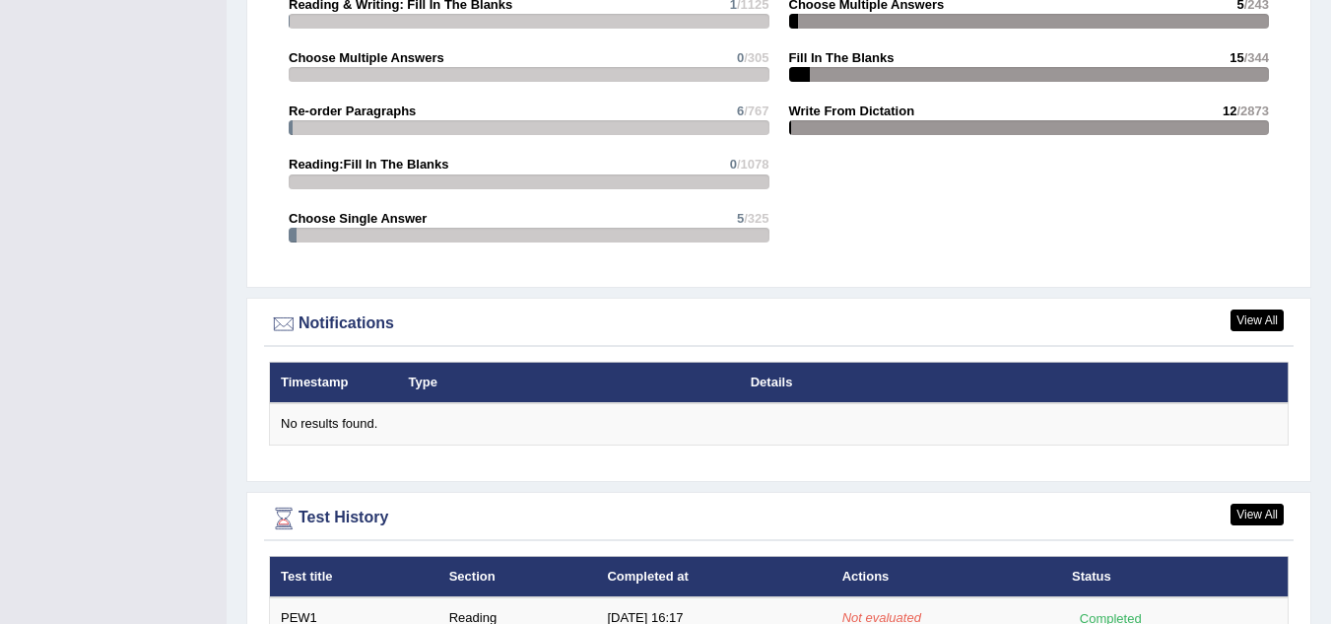
scroll to position [2214, 0]
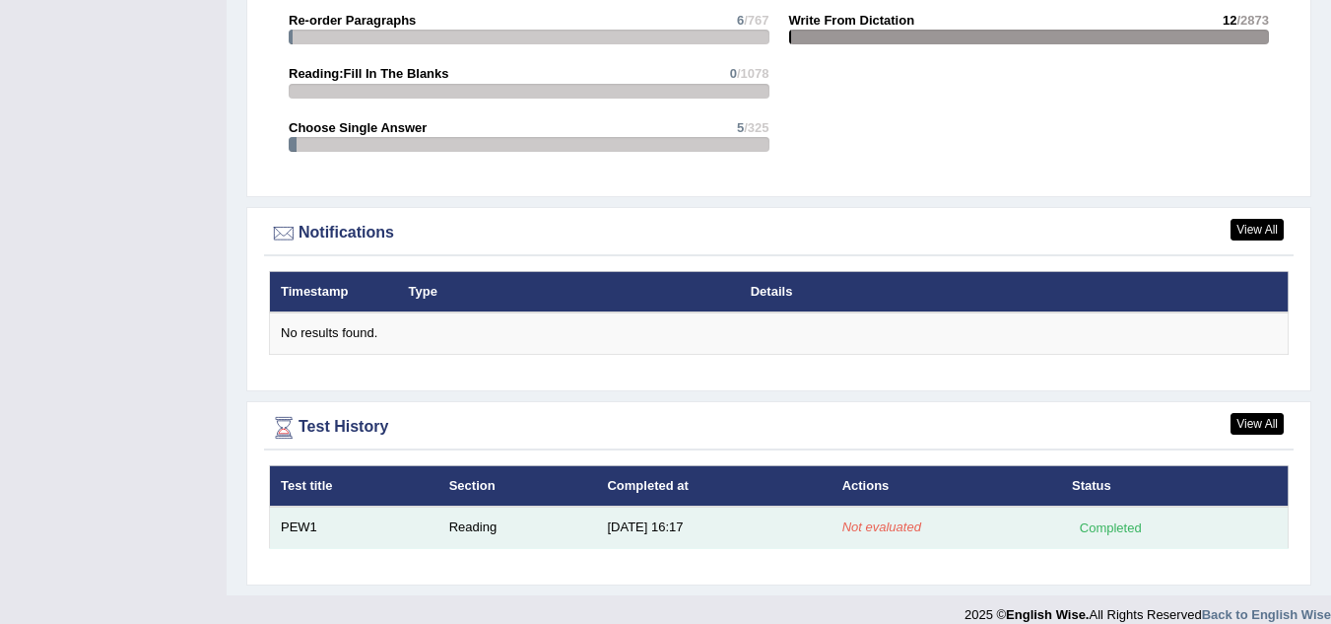
click at [564, 506] on td "Reading" at bounding box center [518, 526] width 159 height 41
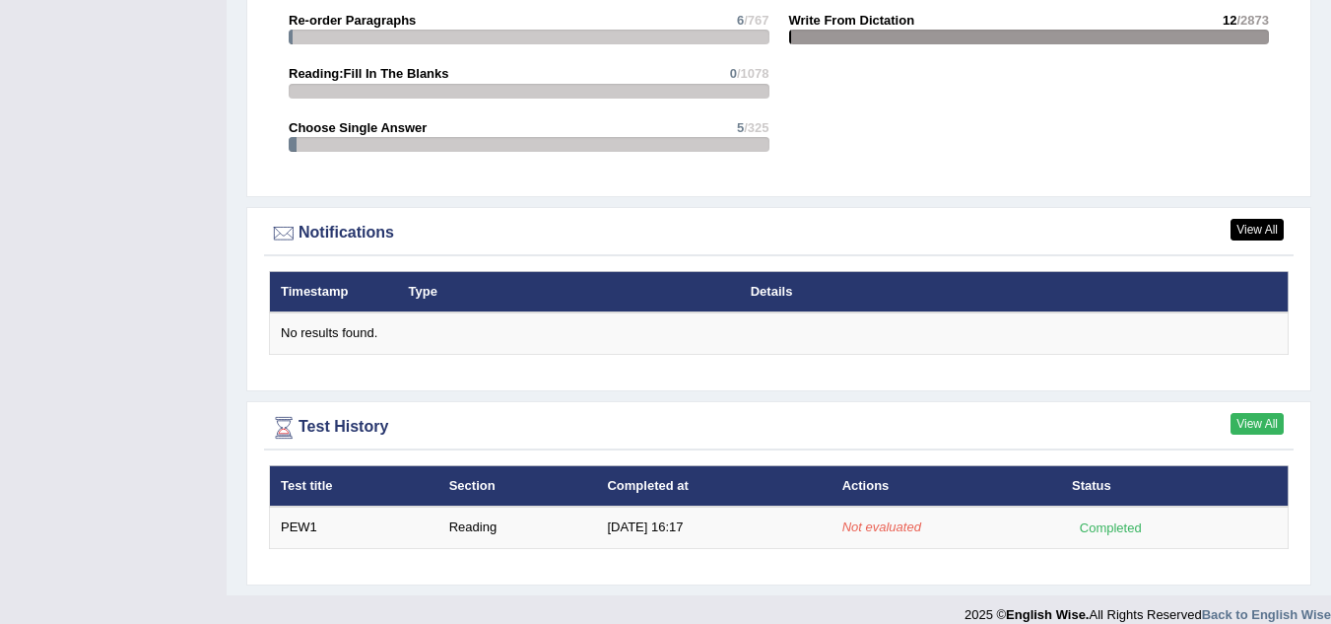
click at [1252, 413] on link "View All" at bounding box center [1257, 424] width 53 height 22
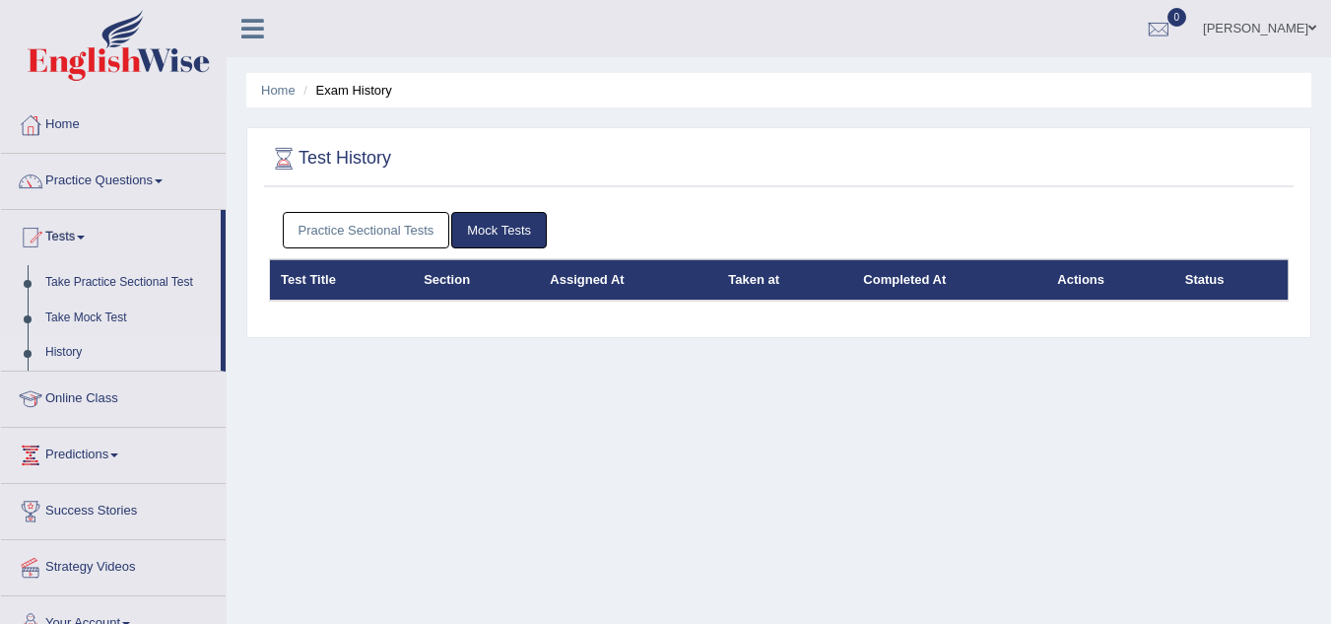
click at [490, 231] on link "Mock Tests" at bounding box center [499, 230] width 96 height 36
click at [396, 227] on link "Practice Sectional Tests" at bounding box center [367, 230] width 168 height 36
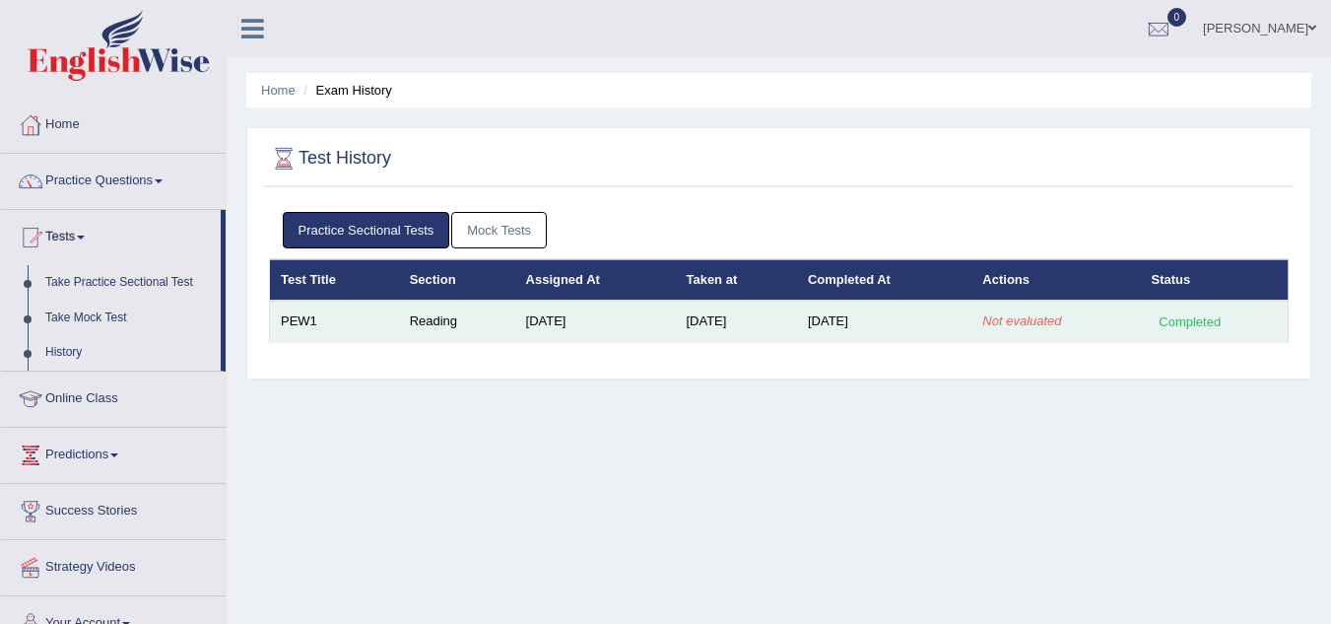
click at [356, 323] on td "PEW1" at bounding box center [334, 321] width 129 height 41
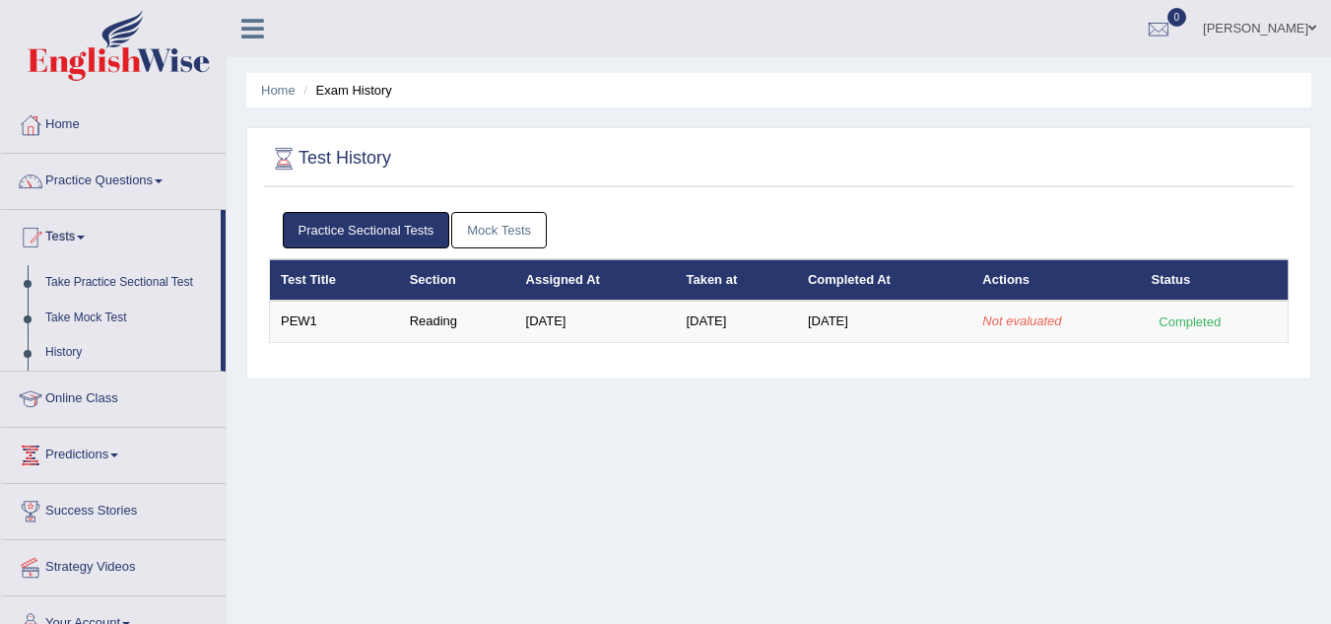
click at [80, 353] on link "History" at bounding box center [128, 352] width 184 height 35
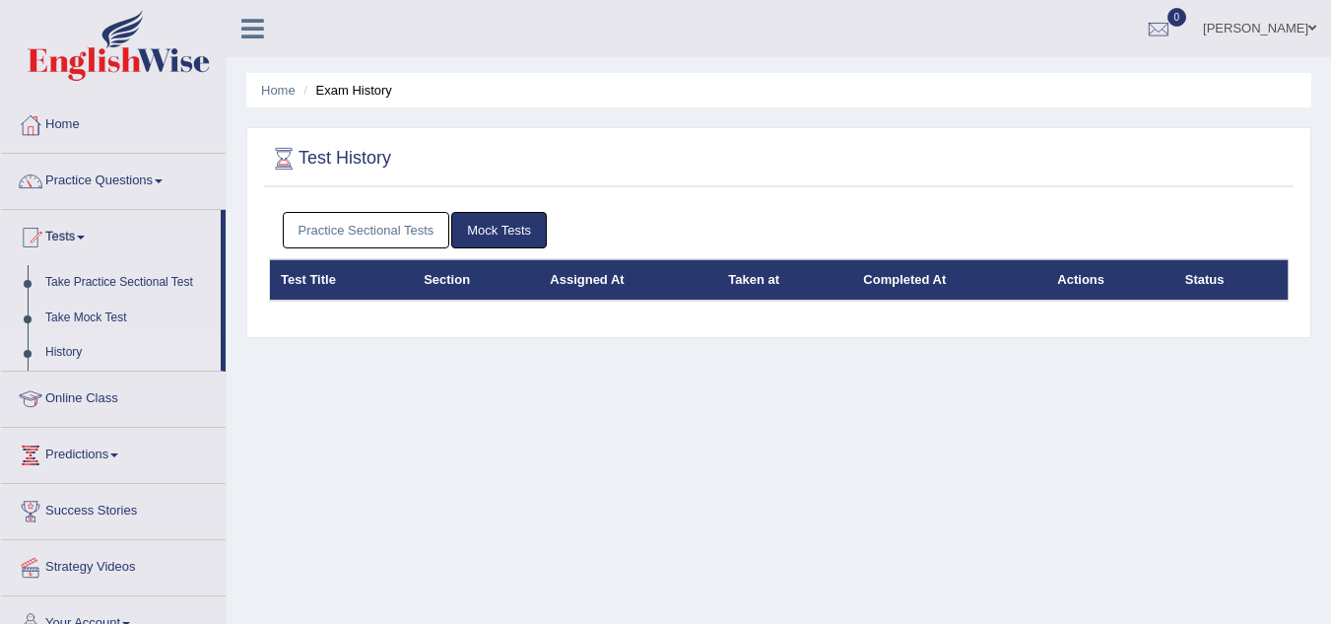
click at [505, 236] on link "Mock Tests" at bounding box center [499, 230] width 96 height 36
click at [274, 95] on link "Home" at bounding box center [278, 90] width 34 height 15
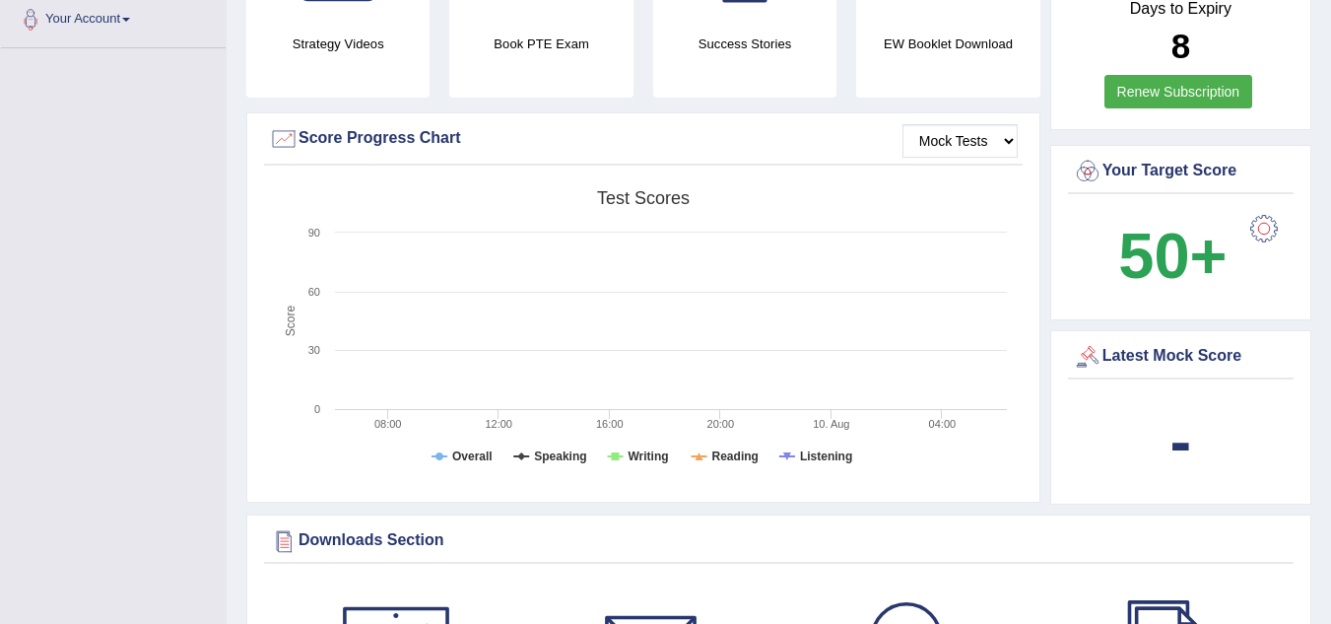
scroll to position [504, 0]
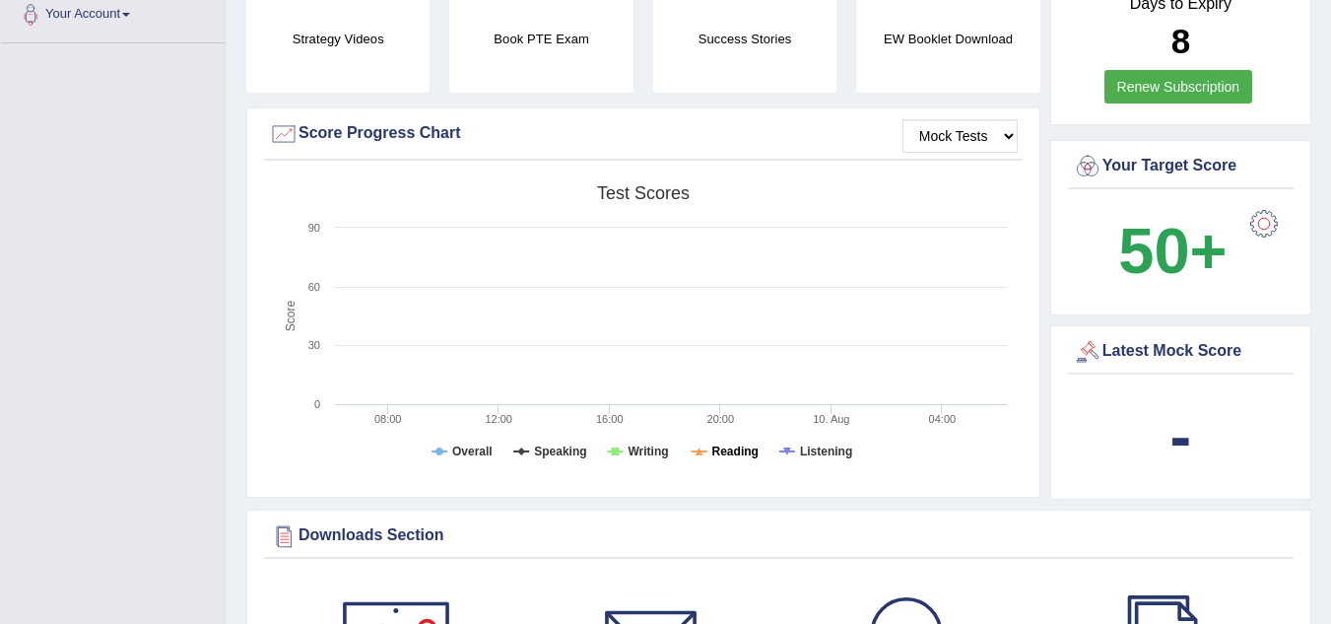
click at [729, 444] on tspan "Reading" at bounding box center [735, 451] width 46 height 14
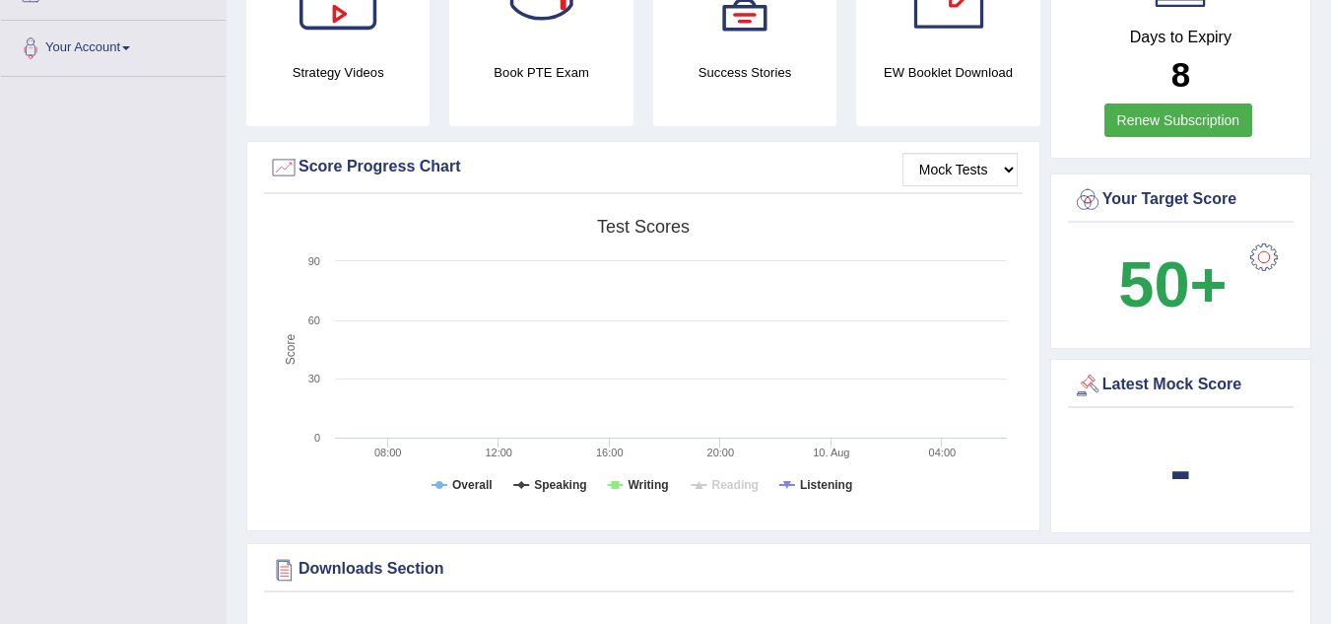
scroll to position [418, 0]
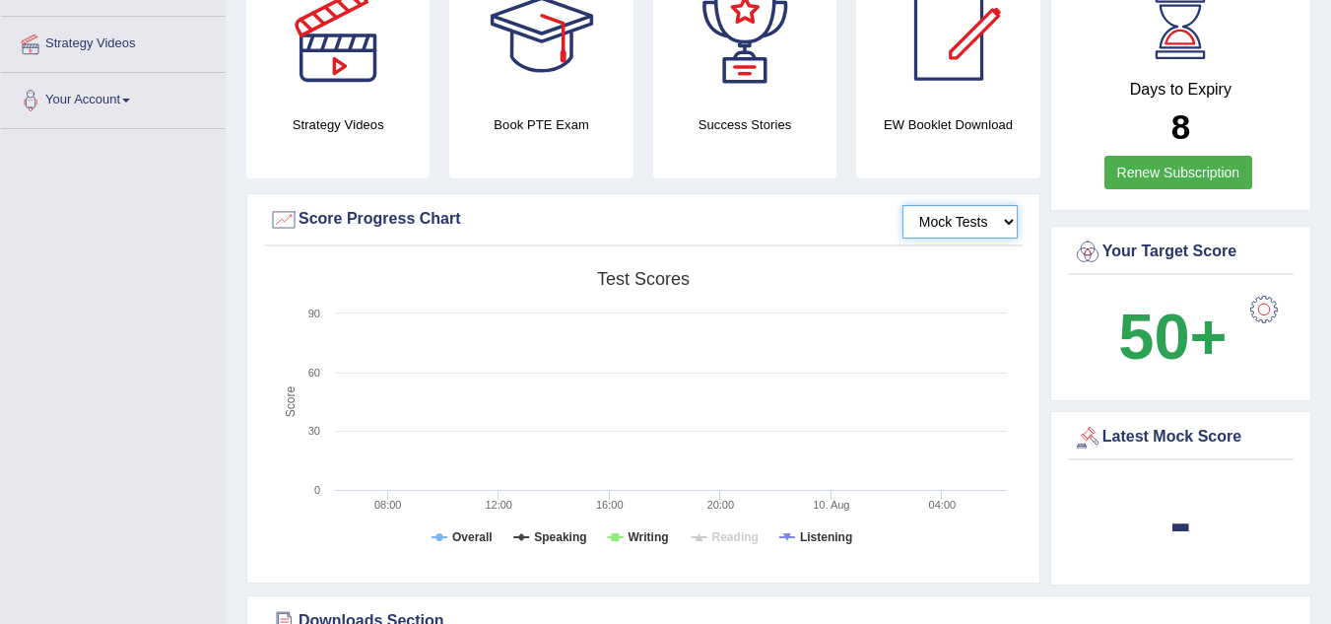
click at [948, 205] on select "Mock Tests" at bounding box center [960, 222] width 115 height 34
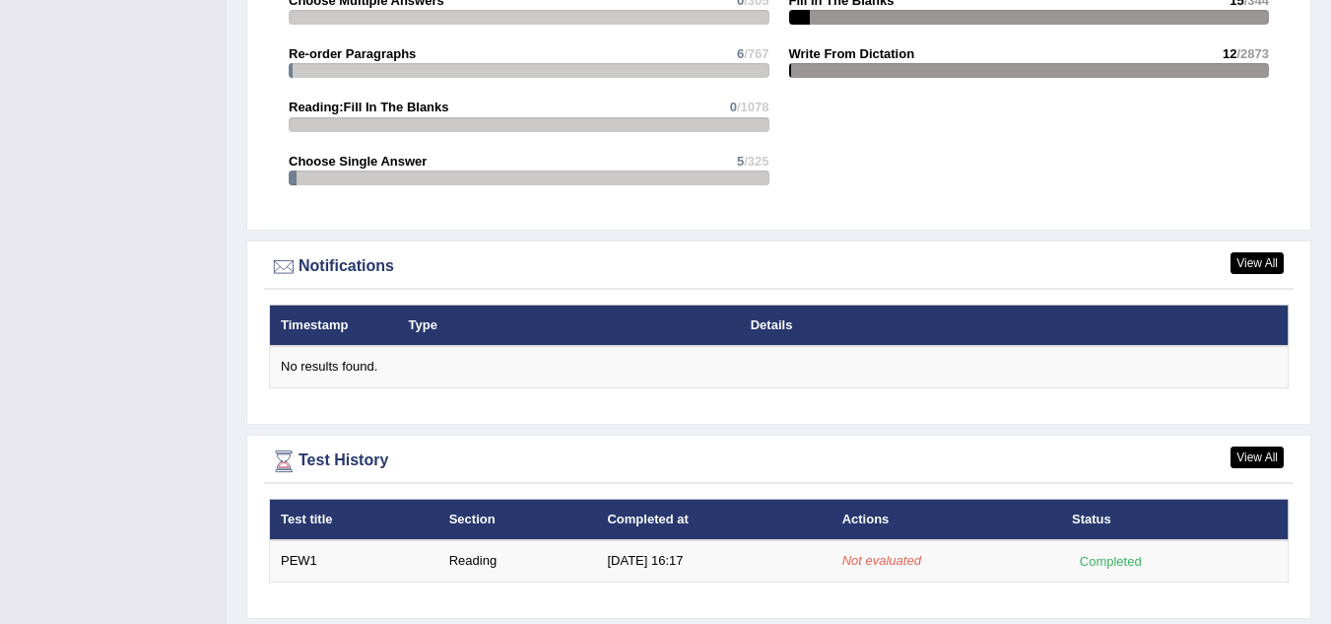
scroll to position [2214, 0]
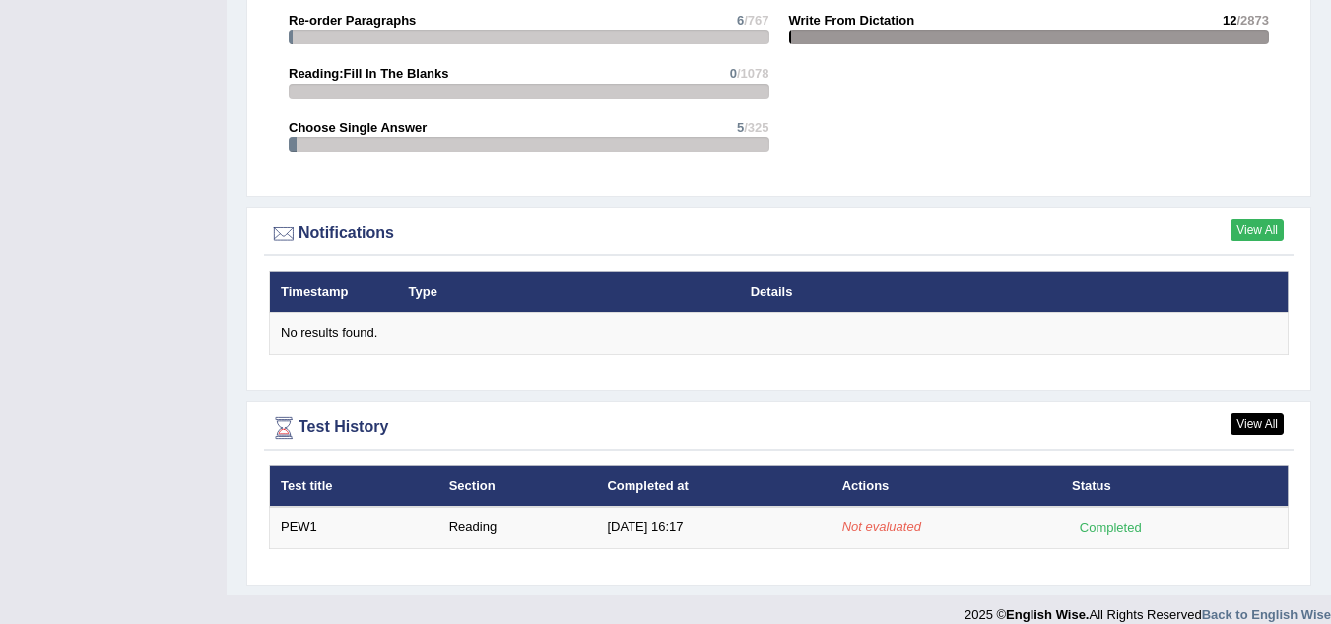
click at [1251, 219] on link "View All" at bounding box center [1257, 230] width 53 height 22
click at [1254, 413] on link "View All" at bounding box center [1257, 424] width 53 height 22
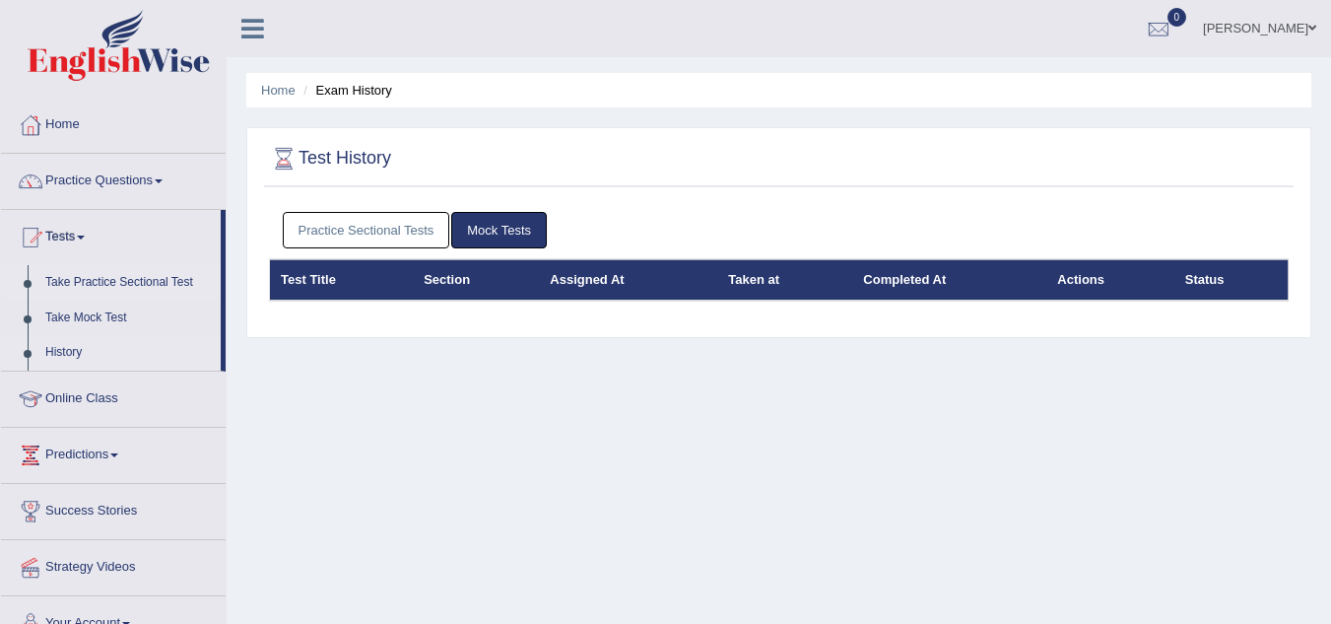
click at [167, 275] on link "Take Practice Sectional Test" at bounding box center [128, 282] width 184 height 35
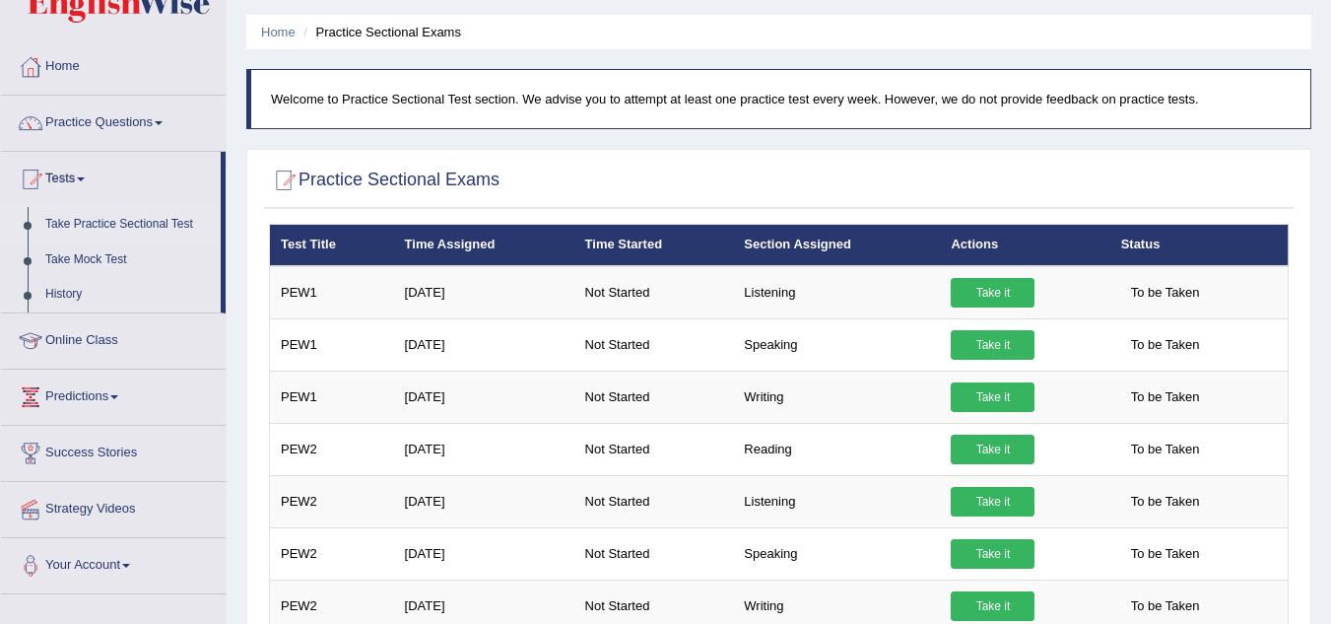
scroll to position [53, 0]
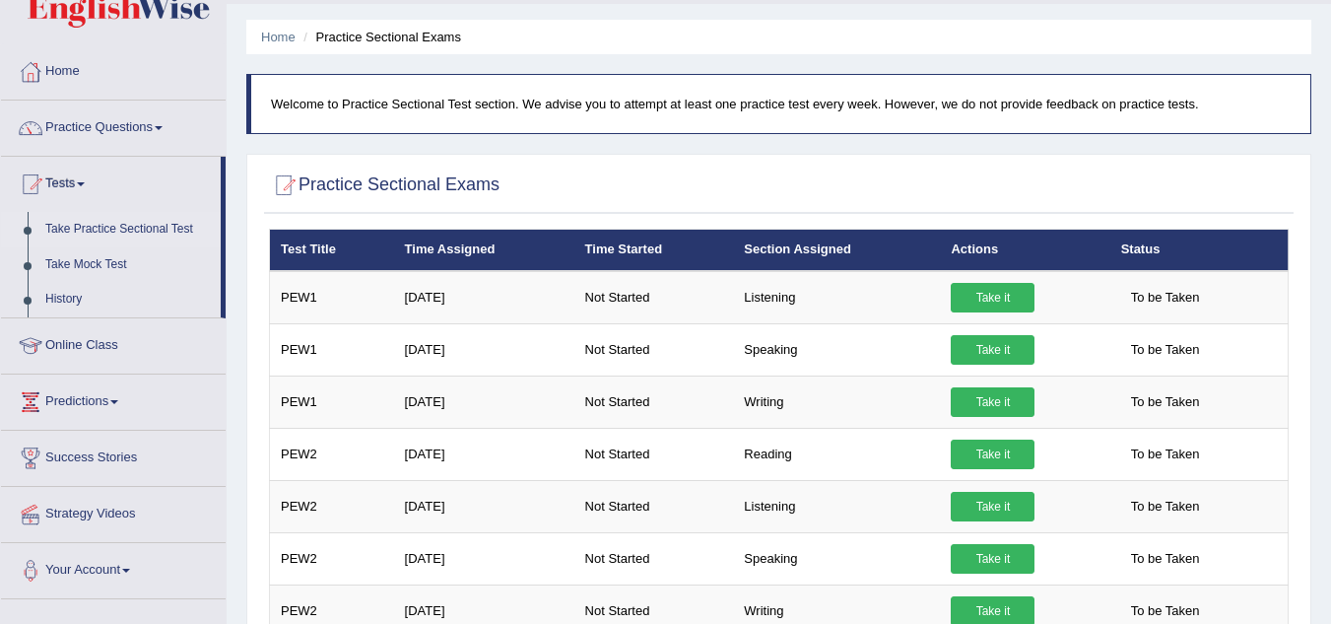
click at [59, 296] on link "History" at bounding box center [128, 299] width 184 height 35
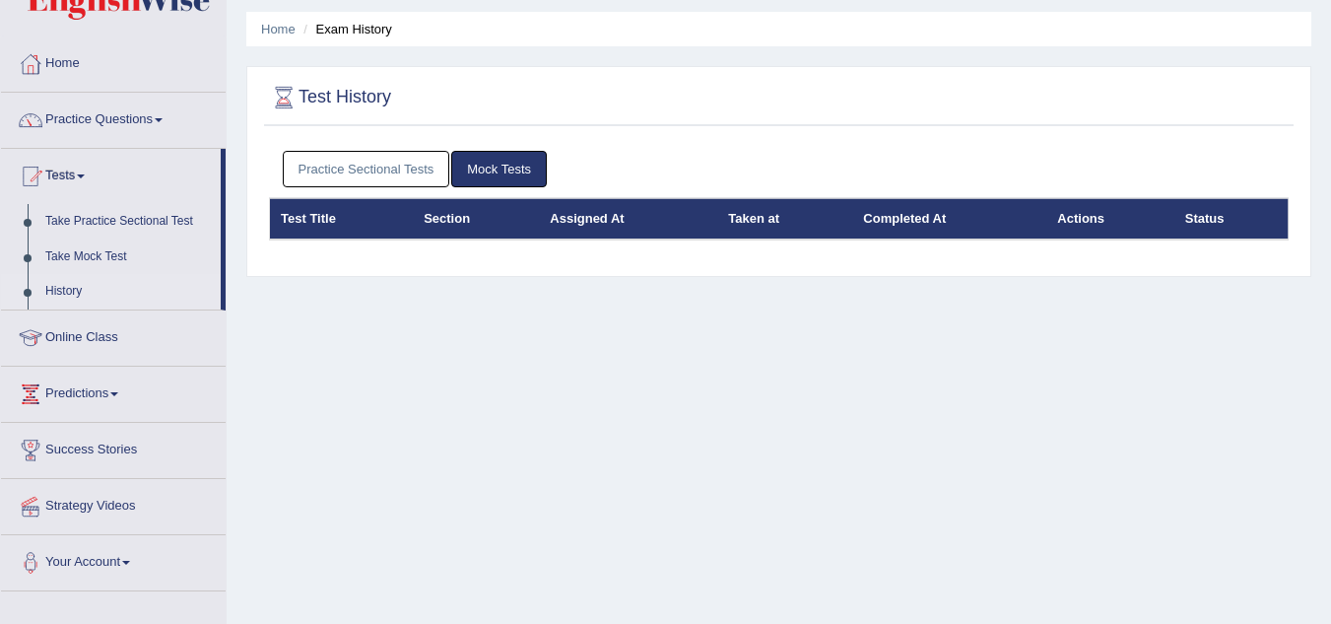
scroll to position [48, 0]
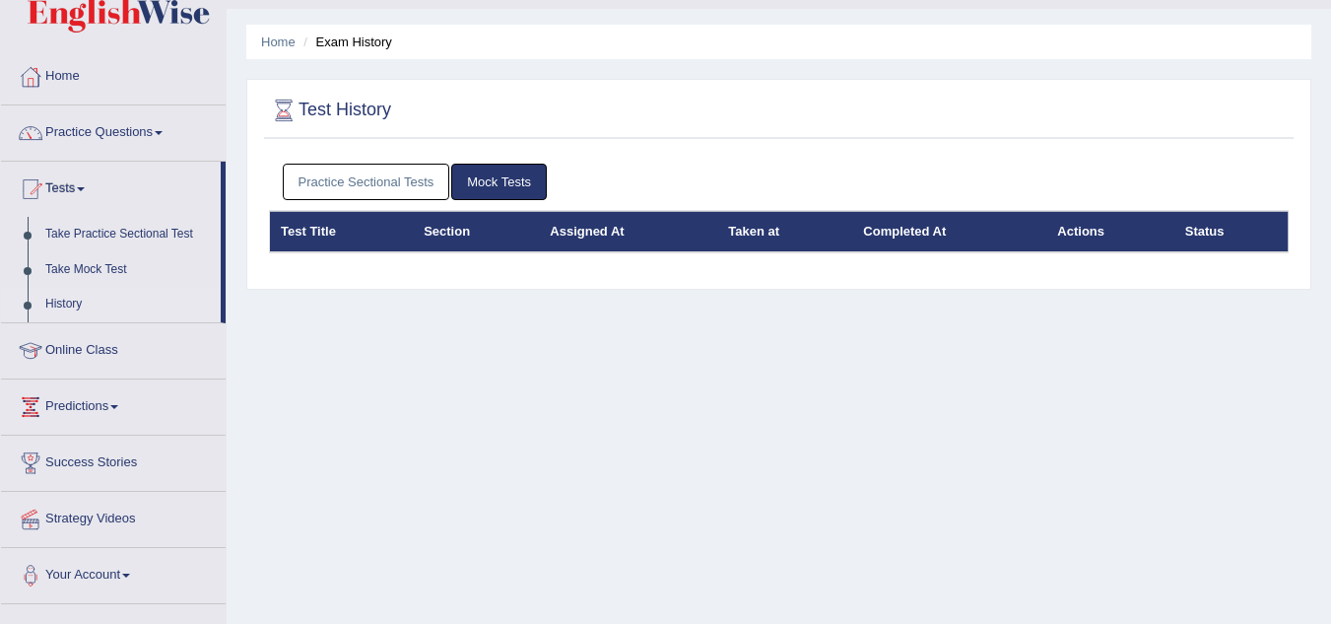
click at [503, 182] on link "Mock Tests" at bounding box center [499, 182] width 96 height 36
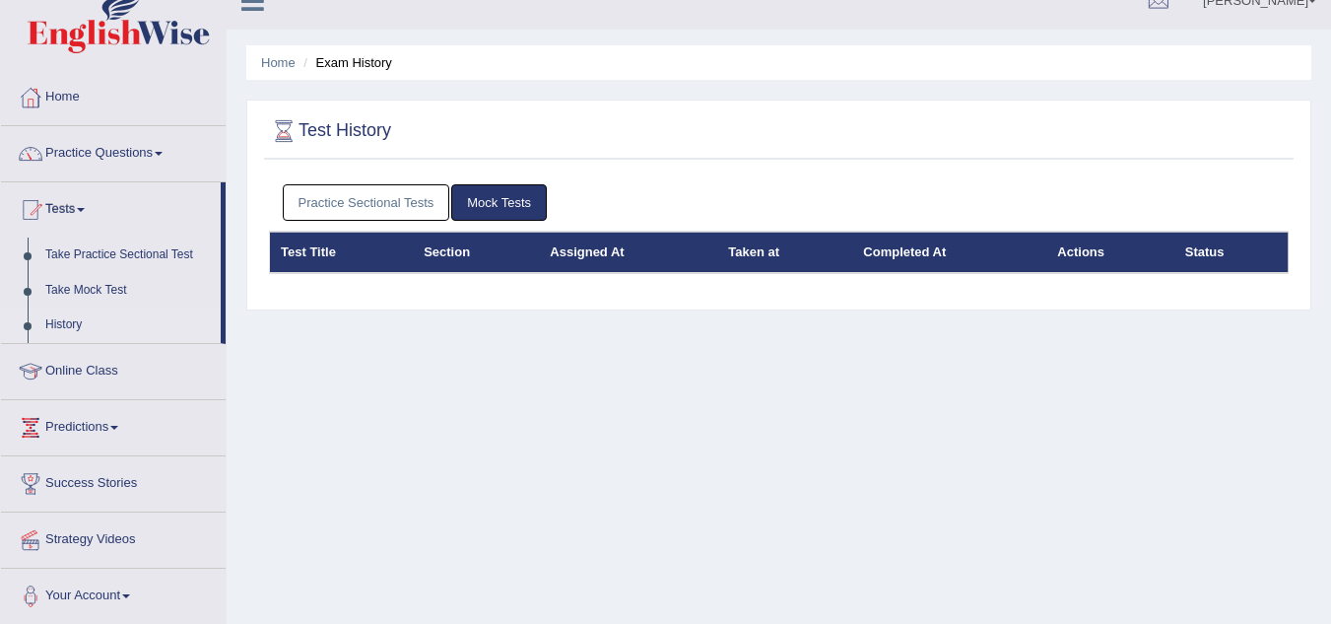
scroll to position [19, 0]
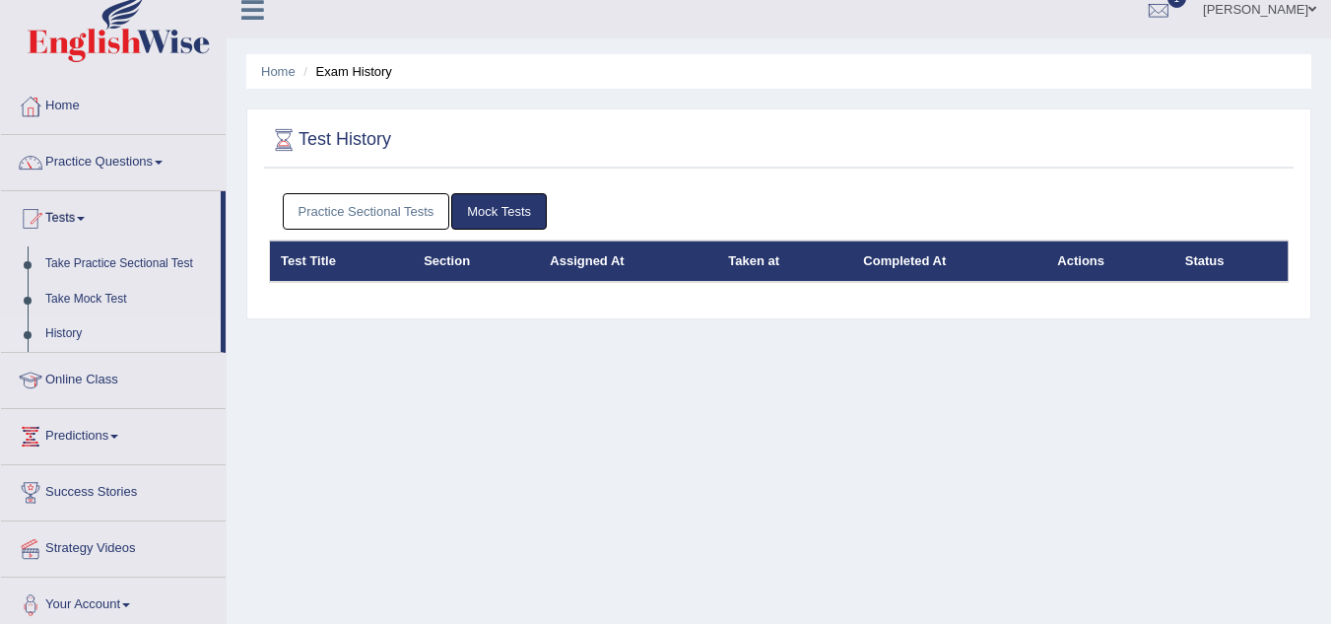
click at [486, 212] on link "Mock Tests" at bounding box center [499, 211] width 96 height 36
click at [400, 201] on link "Practice Sectional Tests" at bounding box center [367, 211] width 168 height 36
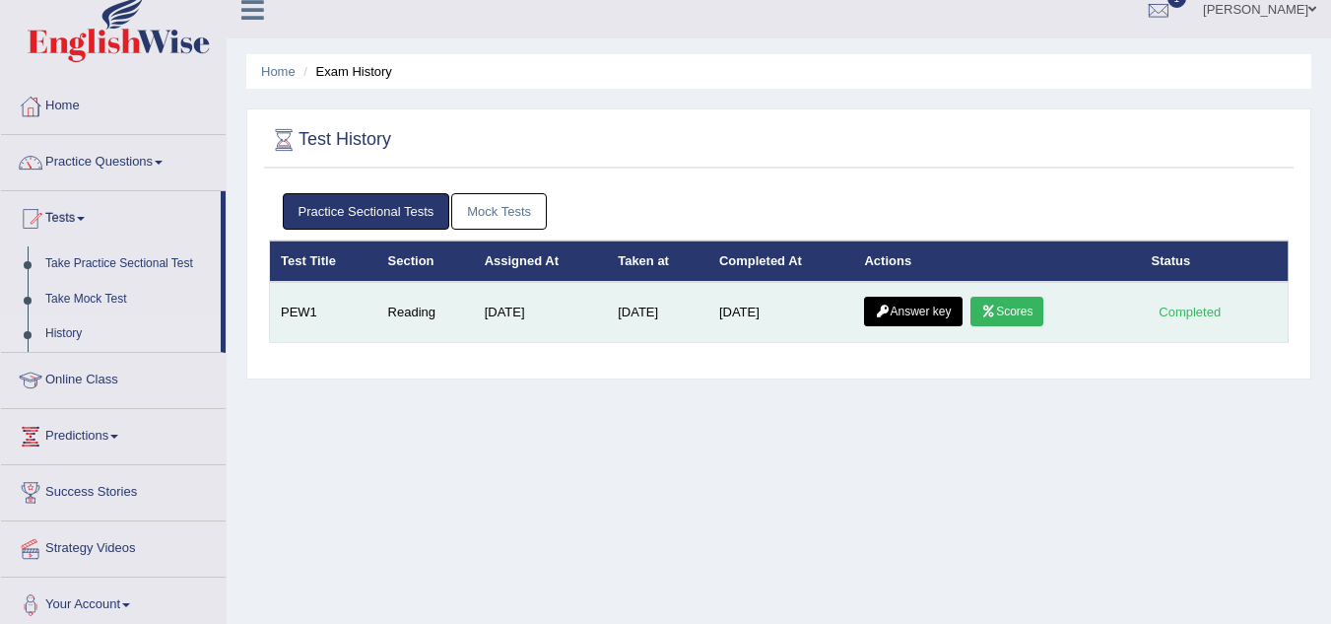
click at [910, 311] on link "Answer key" at bounding box center [913, 312] width 98 height 30
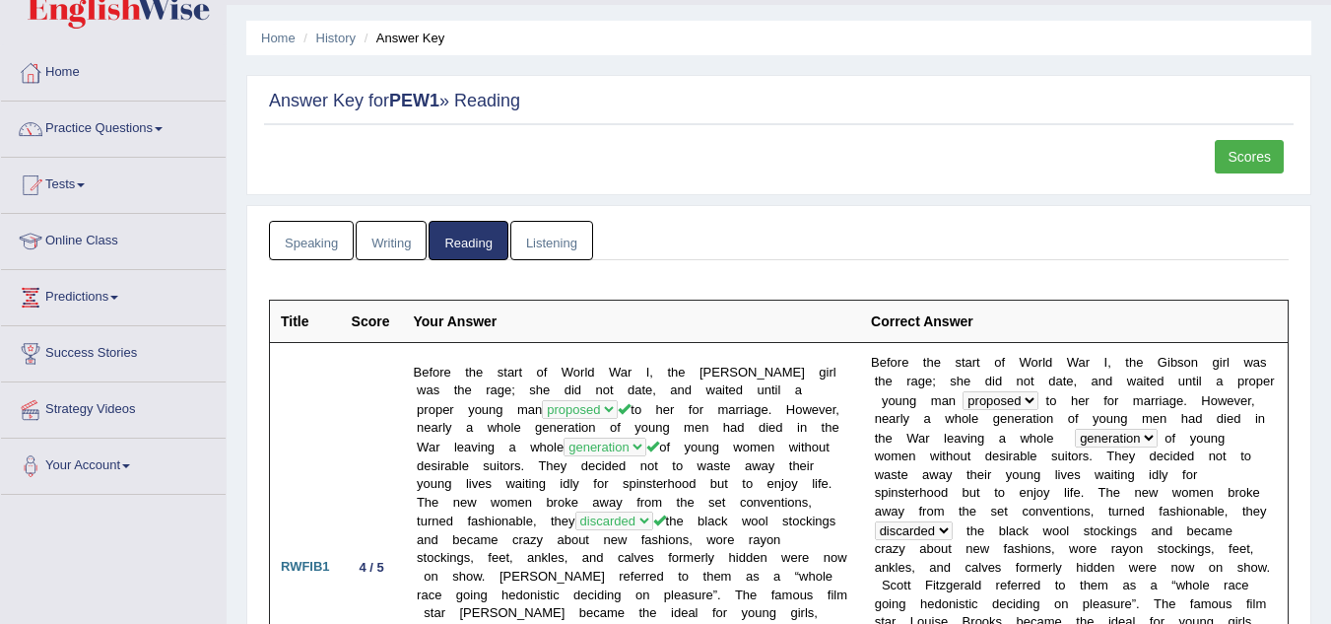
scroll to position [45, 0]
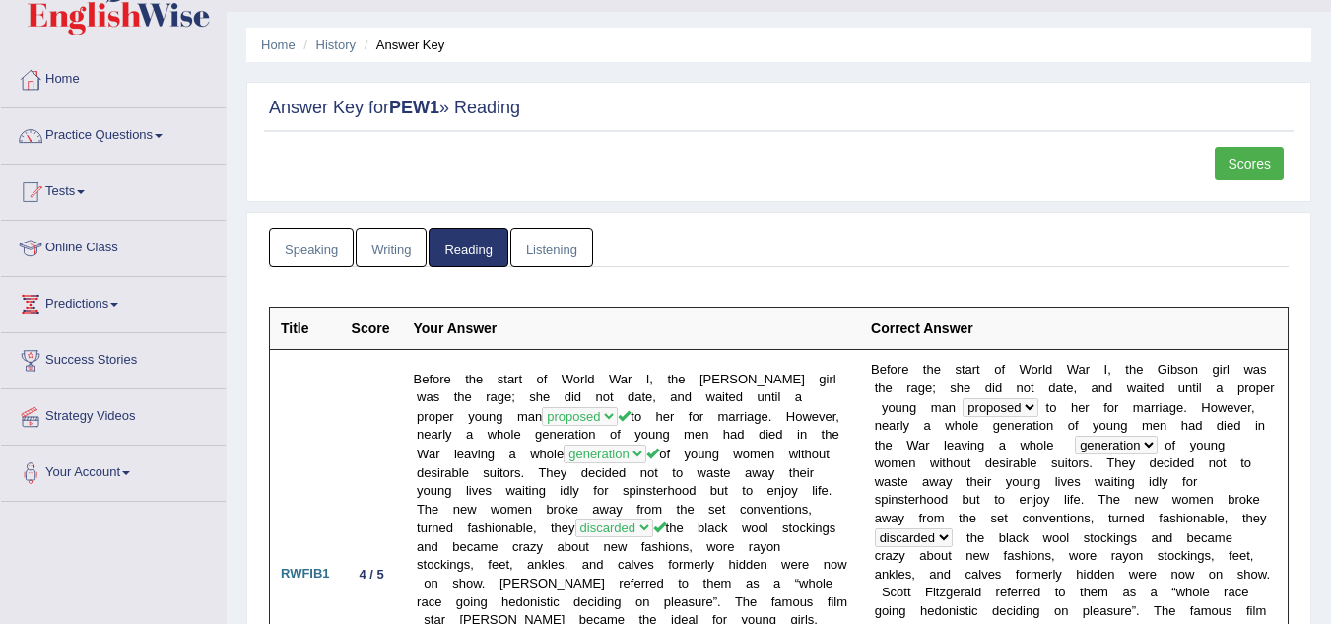
click at [1245, 157] on link "Scores" at bounding box center [1249, 164] width 69 height 34
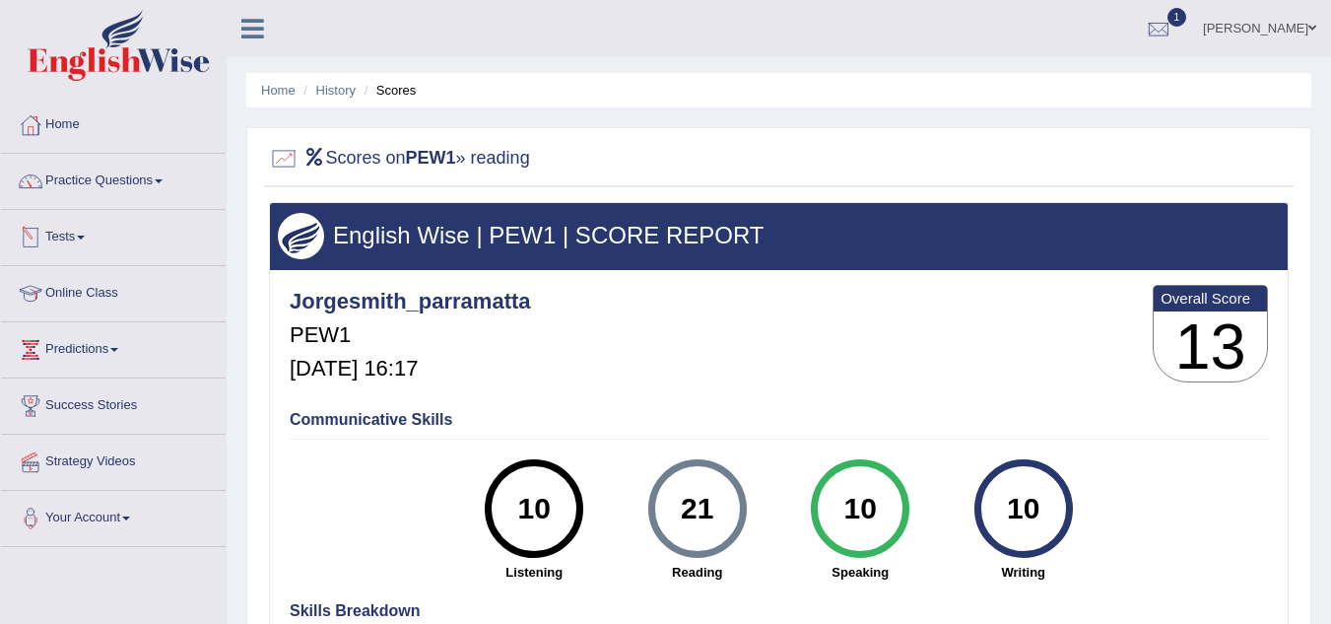
click at [63, 235] on link "Tests" at bounding box center [113, 234] width 225 height 49
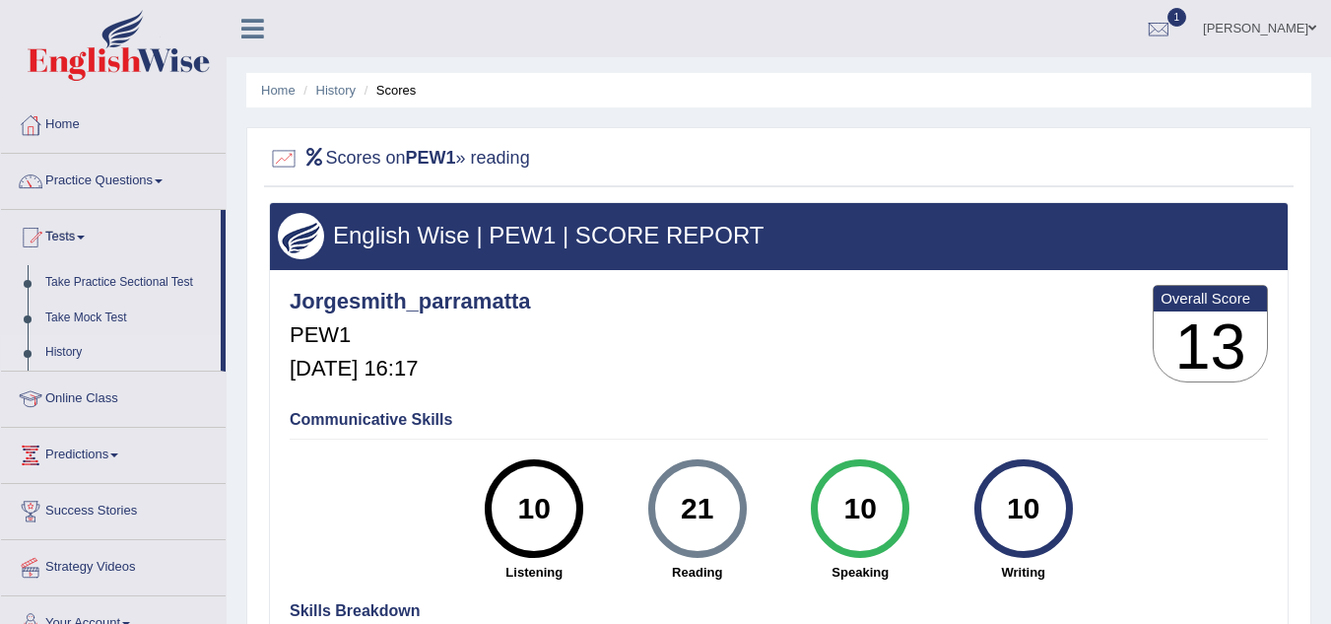
click at [64, 352] on link "History" at bounding box center [128, 352] width 184 height 35
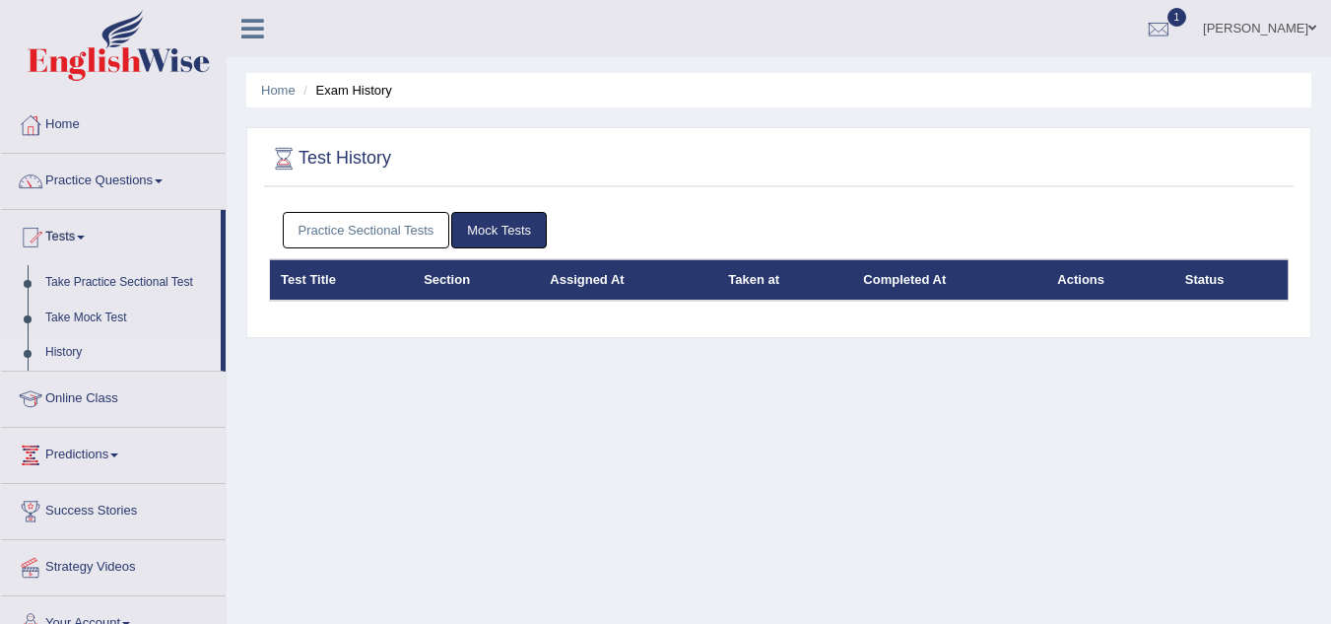
click at [367, 225] on link "Practice Sectional Tests" at bounding box center [367, 230] width 168 height 36
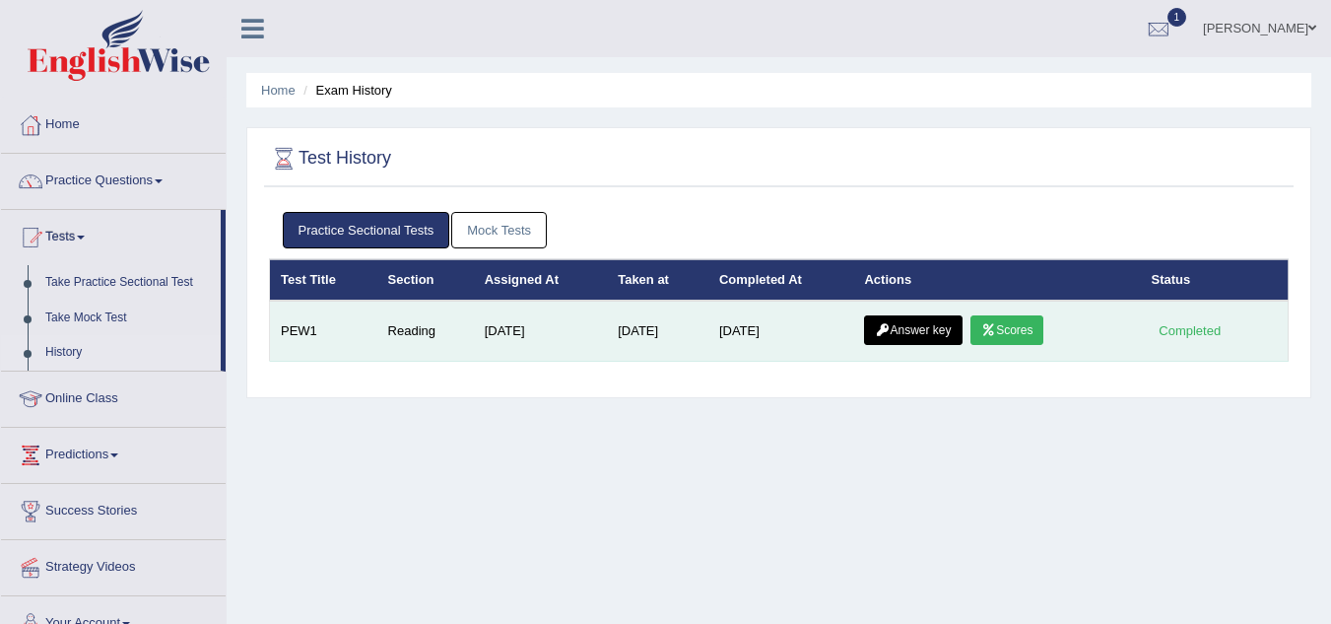
click at [1010, 335] on link "Scores" at bounding box center [1007, 330] width 73 height 30
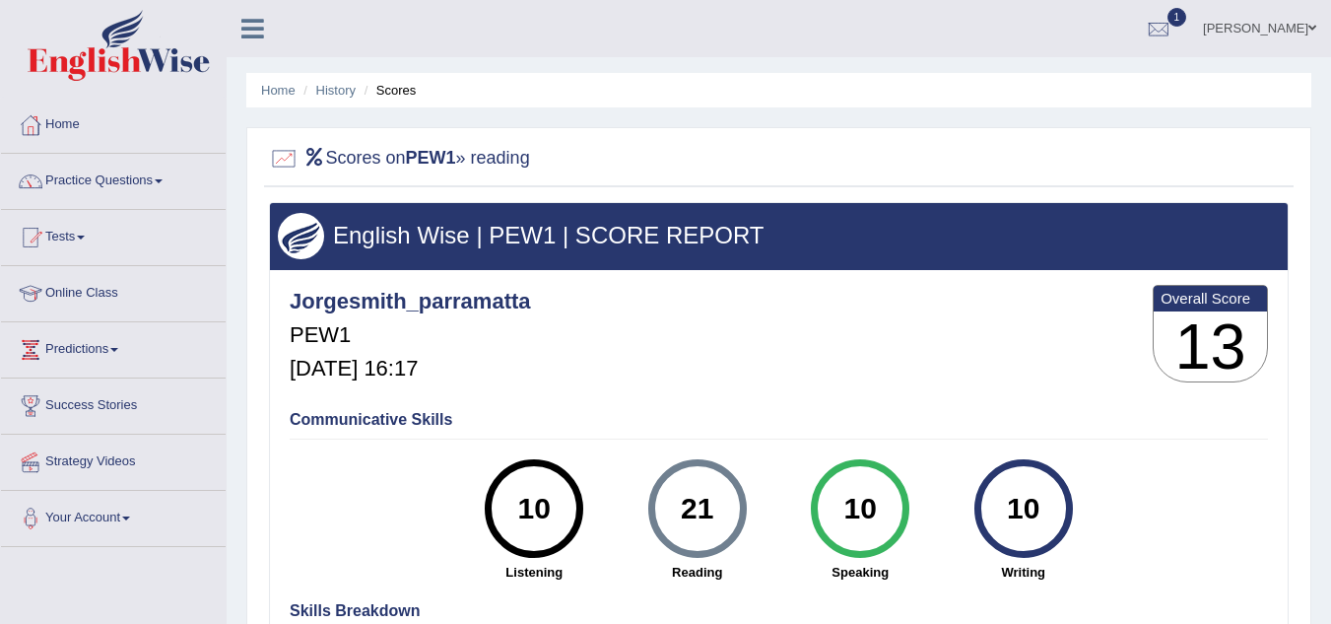
click at [75, 237] on link "Tests" at bounding box center [113, 234] width 225 height 49
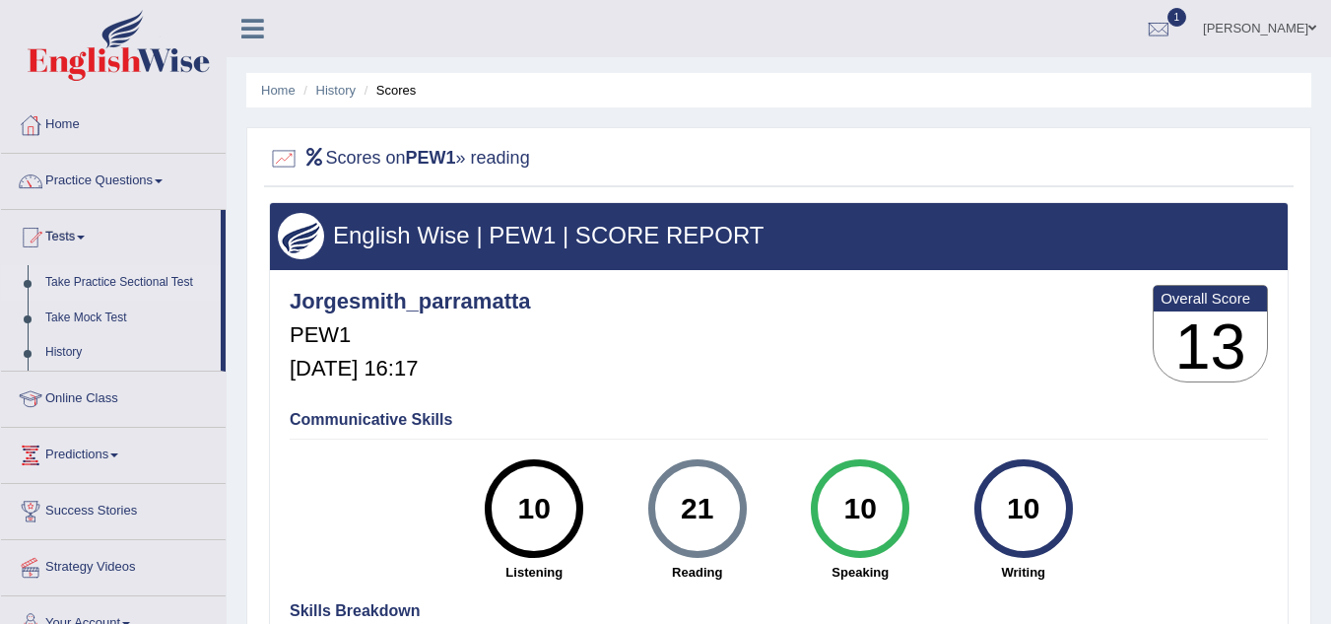
click at [112, 284] on link "Take Practice Sectional Test" at bounding box center [128, 282] width 184 height 35
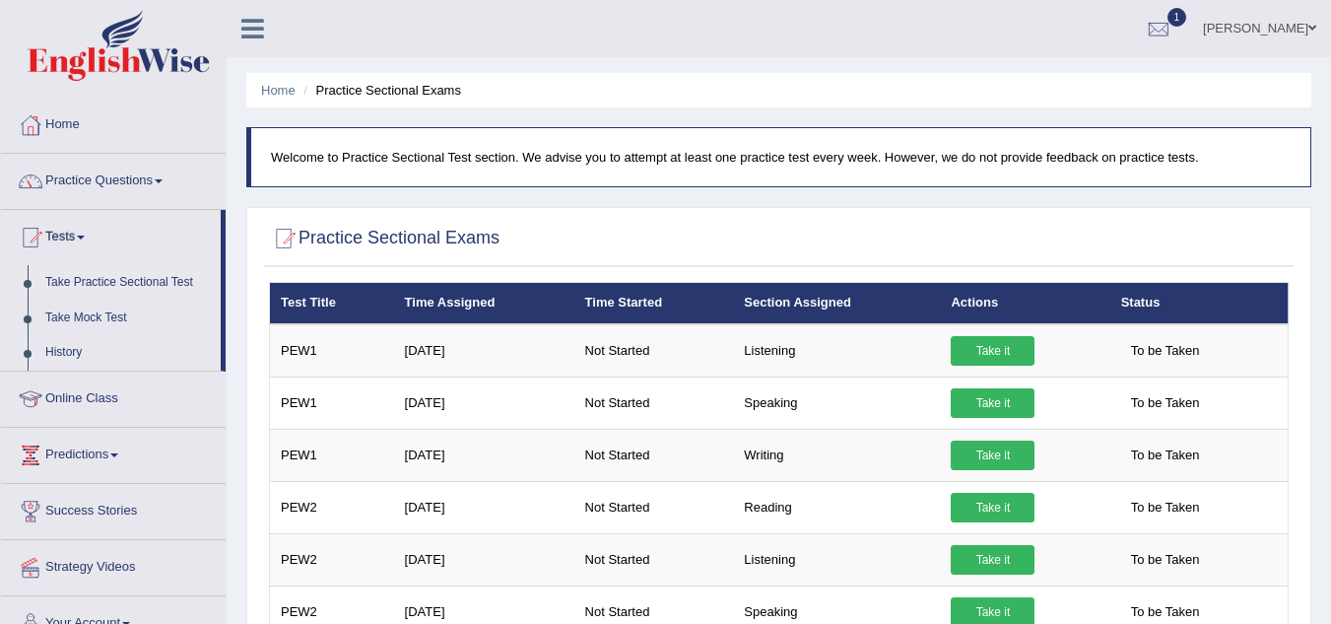
click at [72, 349] on link "History" at bounding box center [128, 352] width 184 height 35
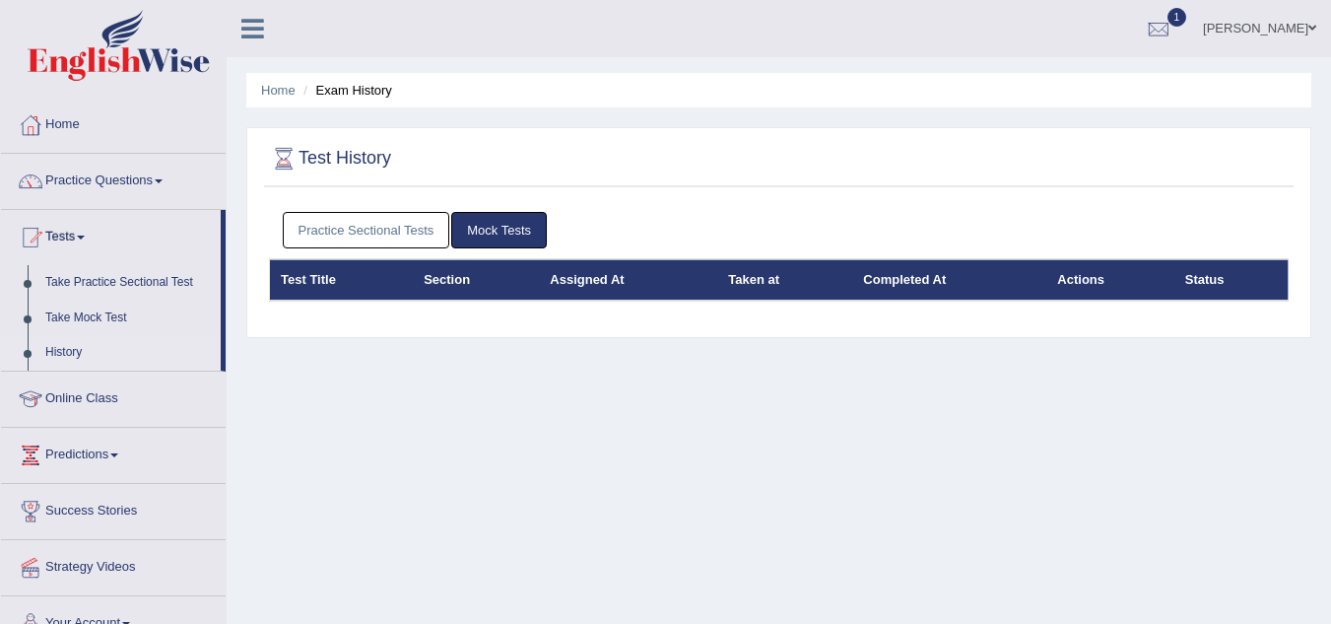
click at [386, 234] on link "Practice Sectional Tests" at bounding box center [367, 230] width 168 height 36
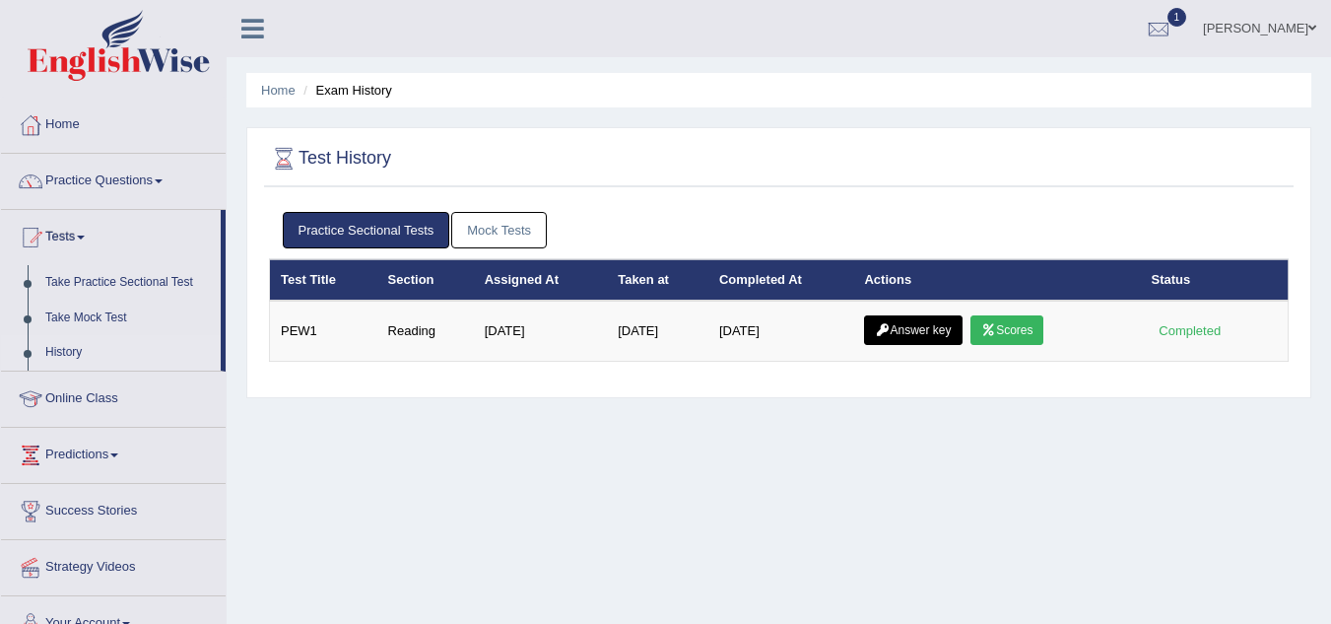
click at [783, 279] on th "Completed At" at bounding box center [781, 279] width 146 height 41
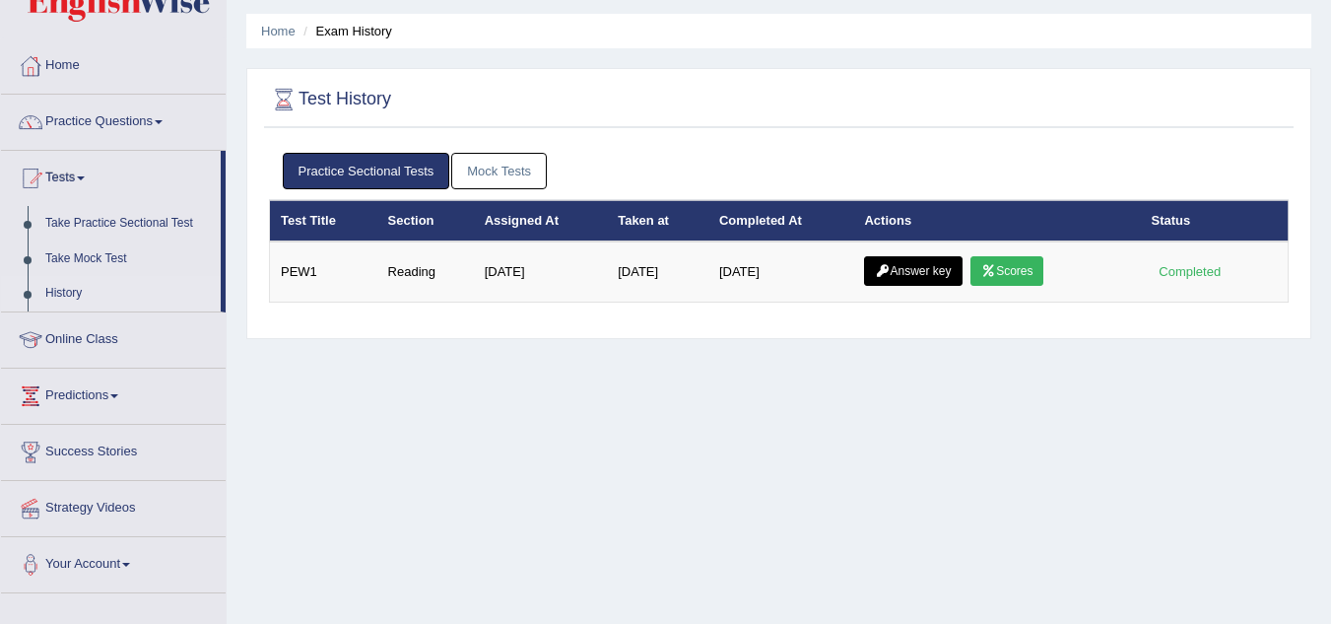
scroll to position [55, 0]
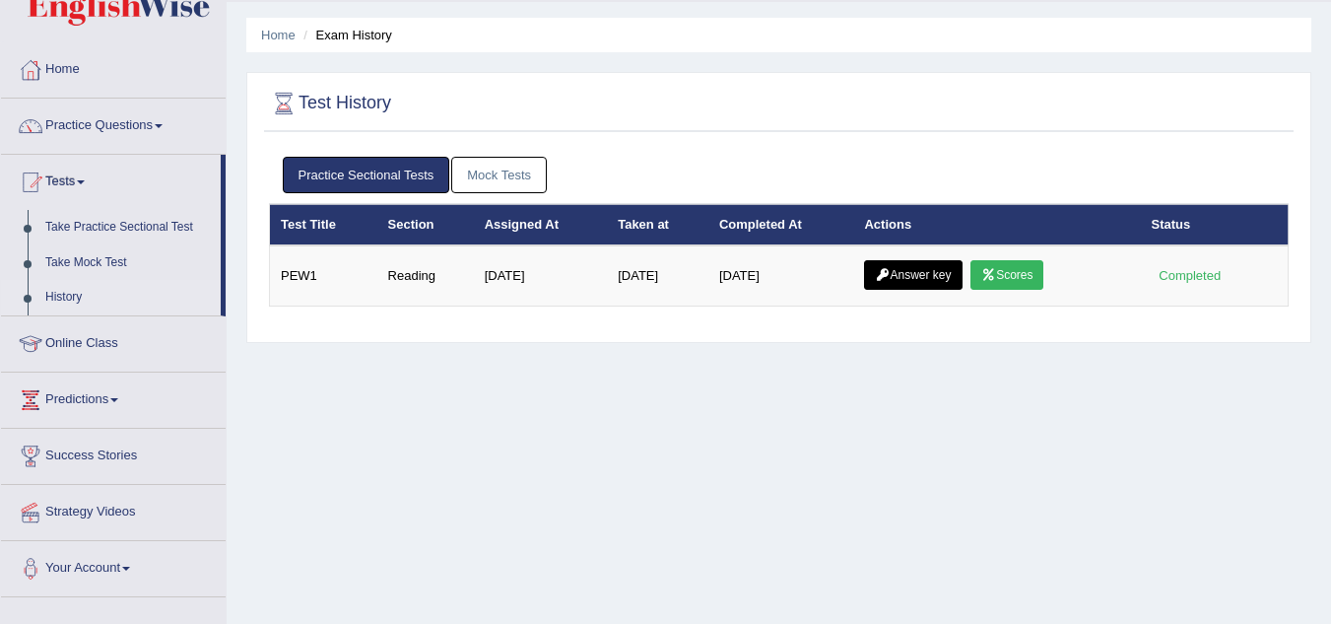
click at [506, 170] on link "Mock Tests" at bounding box center [499, 175] width 96 height 36
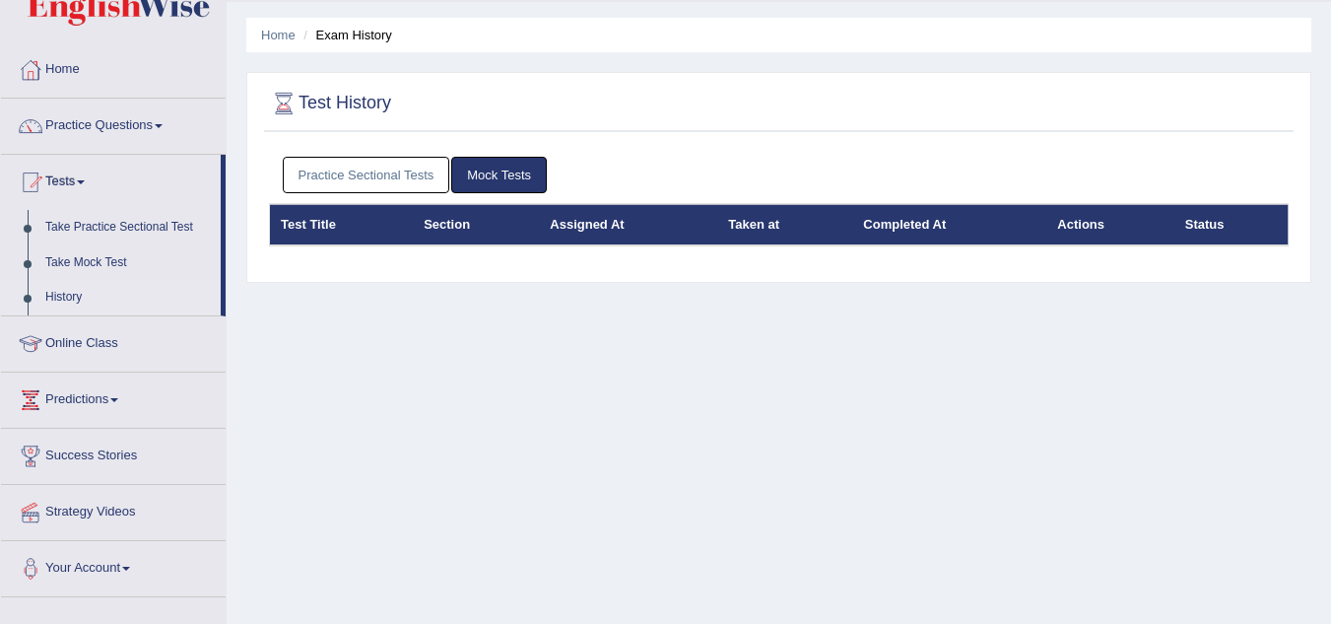
click at [372, 173] on link "Practice Sectional Tests" at bounding box center [367, 175] width 168 height 36
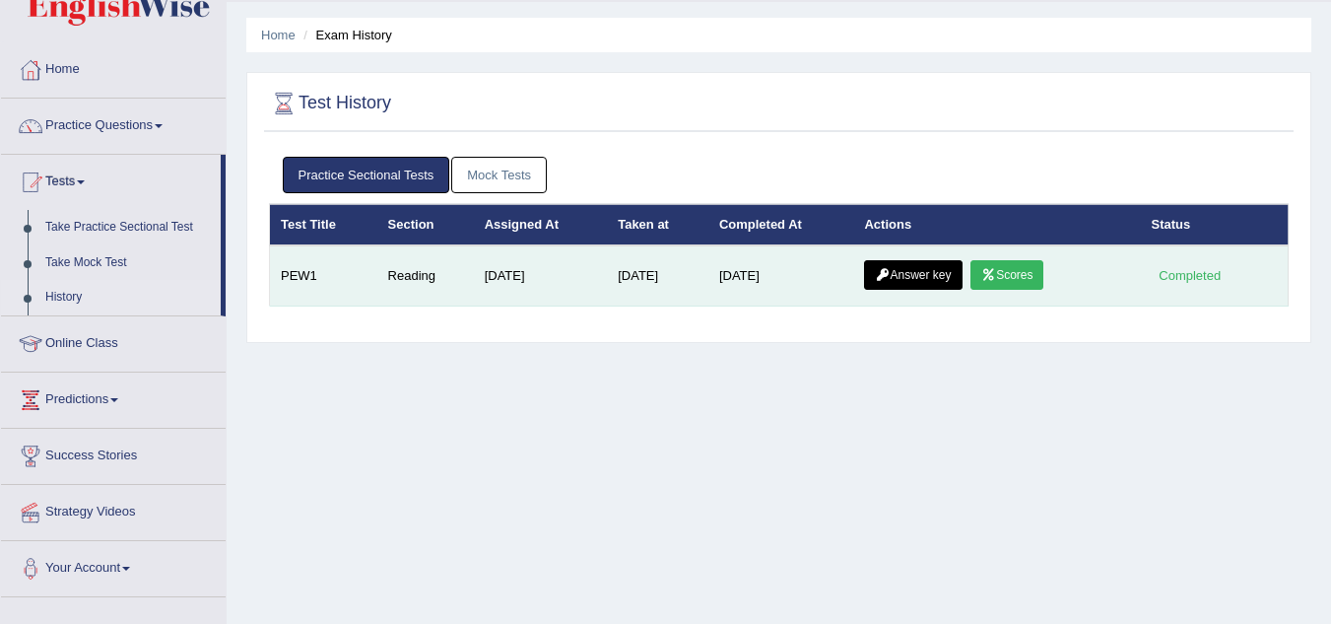
click at [923, 267] on link "Answer key" at bounding box center [913, 275] width 98 height 30
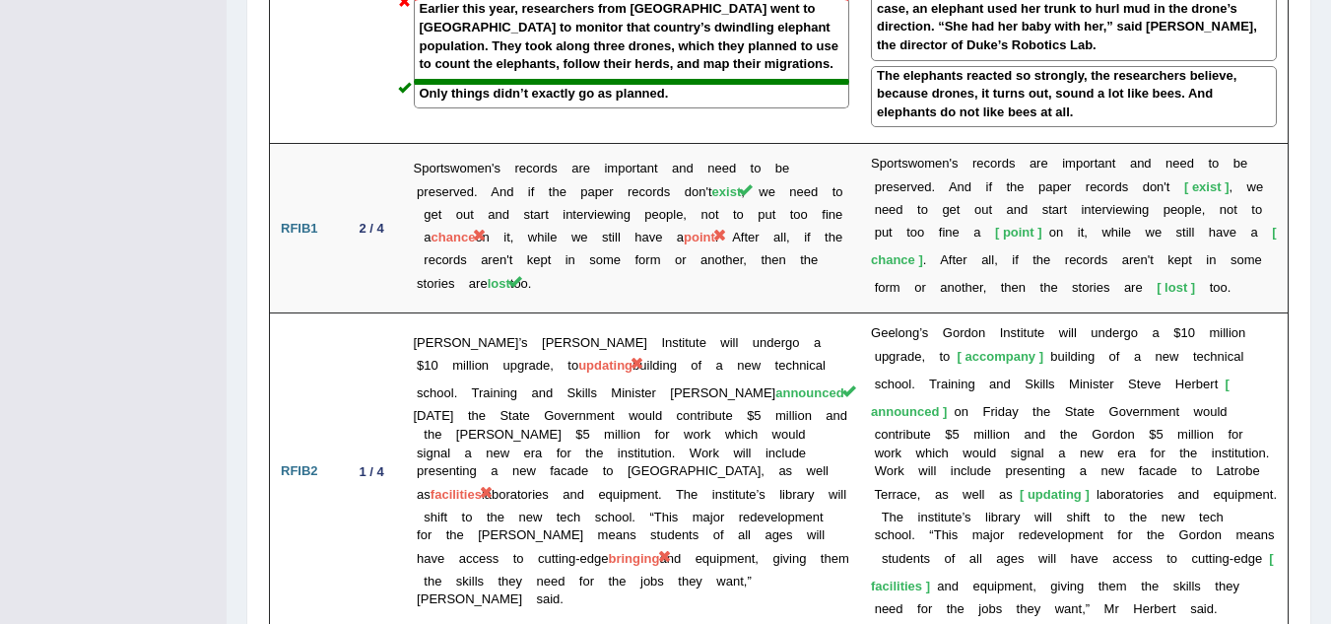
scroll to position [2897, 0]
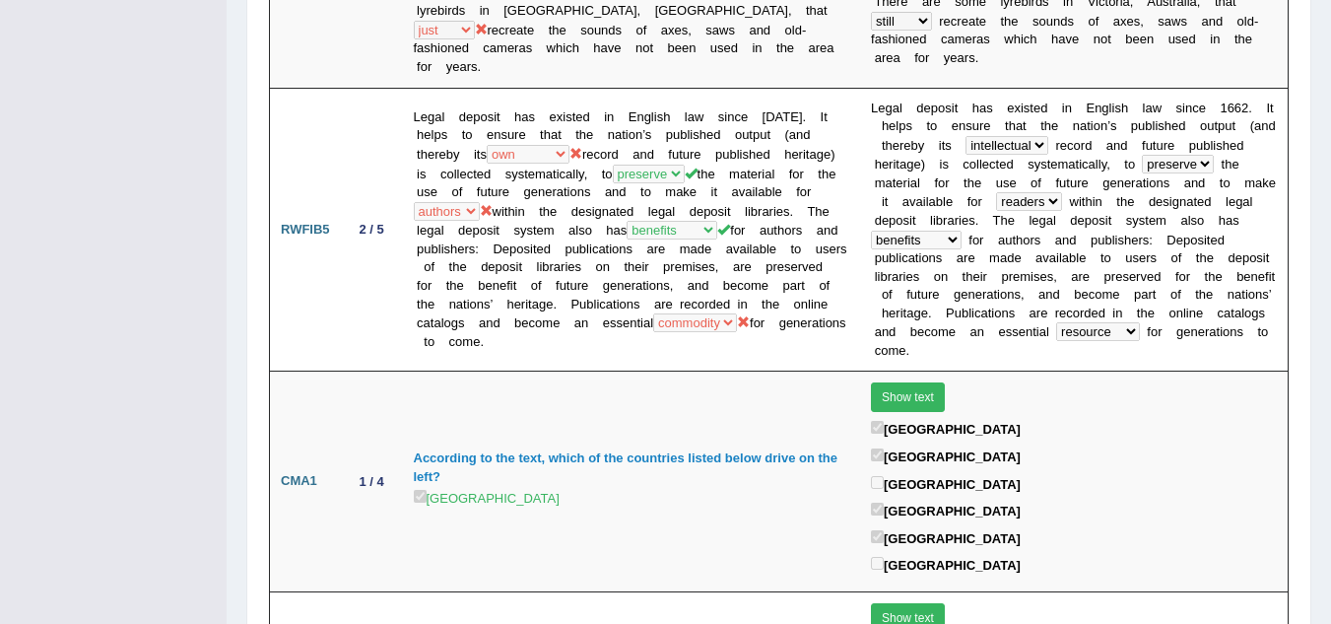
scroll to position [1909, 0]
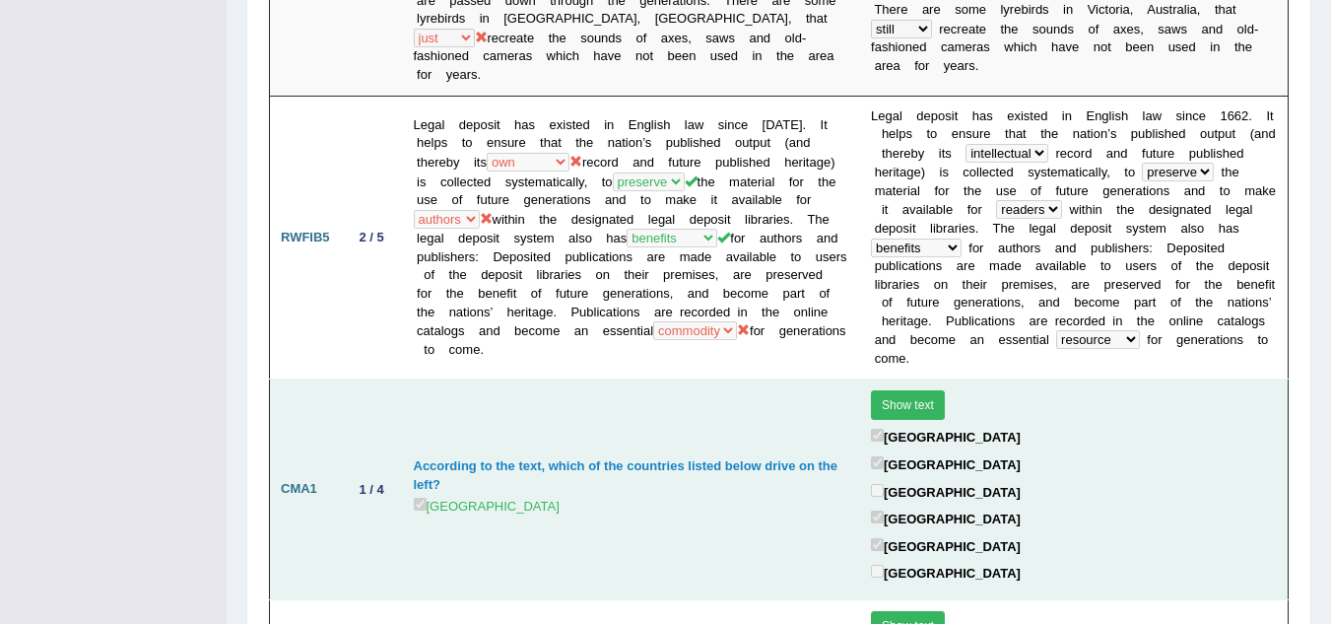
click at [914, 390] on button "Show text" at bounding box center [908, 405] width 74 height 30
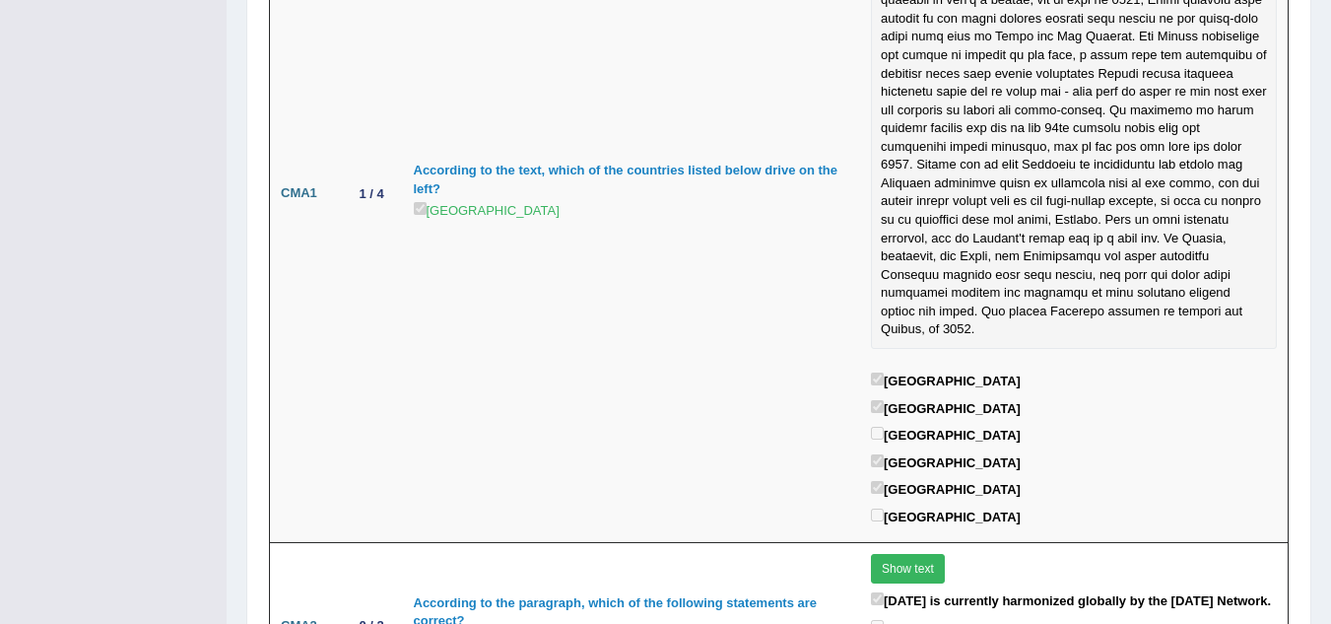
scroll to position [2453, 0]
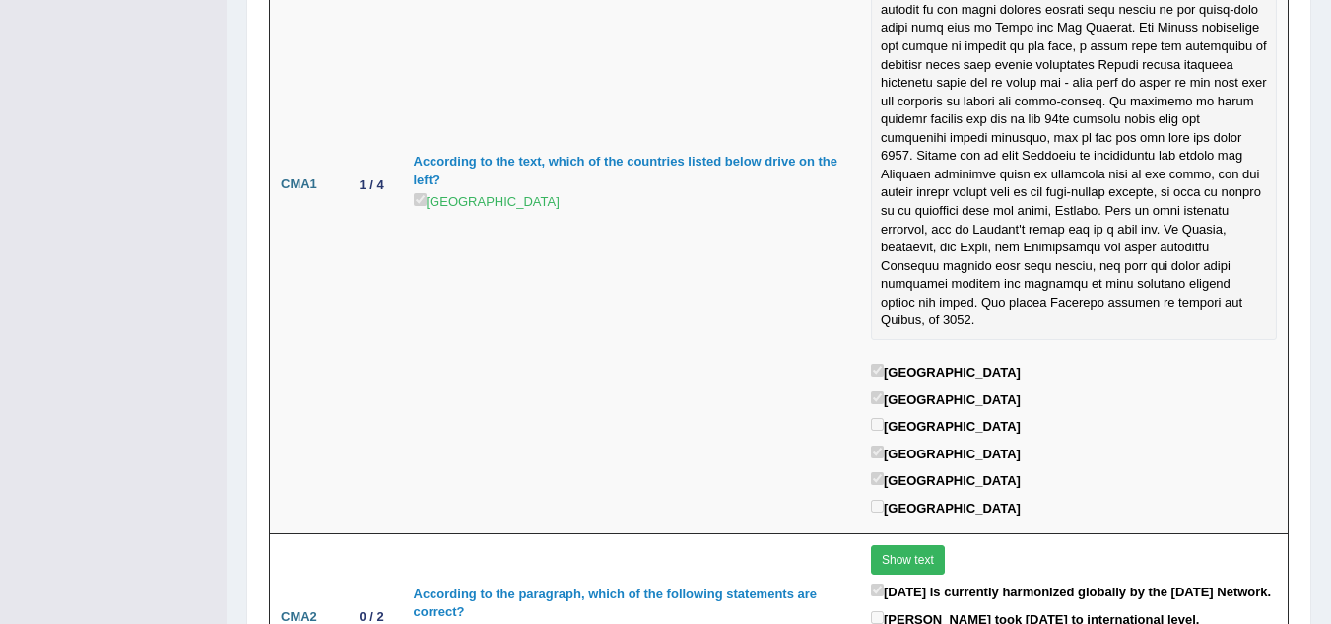
drag, startPoint x: 1326, startPoint y: 318, endPoint x: 1335, endPoint y: 333, distance: 17.2
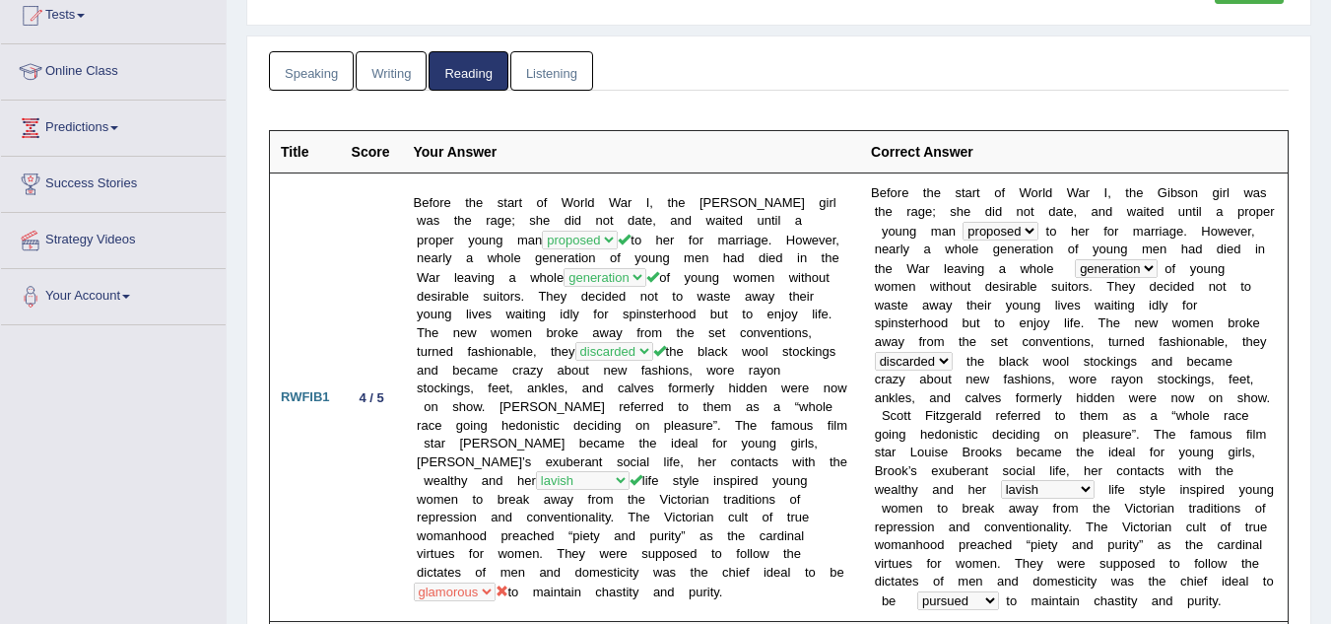
scroll to position [0, 0]
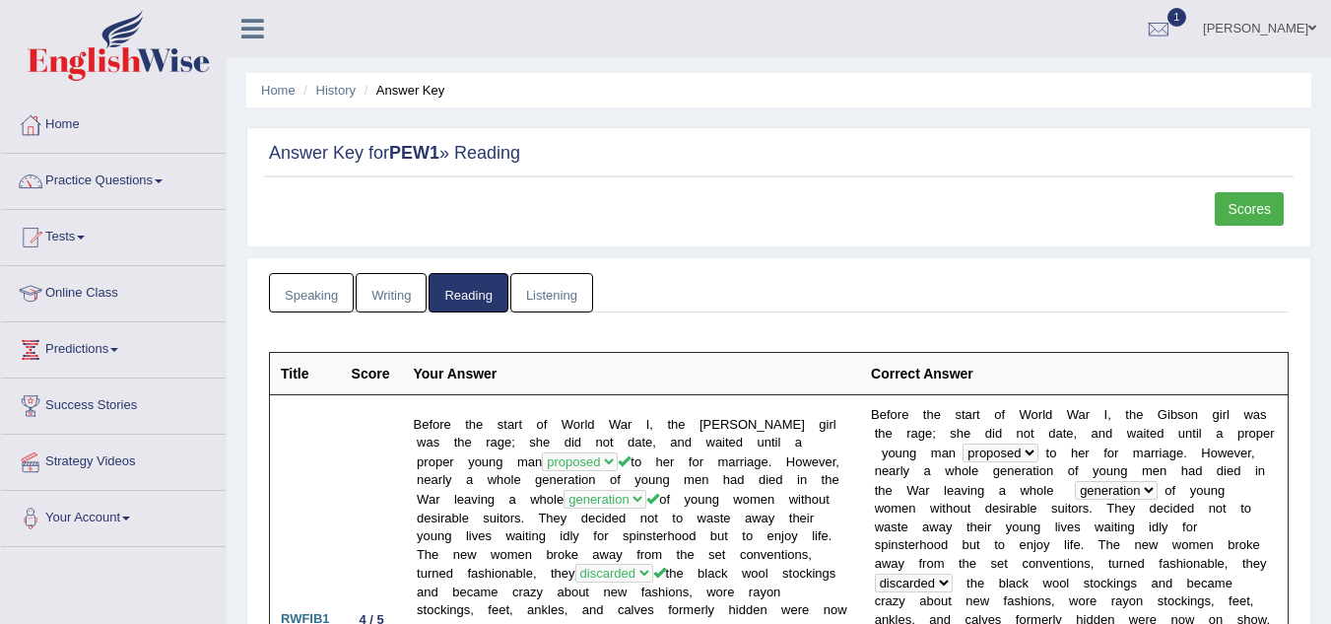
click at [1247, 196] on link "Scores" at bounding box center [1249, 209] width 69 height 34
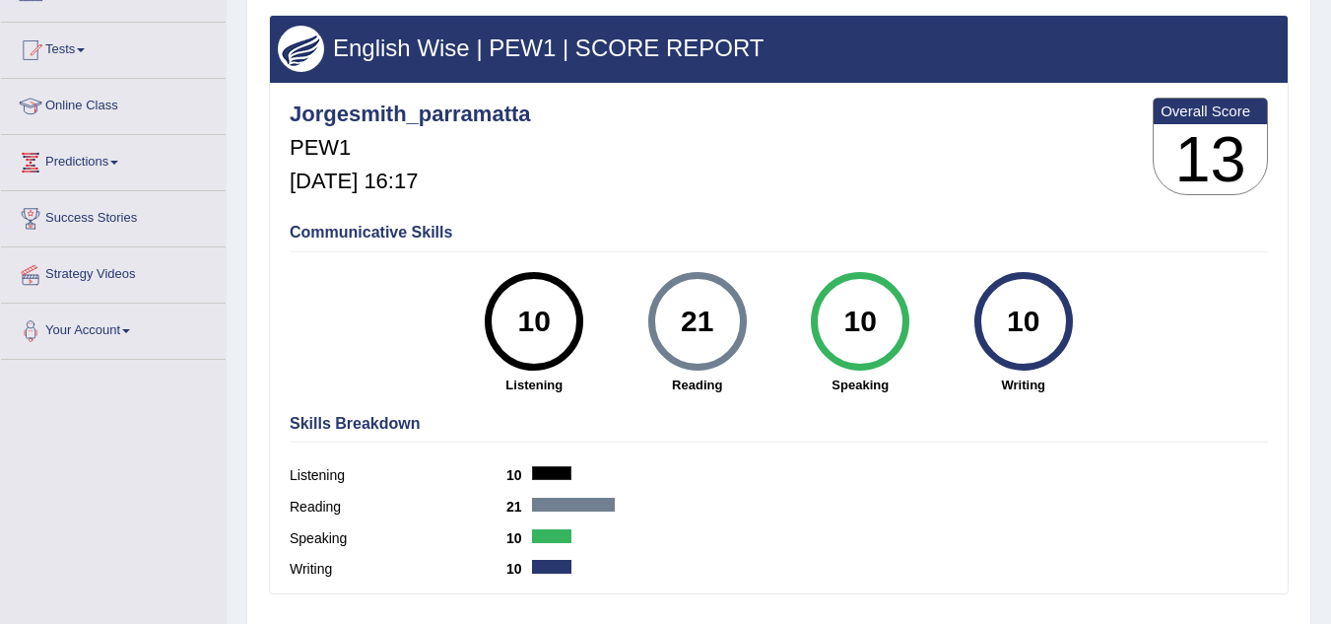
scroll to position [196, 0]
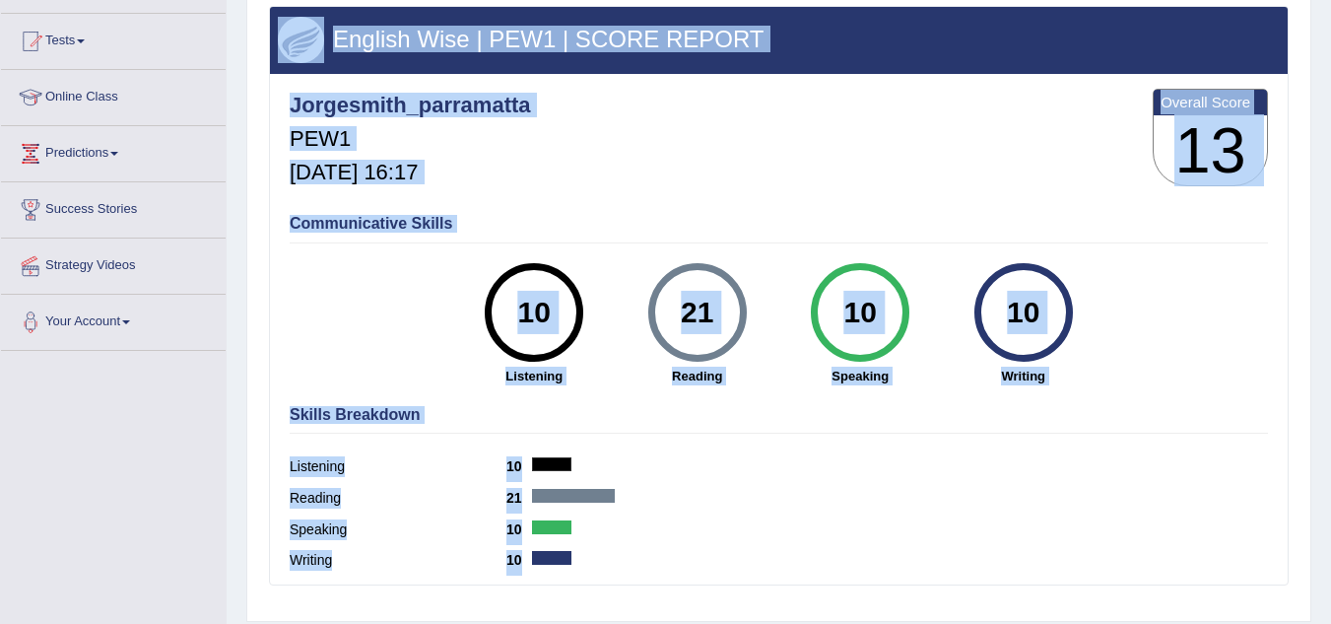
drag, startPoint x: 1323, startPoint y: 206, endPoint x: 1308, endPoint y: 276, distance: 71.7
click at [1308, 276] on div "Home History Scores Scores on PEW1 » reading English Wise | PEW1 | SCORE REPORT…" at bounding box center [779, 296] width 1105 height 985
click at [1053, 147] on div "Jorgesmith_parramatta PEW1 [DATE] 16:17 Overall Score 13" at bounding box center [779, 142] width 988 height 117
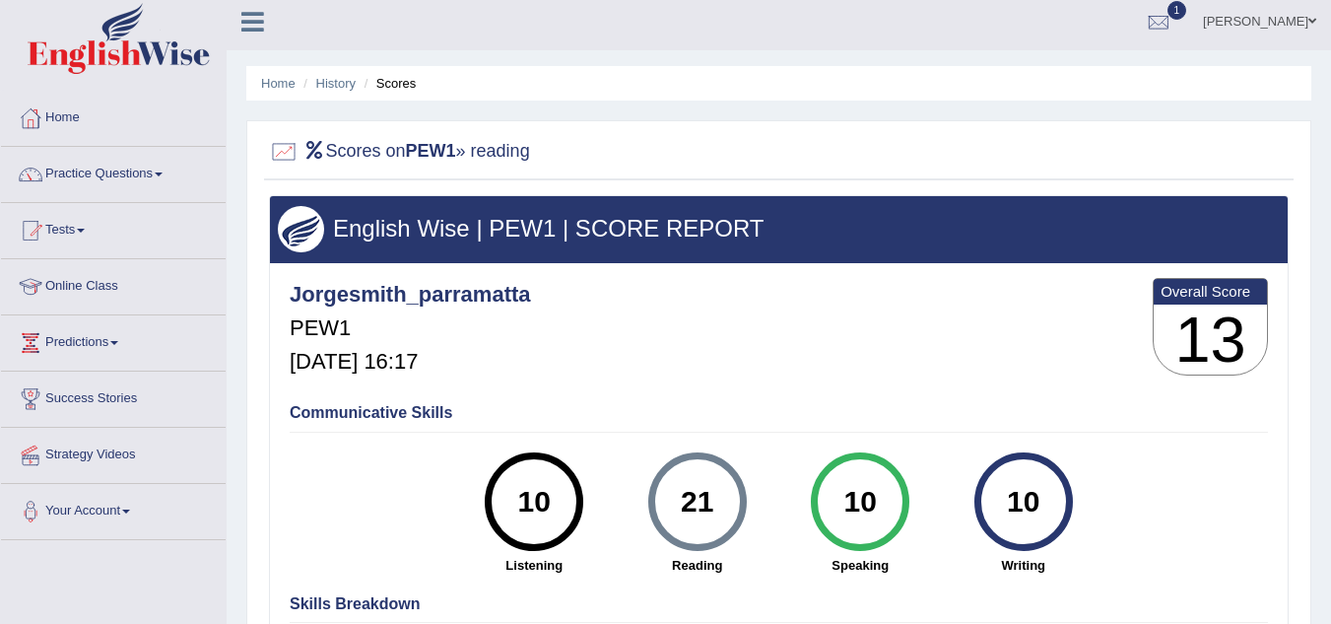
scroll to position [0, 0]
